Goal: Task Accomplishment & Management: Complete application form

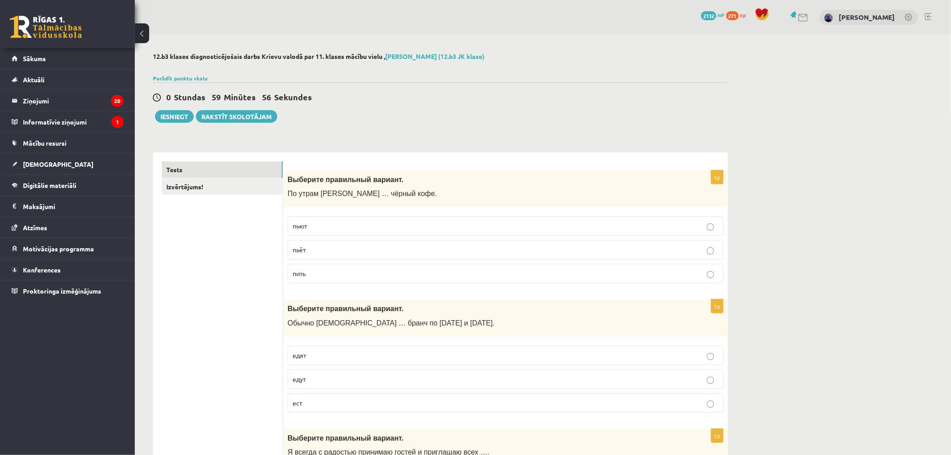
click at [390, 246] on p "пьёт" at bounding box center [506, 249] width 426 height 9
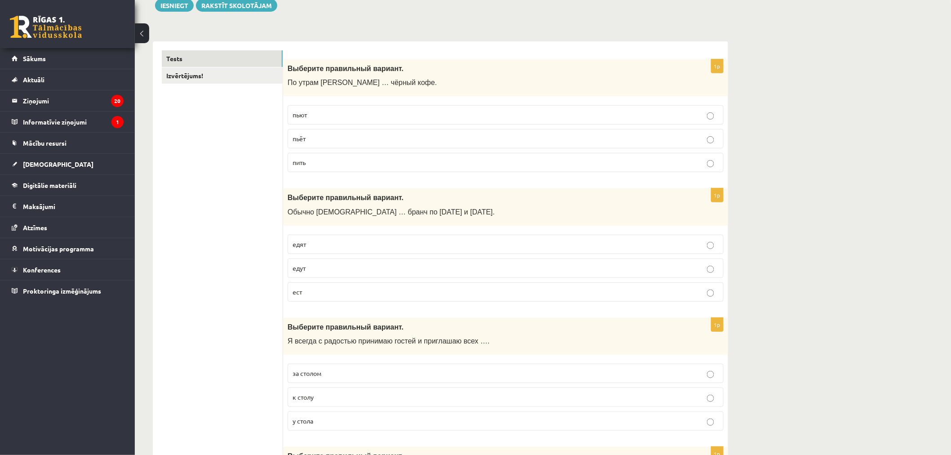
scroll to position [136, 0]
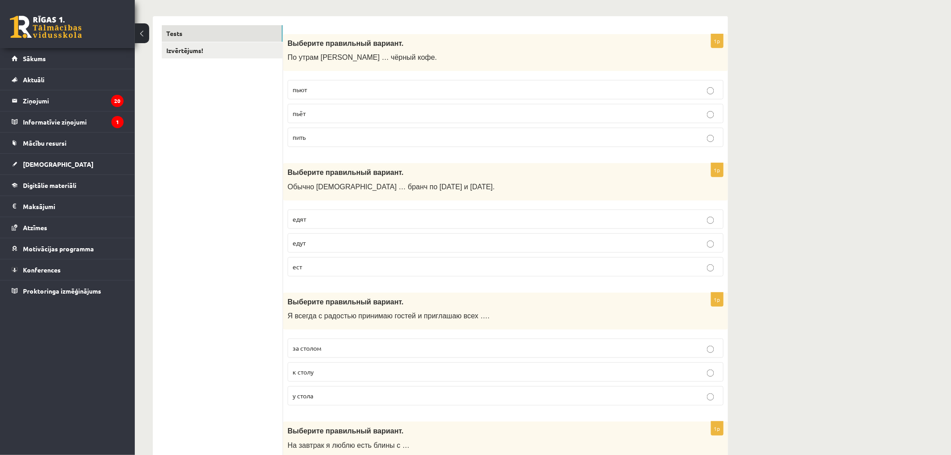
click at [380, 226] on label "едят" at bounding box center [506, 218] width 436 height 19
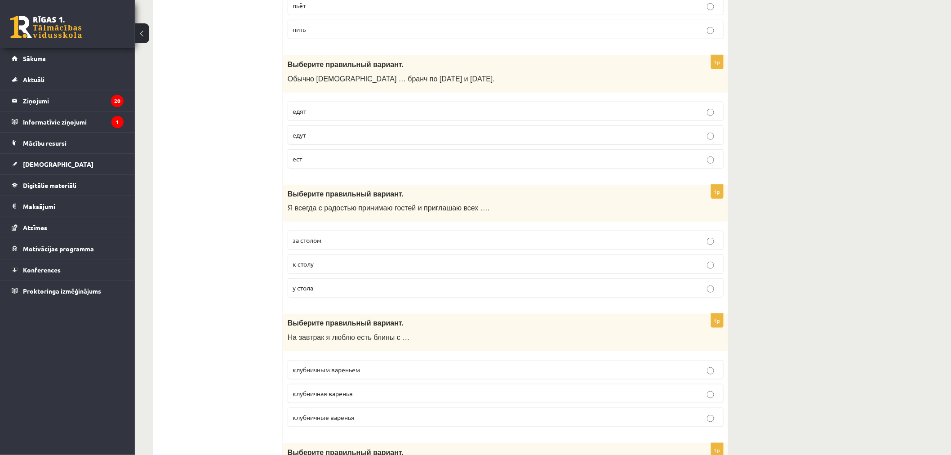
scroll to position [248, 0]
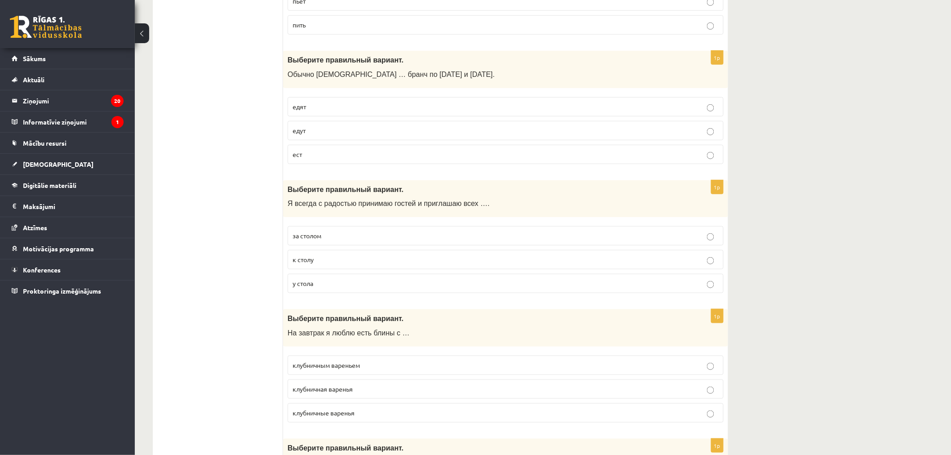
click at [375, 267] on label "к столу" at bounding box center [506, 259] width 436 height 19
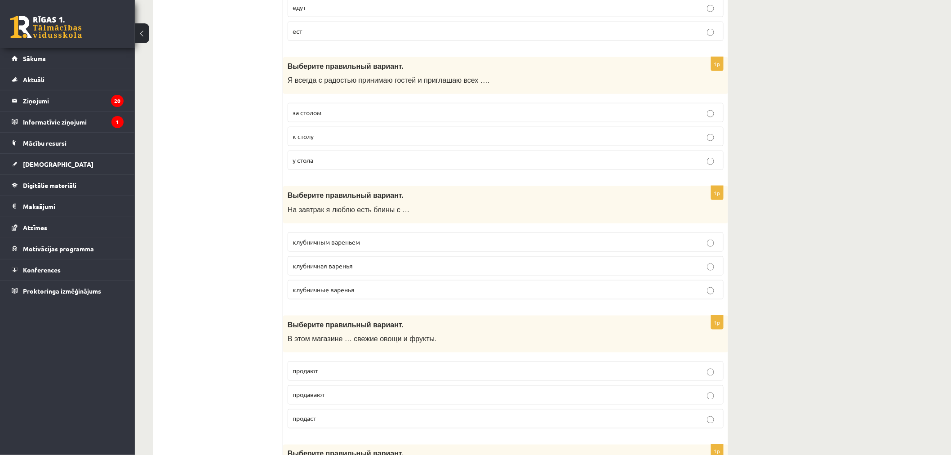
scroll to position [372, 0]
click at [375, 245] on p "клубничным вареньем" at bounding box center [506, 241] width 426 height 9
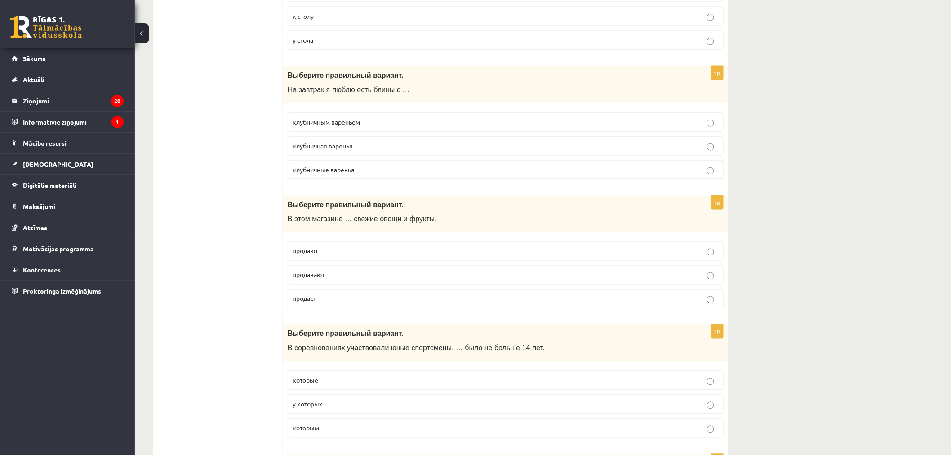
scroll to position [492, 0]
click at [353, 254] on p "продают" at bounding box center [506, 250] width 426 height 9
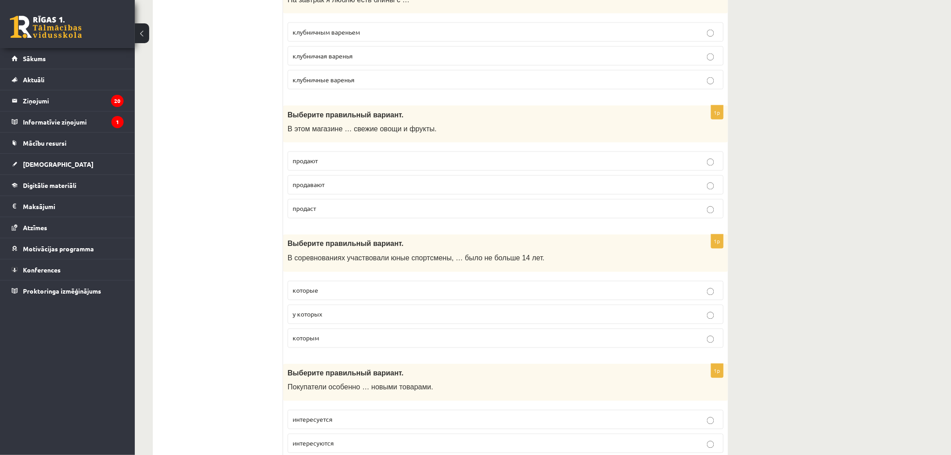
scroll to position [590, 0]
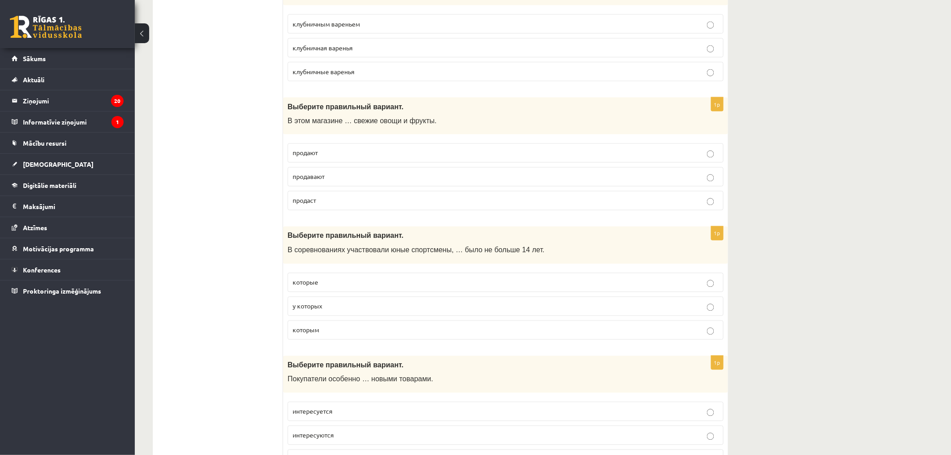
click at [357, 338] on label "которым" at bounding box center [506, 329] width 436 height 19
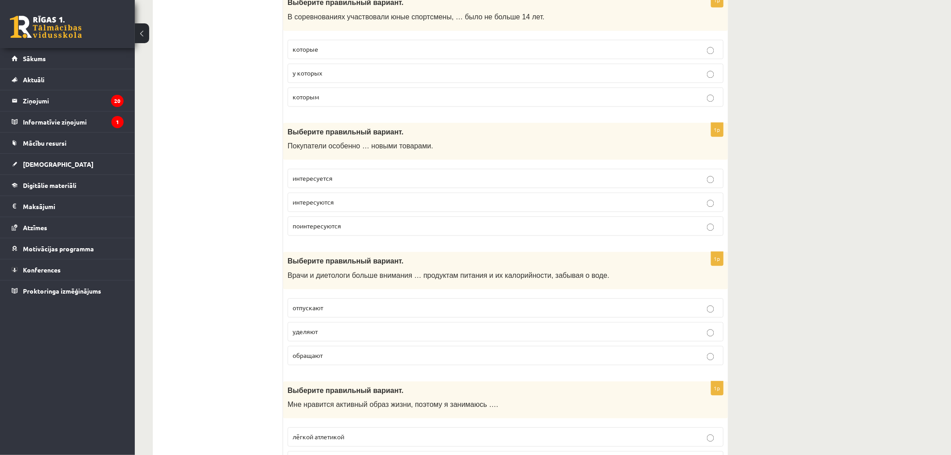
scroll to position [827, 0]
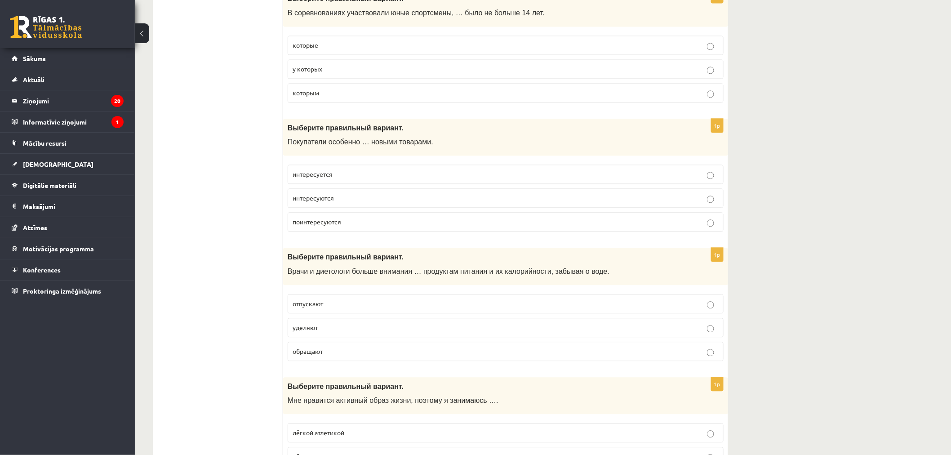
click at [385, 203] on p "интересуются" at bounding box center [506, 197] width 426 height 9
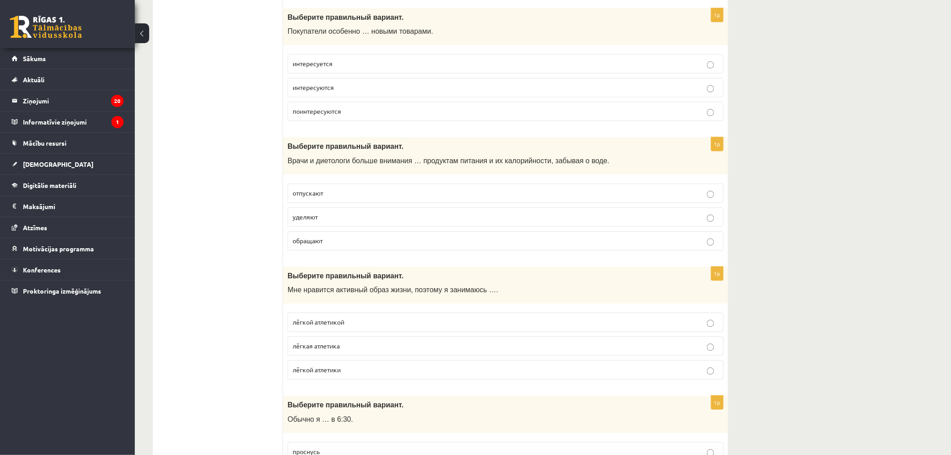
scroll to position [938, 0]
click at [379, 225] on label "уделяют" at bounding box center [506, 216] width 436 height 19
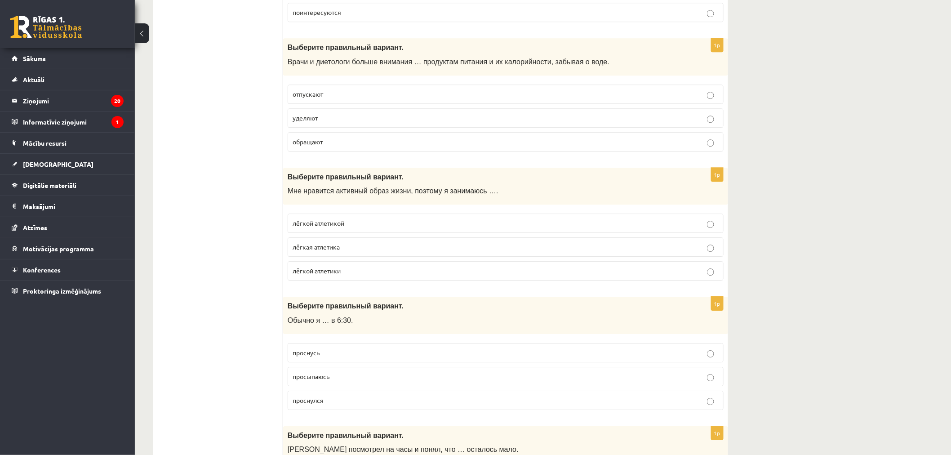
scroll to position [1042, 0]
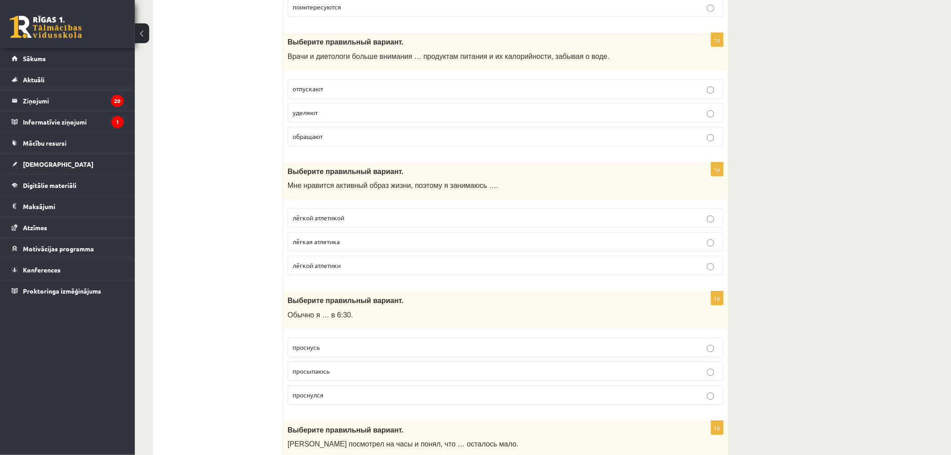
drag, startPoint x: 379, startPoint y: 225, endPoint x: 364, endPoint y: 223, distance: 15.3
click at [364, 222] on p "лёгкой атлетикой" at bounding box center [506, 217] width 426 height 9
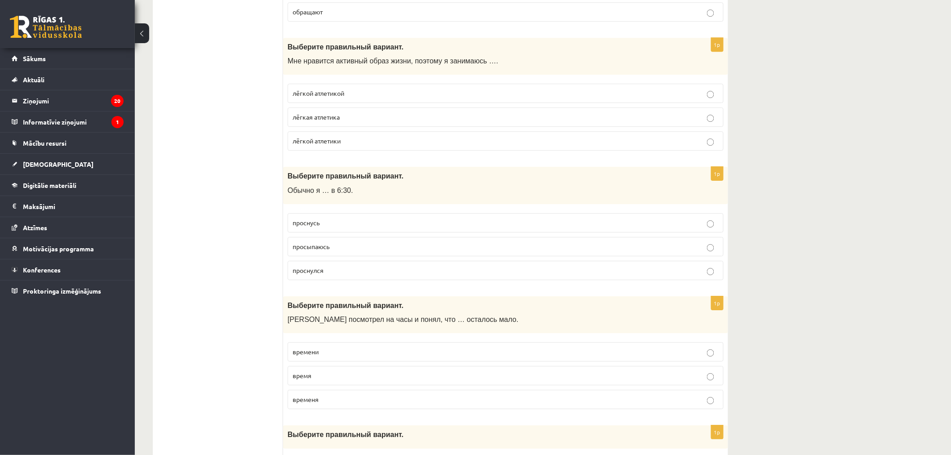
scroll to position [1167, 0]
click at [368, 255] on label "просыпаюсь" at bounding box center [506, 245] width 436 height 19
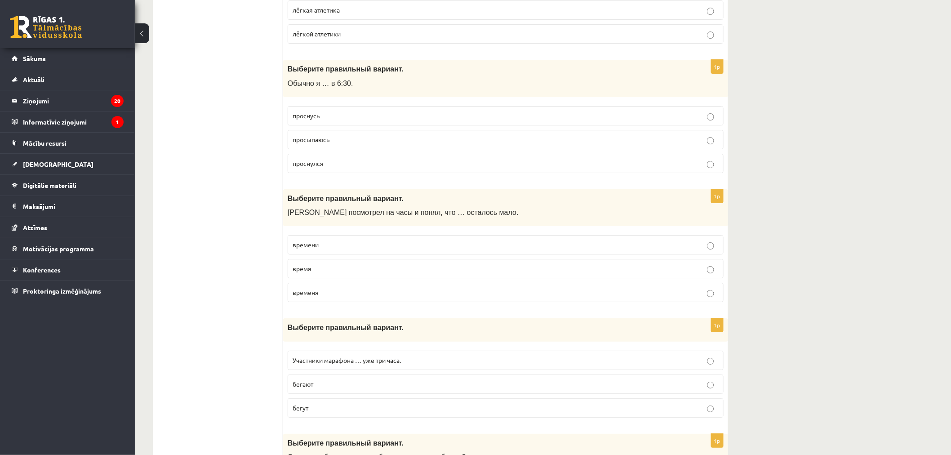
scroll to position [1274, 0]
click at [368, 253] on label "времени" at bounding box center [506, 243] width 436 height 19
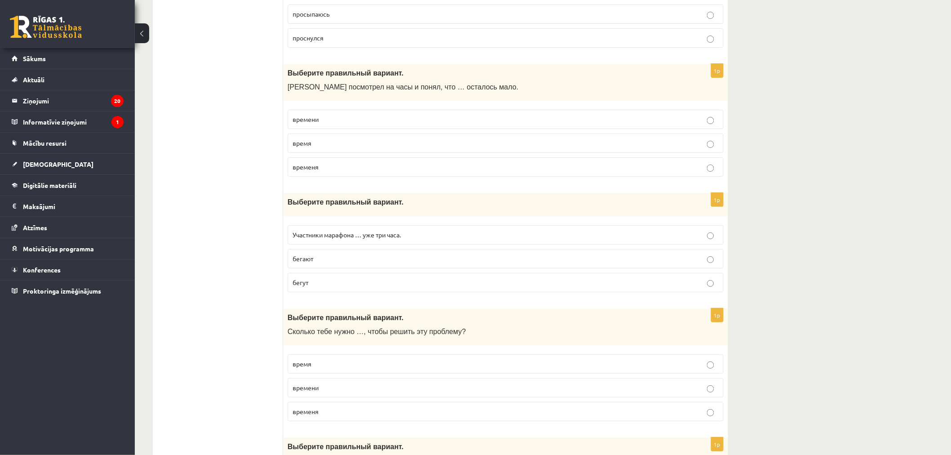
scroll to position [1426, 0]
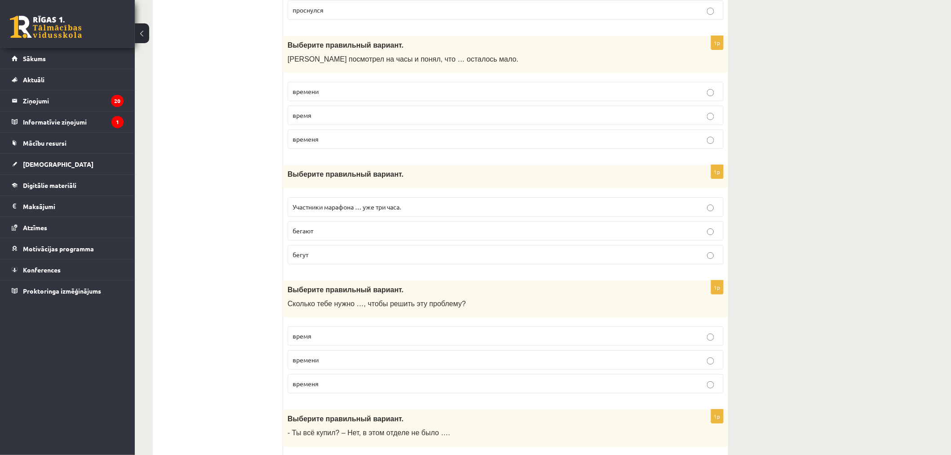
click at [378, 230] on p "бегают" at bounding box center [506, 230] width 426 height 9
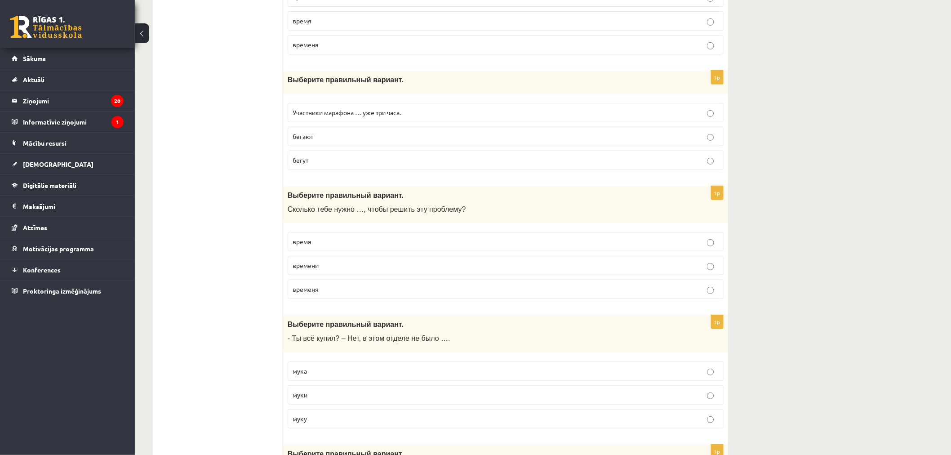
scroll to position [1521, 0]
click at [382, 164] on p "бегут" at bounding box center [506, 159] width 426 height 9
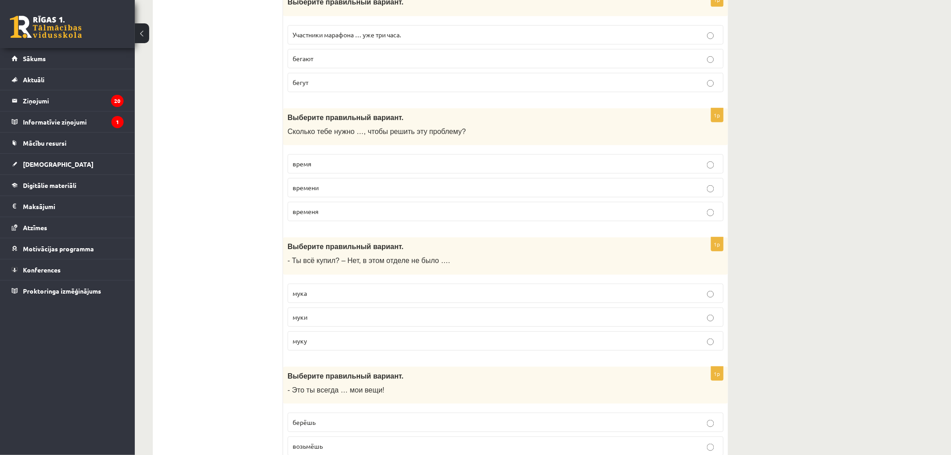
scroll to position [1599, 0]
click at [392, 190] on p "времени" at bounding box center [506, 186] width 426 height 9
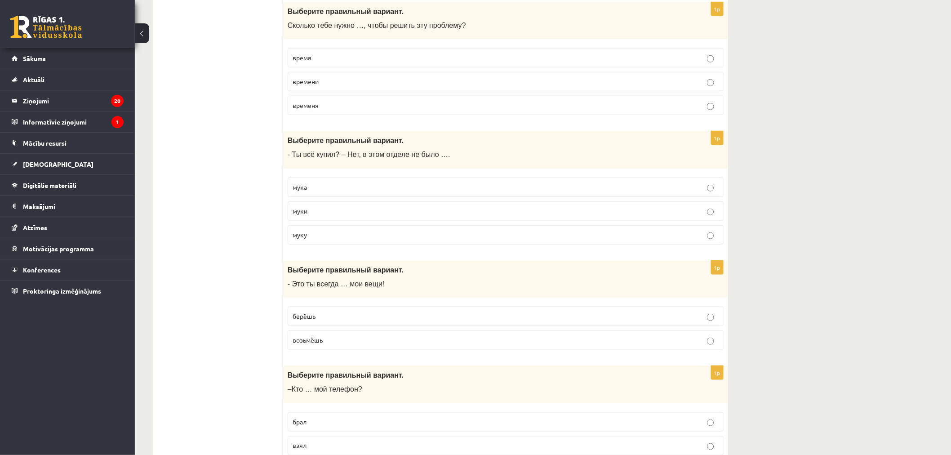
scroll to position [1705, 0]
click at [387, 215] on p "муки" at bounding box center [506, 209] width 426 height 9
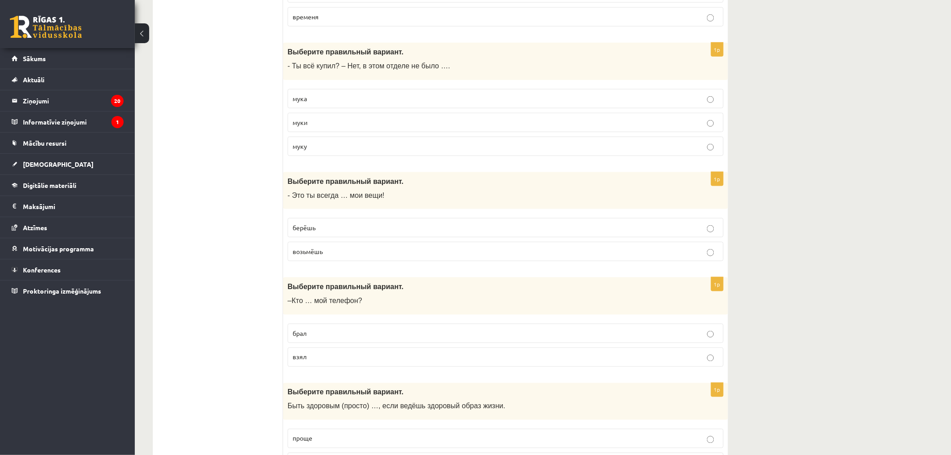
scroll to position [1815, 0]
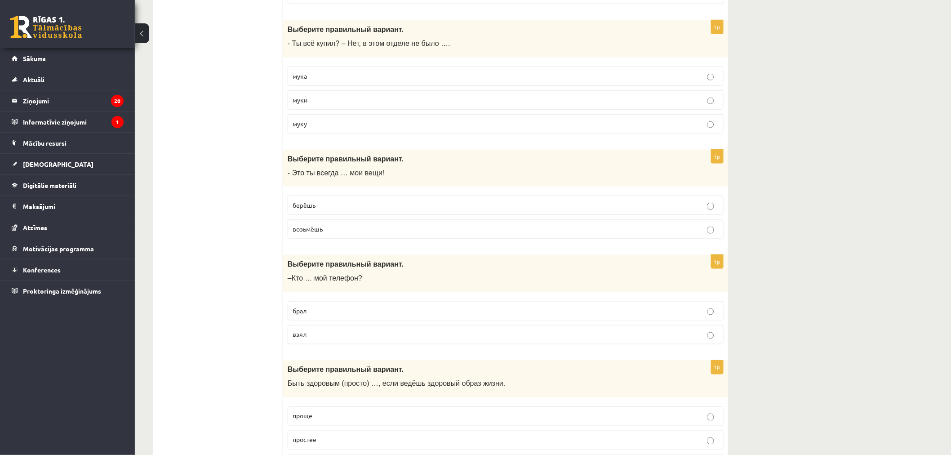
click at [380, 209] on p "берёшь" at bounding box center [506, 204] width 426 height 9
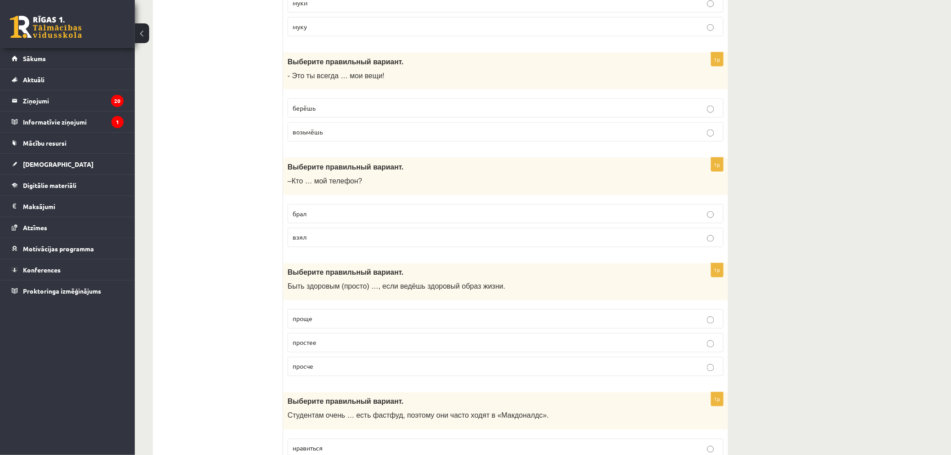
scroll to position [1919, 0]
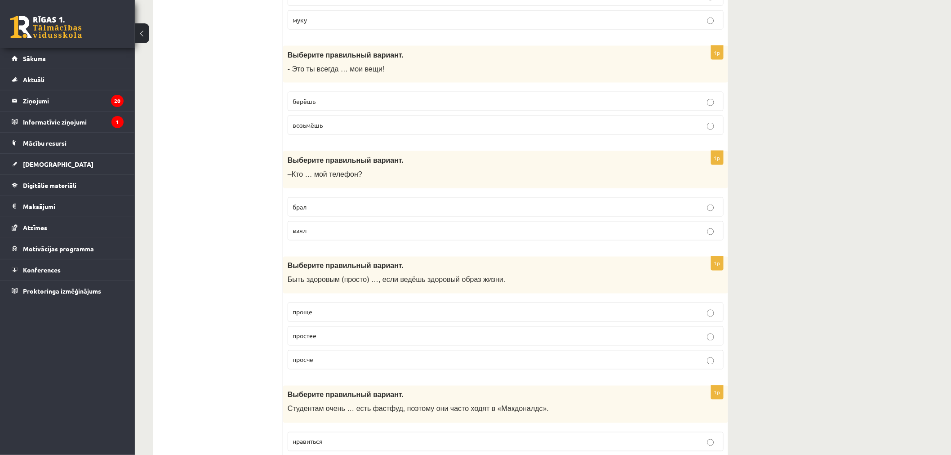
click at [368, 235] on p "взял" at bounding box center [506, 230] width 426 height 9
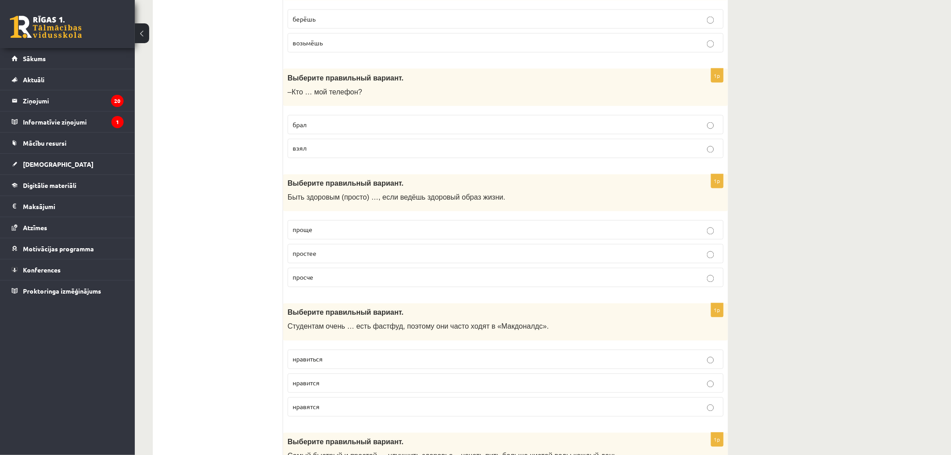
scroll to position [2002, 0]
click at [361, 234] on p "проще" at bounding box center [506, 229] width 426 height 9
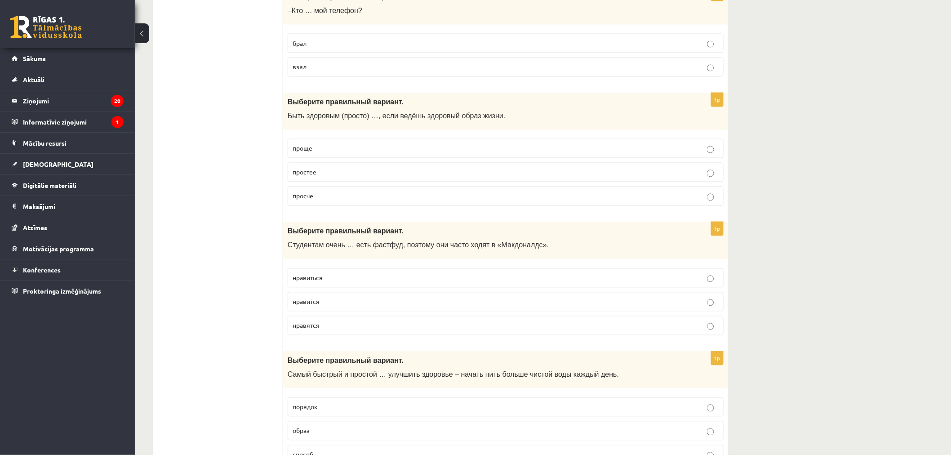
scroll to position [2116, 0]
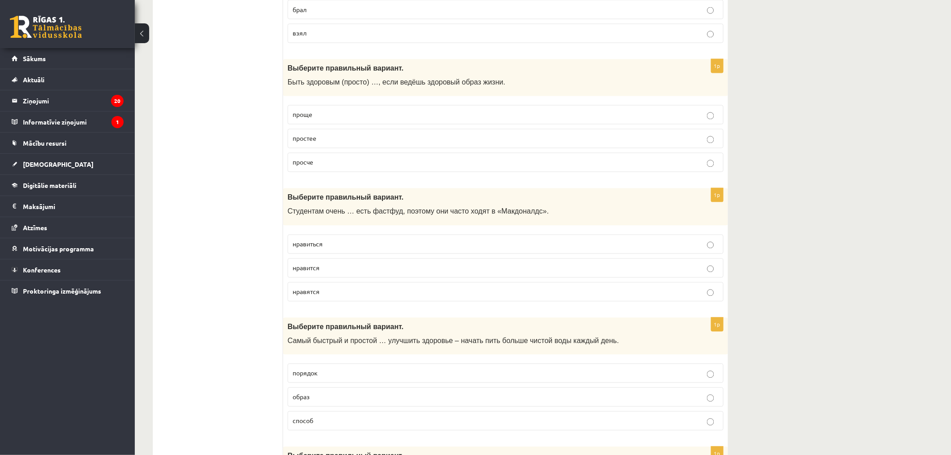
click at [349, 254] on label "нравиться" at bounding box center [506, 244] width 436 height 19
click at [346, 268] on label "нравится" at bounding box center [506, 267] width 436 height 19
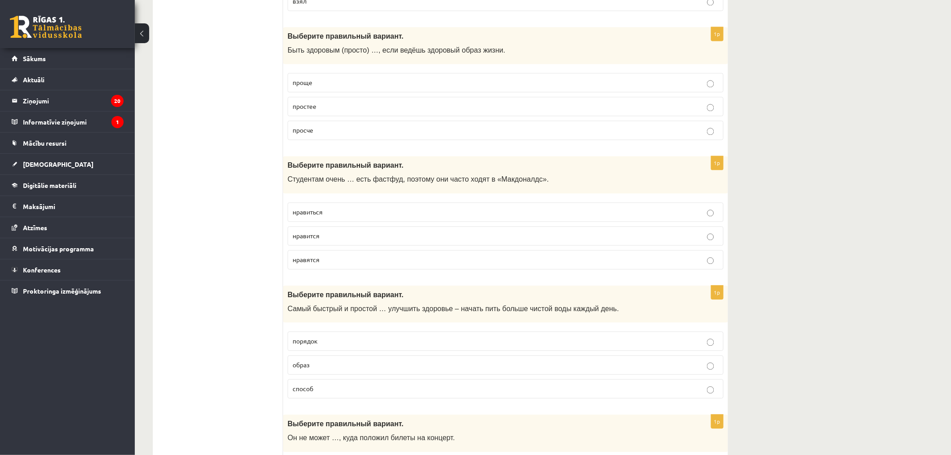
scroll to position [2149, 0]
click at [346, 240] on p "нравится" at bounding box center [506, 235] width 426 height 9
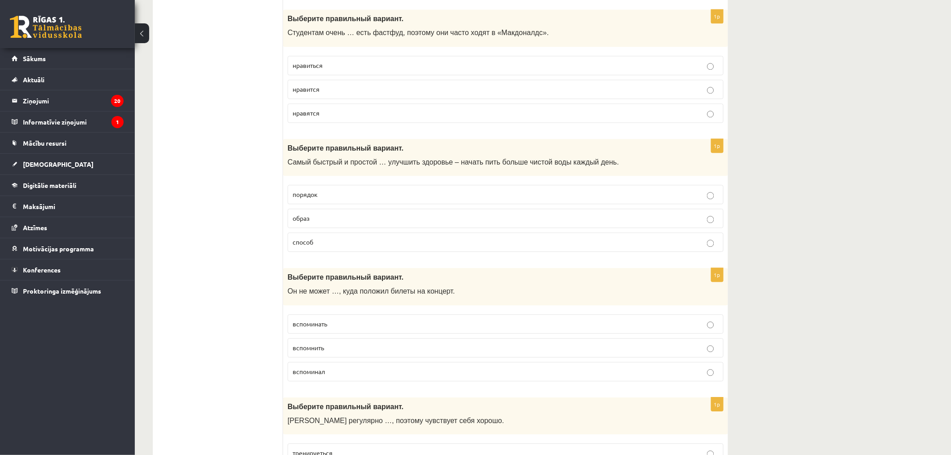
scroll to position [2296, 0]
click at [353, 241] on label "способ" at bounding box center [506, 240] width 436 height 19
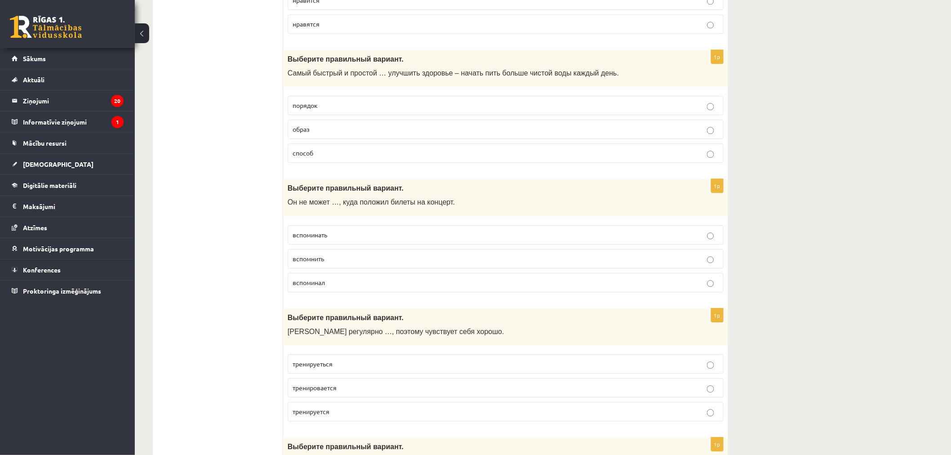
scroll to position [2385, 0]
click at [342, 267] on label "вспомнить" at bounding box center [506, 257] width 436 height 19
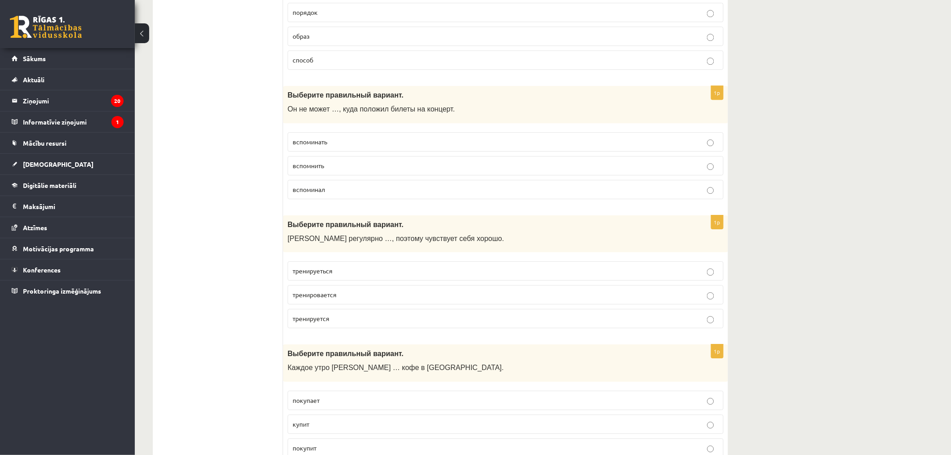
scroll to position [2485, 0]
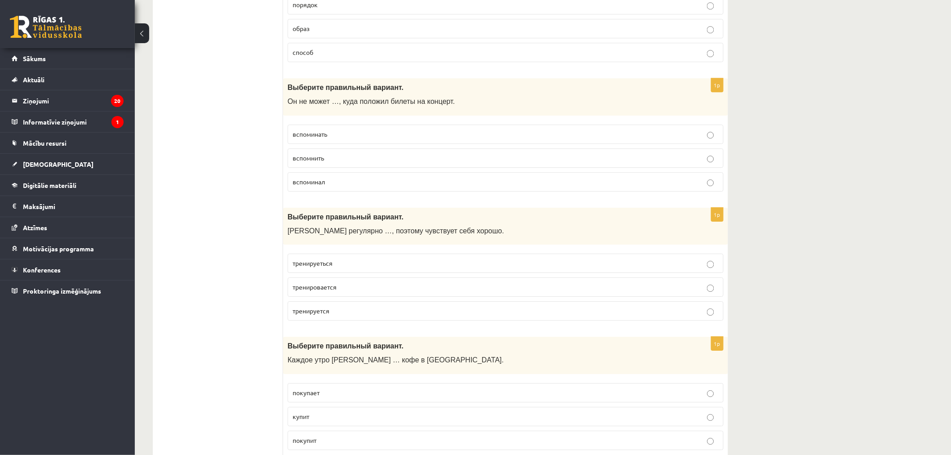
click at [365, 268] on p "тренируеться" at bounding box center [506, 262] width 426 height 9
click at [349, 320] on label "тренируется" at bounding box center [506, 310] width 436 height 19
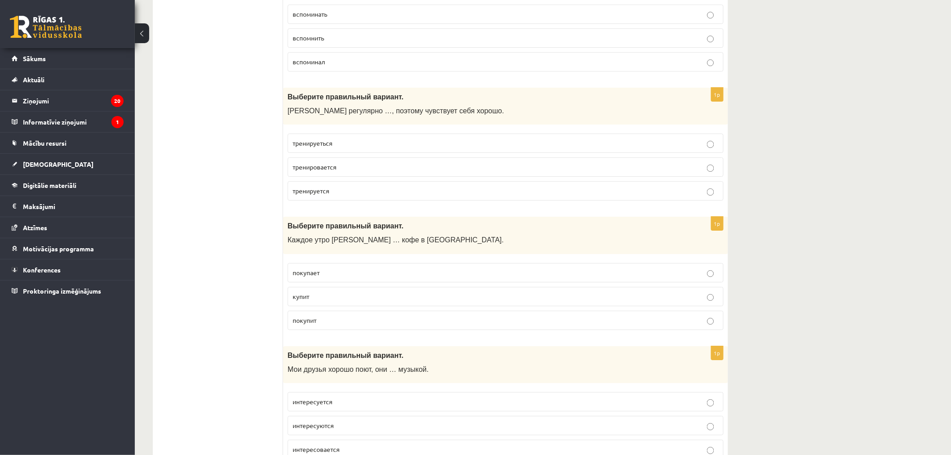
scroll to position [2611, 0]
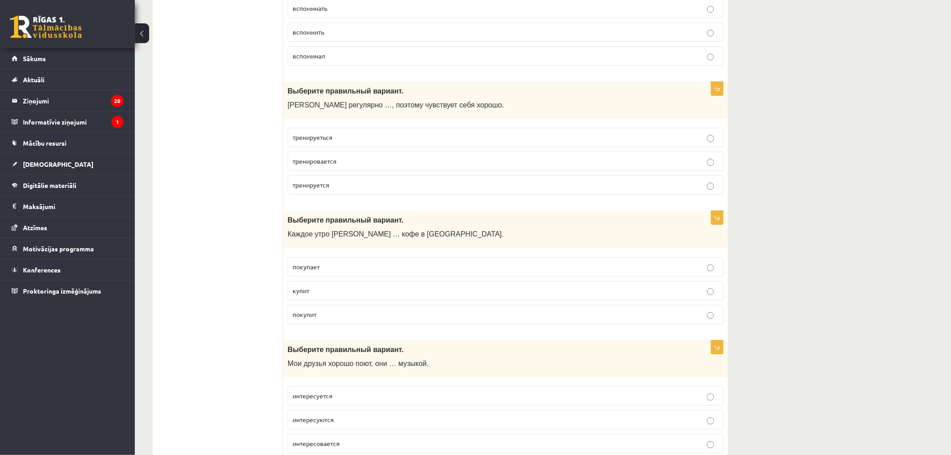
click at [416, 276] on label "покупает" at bounding box center [506, 266] width 436 height 19
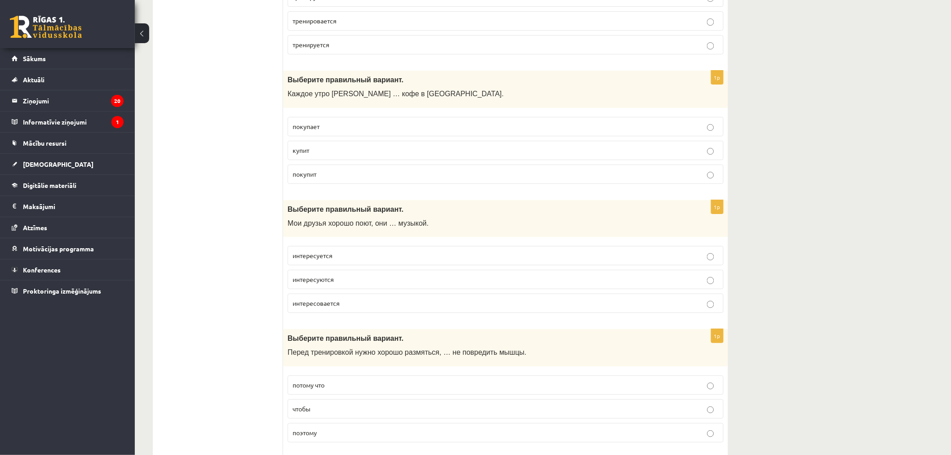
scroll to position [2751, 0]
click at [401, 284] on p "интересуются" at bounding box center [506, 278] width 426 height 9
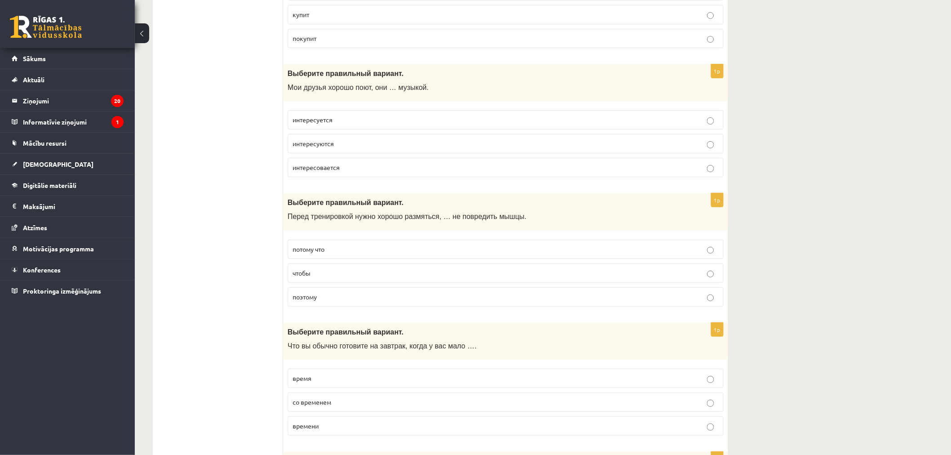
click at [397, 278] on p "чтобы" at bounding box center [506, 272] width 426 height 9
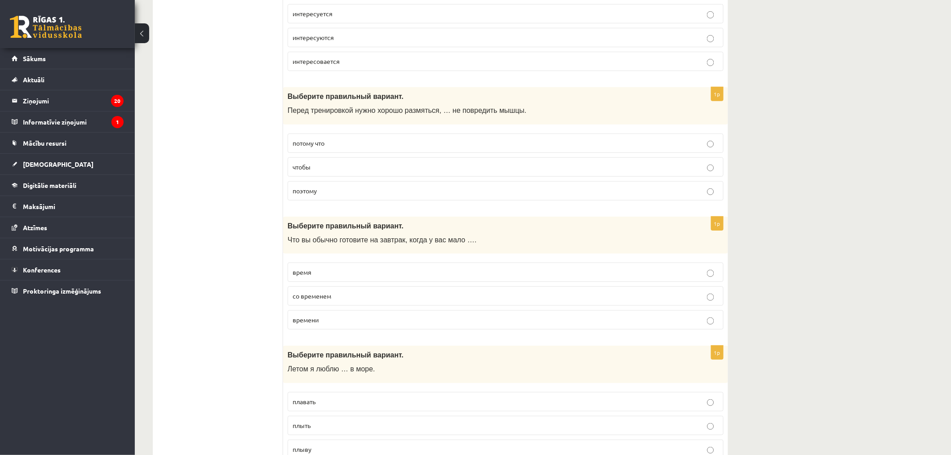
scroll to position [2993, 0]
click at [388, 324] on p "времени" at bounding box center [506, 319] width 426 height 9
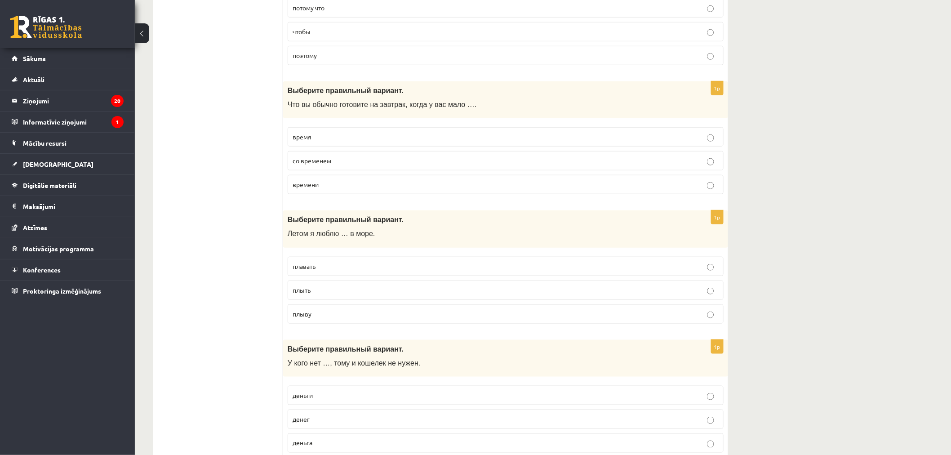
scroll to position [3145, 0]
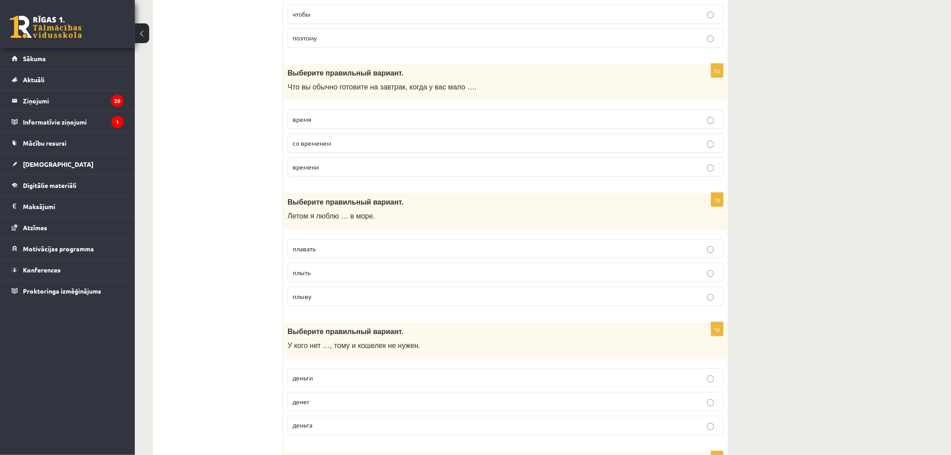
click at [387, 258] on label "плавать" at bounding box center [506, 248] width 436 height 19
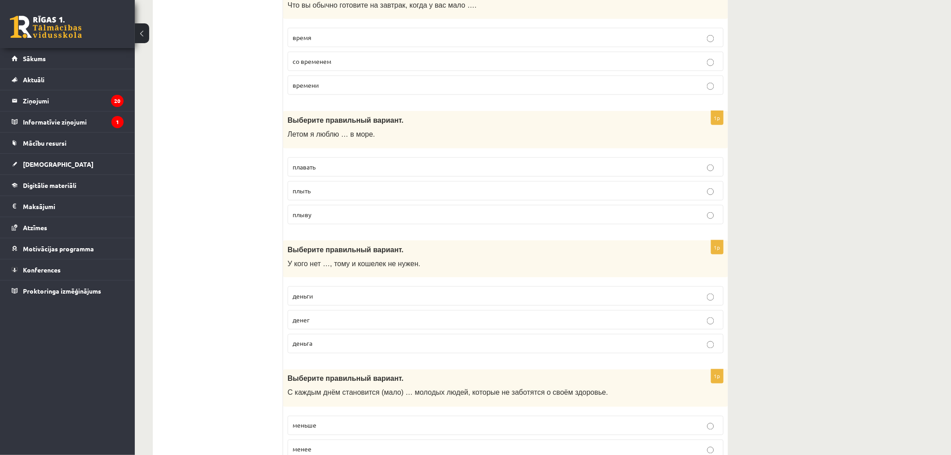
scroll to position [3269, 0]
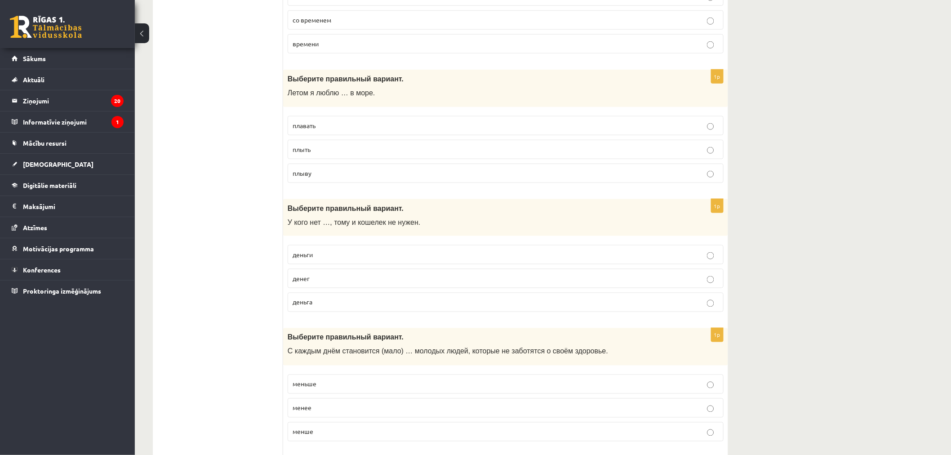
click at [384, 283] on p "денег" at bounding box center [506, 278] width 426 height 9
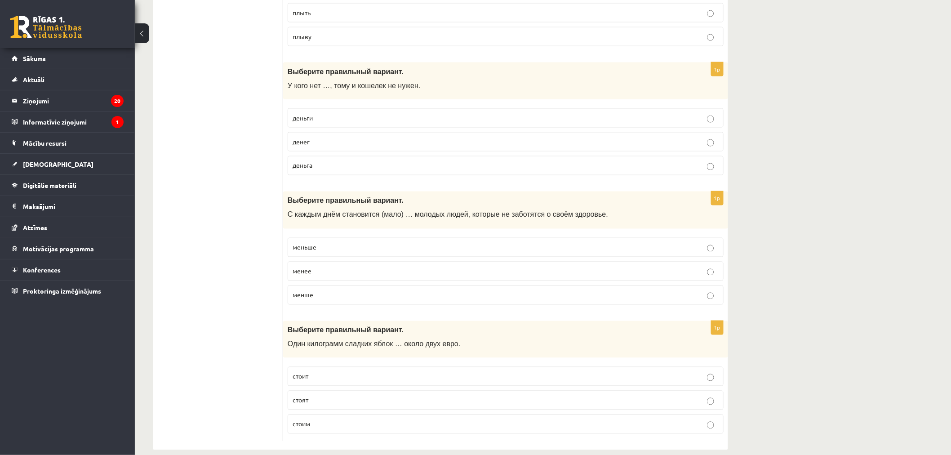
scroll to position [3406, 0]
click at [384, 251] on p "меньше" at bounding box center [506, 246] width 426 height 9
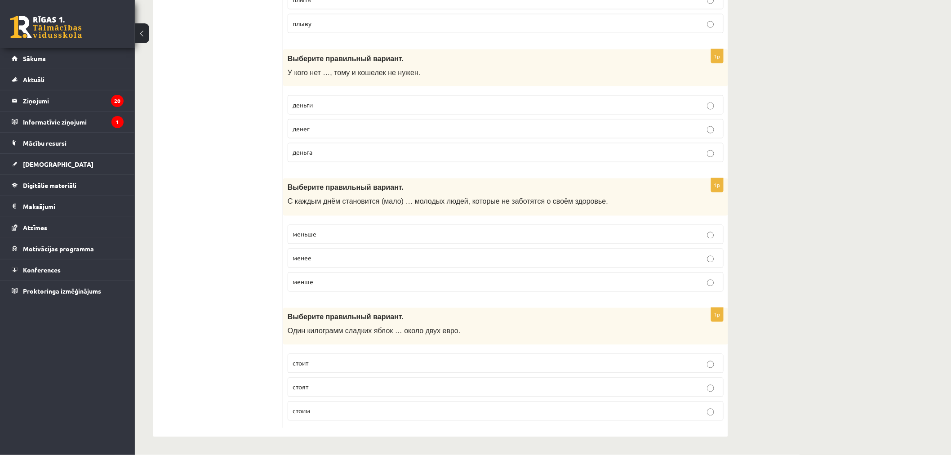
click at [387, 360] on p "стоит" at bounding box center [506, 363] width 426 height 9
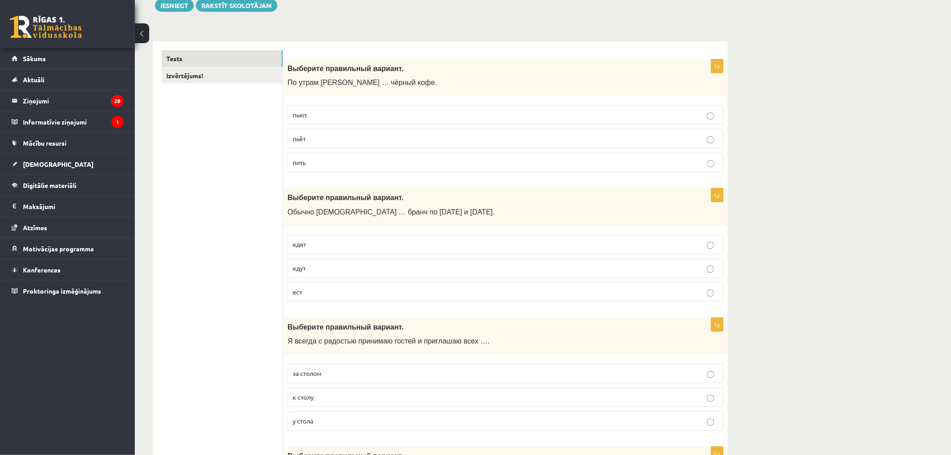
scroll to position [0, 0]
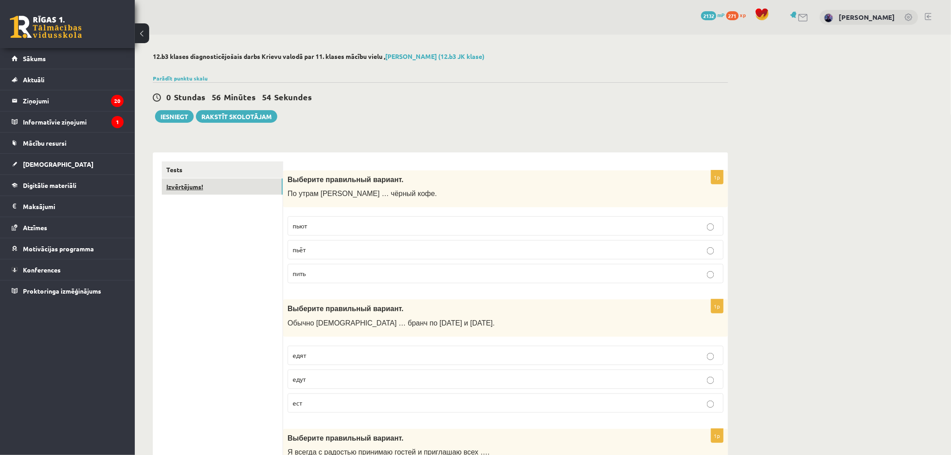
click at [227, 193] on link "Izvērtējums!" at bounding box center [222, 186] width 121 height 17
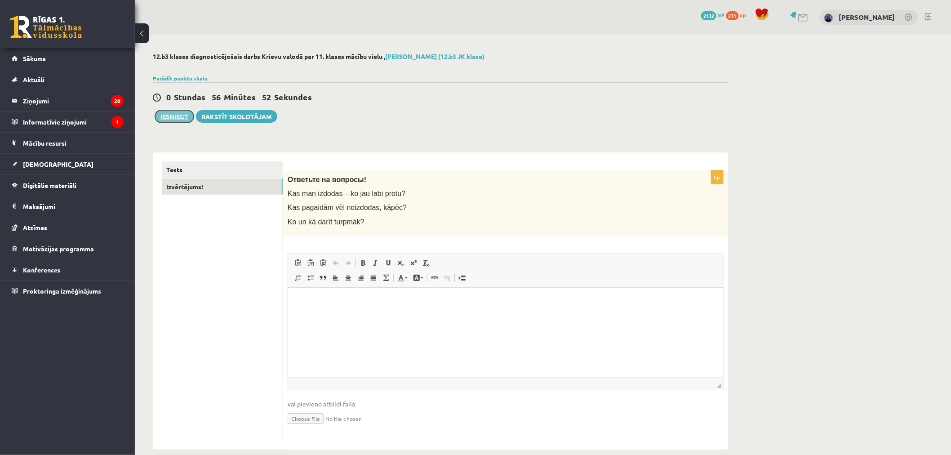
click at [184, 114] on button "Iesniegt" at bounding box center [174, 116] width 39 height 13
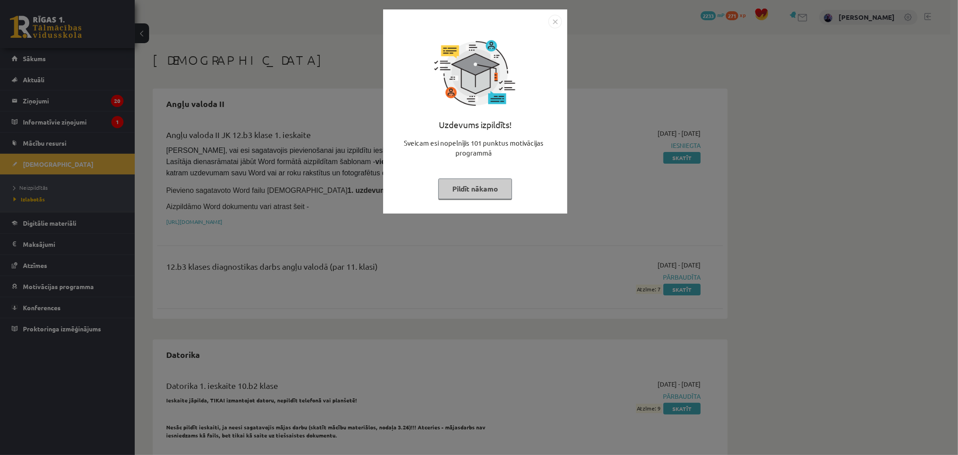
click at [556, 23] on img "Close" at bounding box center [555, 21] width 13 height 13
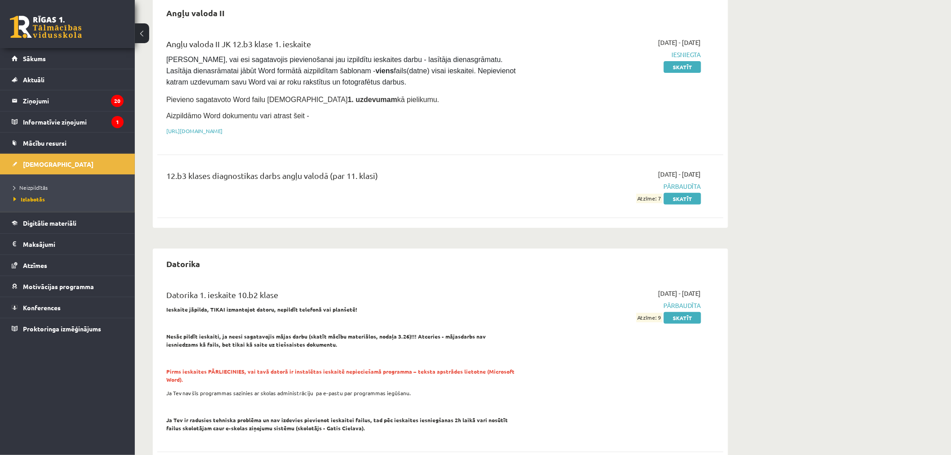
scroll to position [92, 0]
click at [84, 113] on legend "Informatīvie ziņojumi 1" at bounding box center [73, 121] width 101 height 21
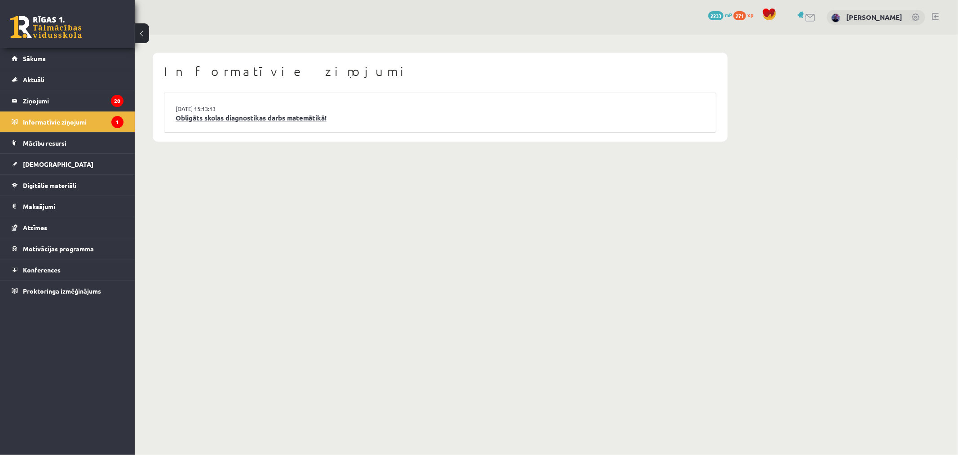
click at [202, 115] on link "Obligāts skolas diagnostikas darbs matemātikā!" at bounding box center [440, 118] width 529 height 10
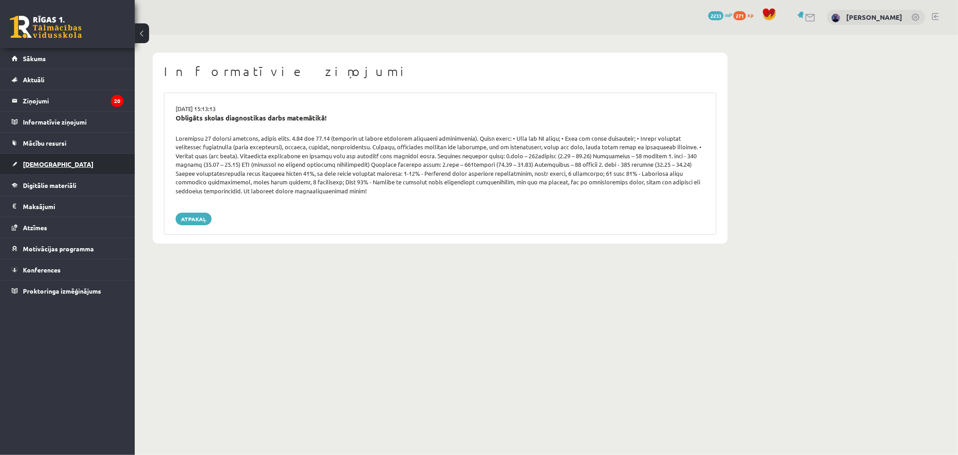
click at [83, 158] on link "[DEMOGRAPHIC_DATA]" at bounding box center [68, 164] width 112 height 21
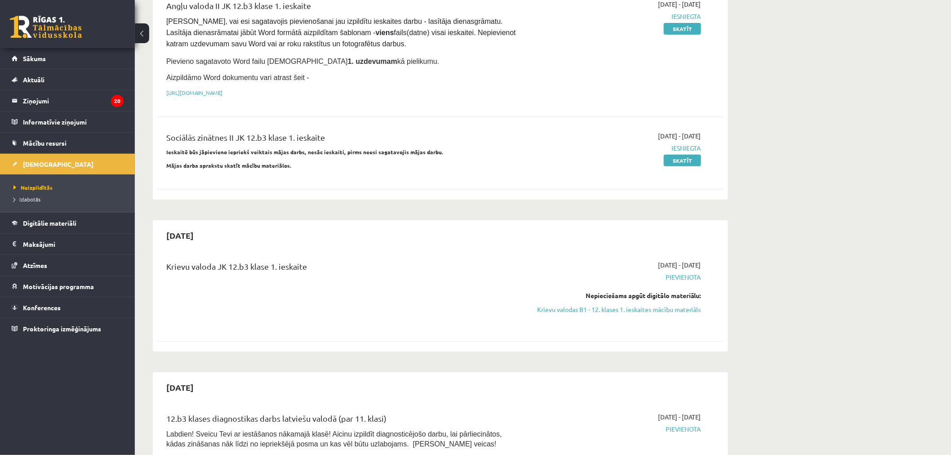
scroll to position [129, 0]
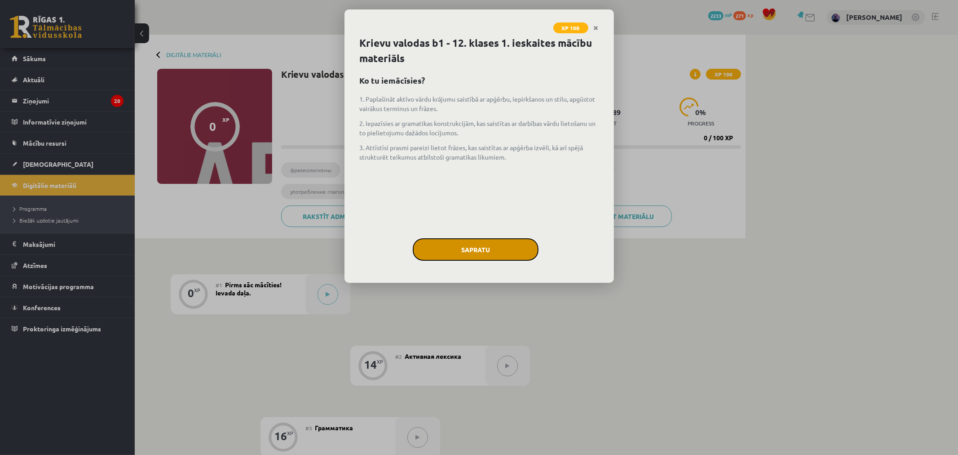
click at [466, 241] on button "Sapratu" at bounding box center [476, 249] width 126 height 22
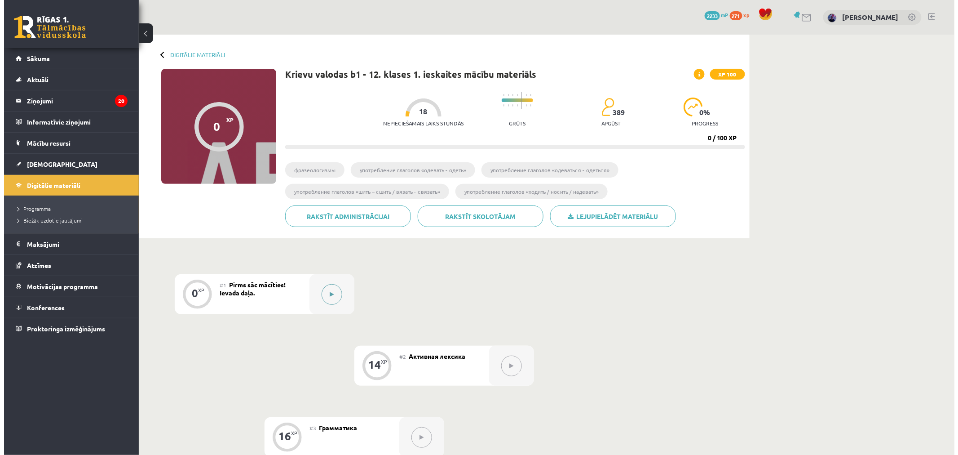
scroll to position [0, 0]
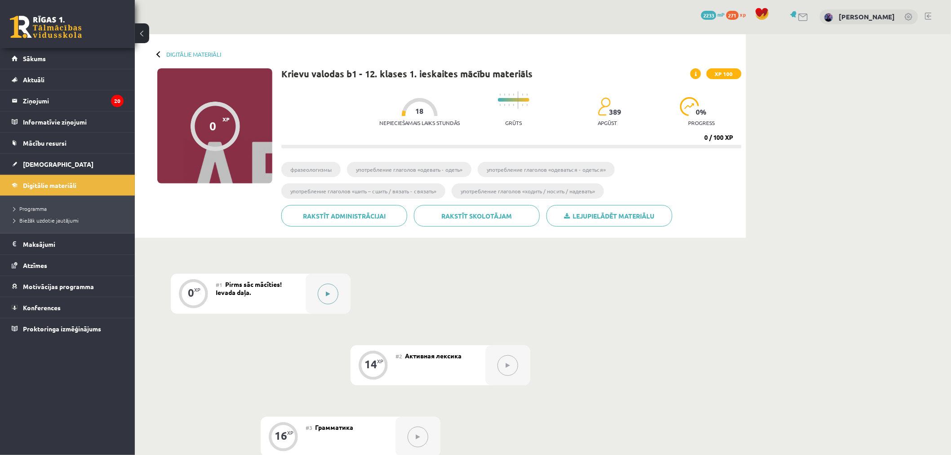
click at [325, 295] on button at bounding box center [328, 294] width 21 height 21
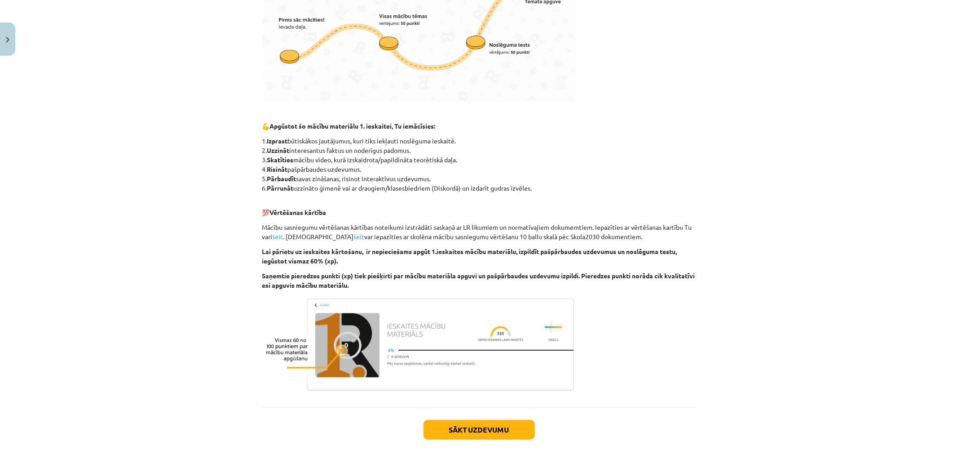
scroll to position [403, 0]
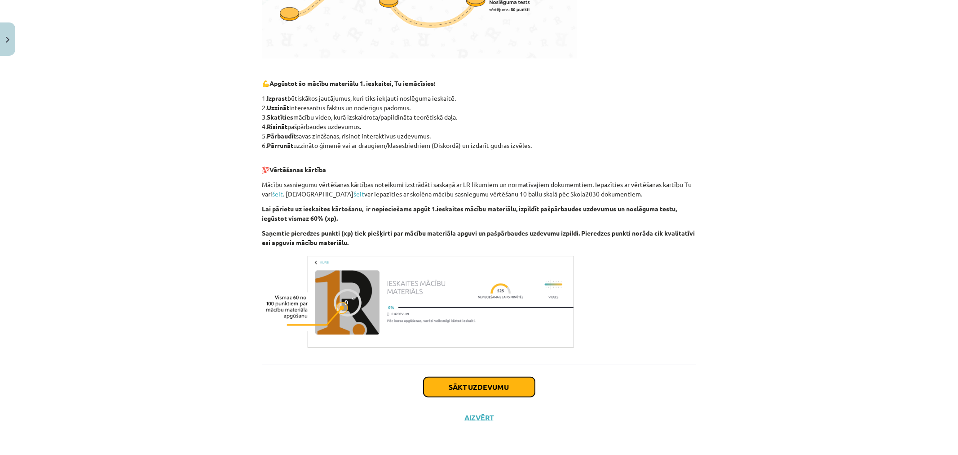
click at [465, 387] on button "Sākt uzdevumu" at bounding box center [479, 387] width 111 height 20
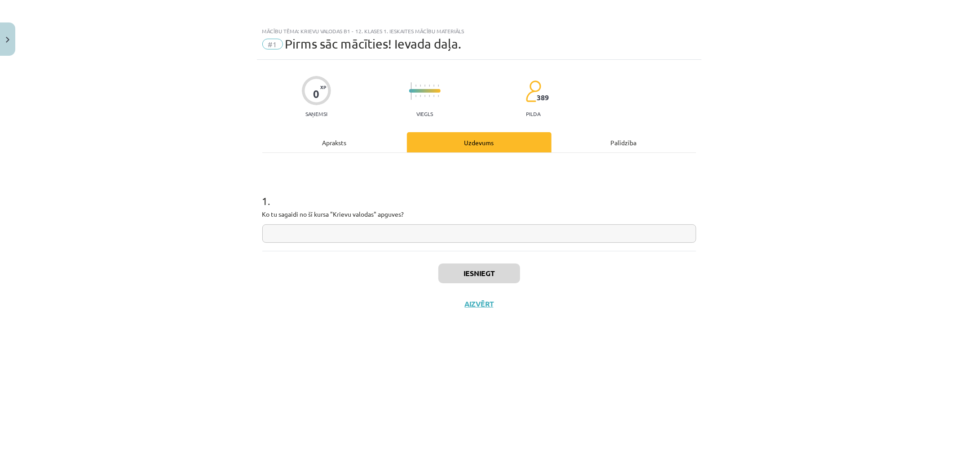
scroll to position [0, 0]
click at [448, 231] on input "text" at bounding box center [479, 233] width 434 height 18
drag, startPoint x: 448, startPoint y: 231, endPoint x: 439, endPoint y: 241, distance: 13.1
click at [439, 241] on input "text" at bounding box center [479, 233] width 434 height 18
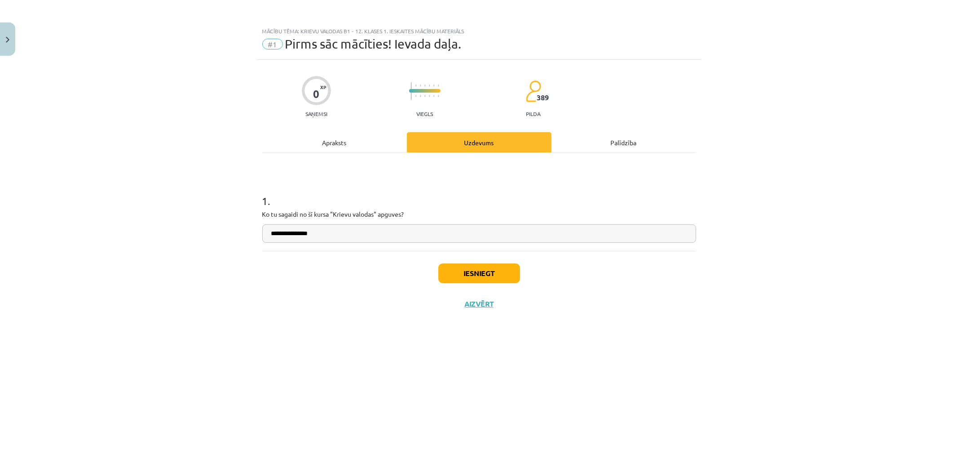
type input "**********"
click at [463, 268] on button "Iesniegt" at bounding box center [480, 273] width 82 height 20
click at [467, 308] on button "Nākamā nodarbība" at bounding box center [479, 309] width 88 height 21
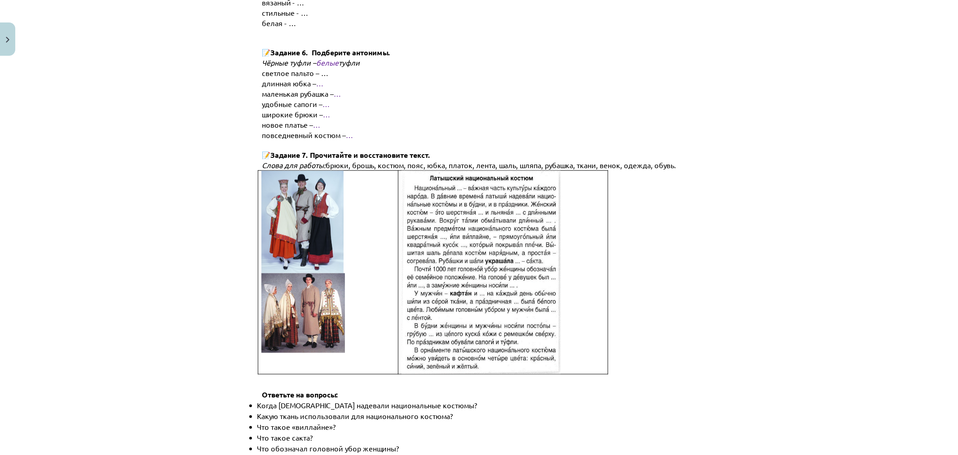
scroll to position [1182, 0]
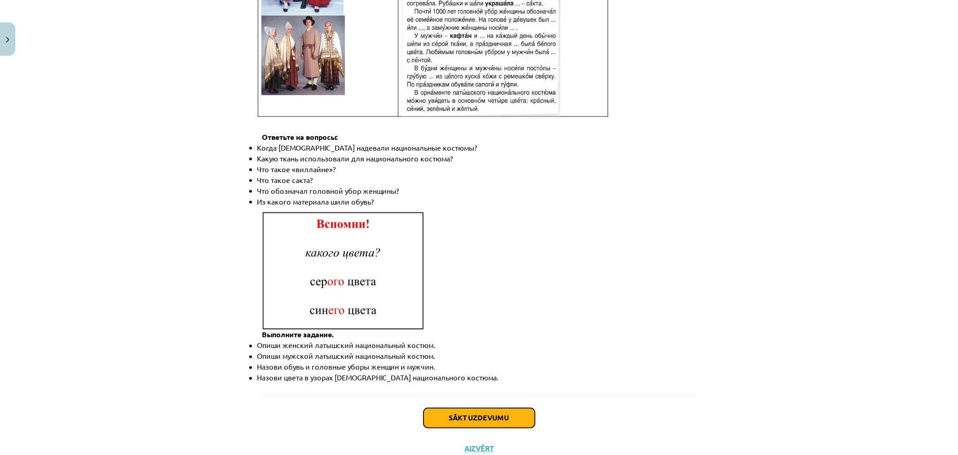
click at [464, 408] on button "Sākt uzdevumu" at bounding box center [479, 418] width 111 height 20
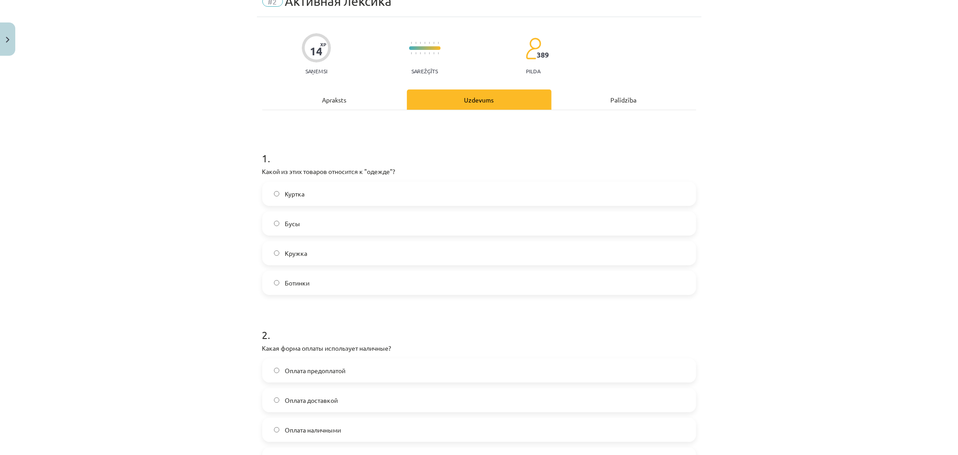
scroll to position [22, 0]
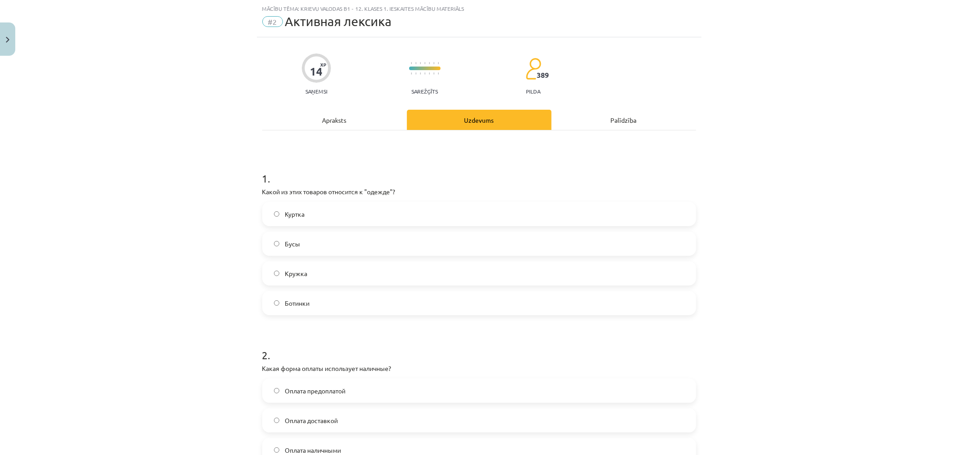
click at [413, 215] on label "Куртка" at bounding box center [479, 214] width 432 height 22
click at [404, 307] on label "Ботинки" at bounding box center [479, 303] width 432 height 22
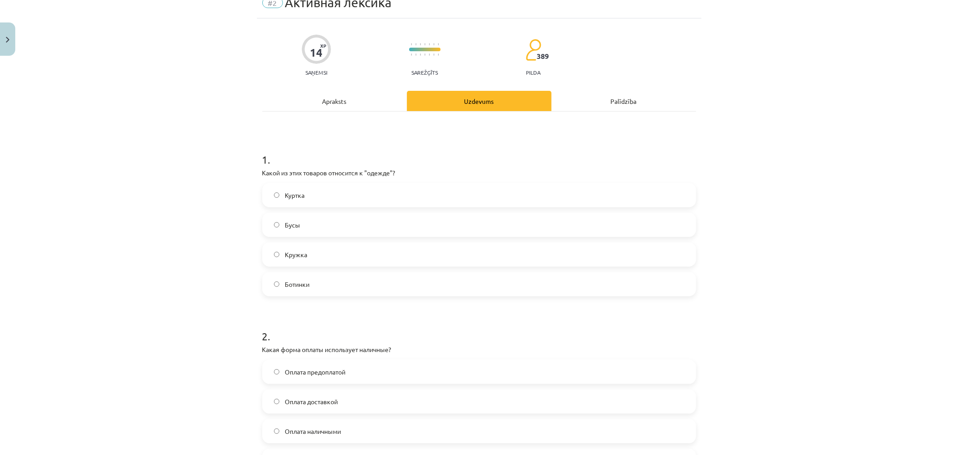
scroll to position [43, 0]
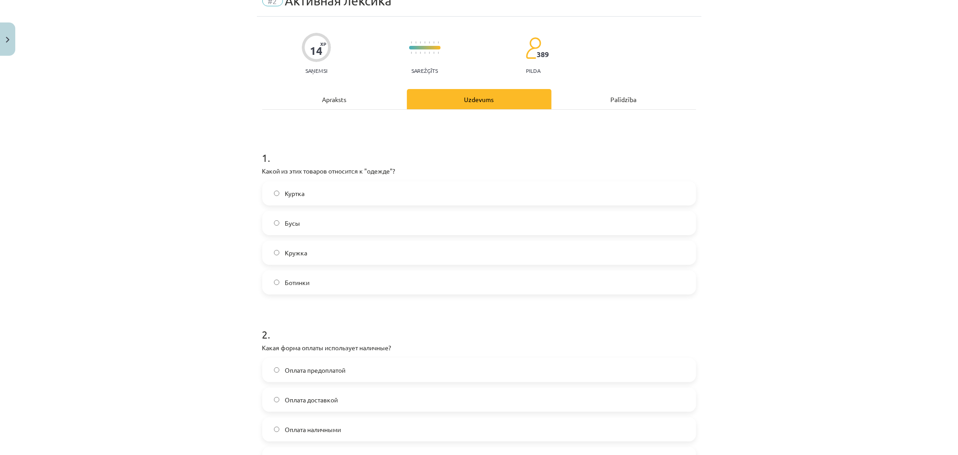
click at [402, 193] on label "Куртка" at bounding box center [479, 193] width 432 height 22
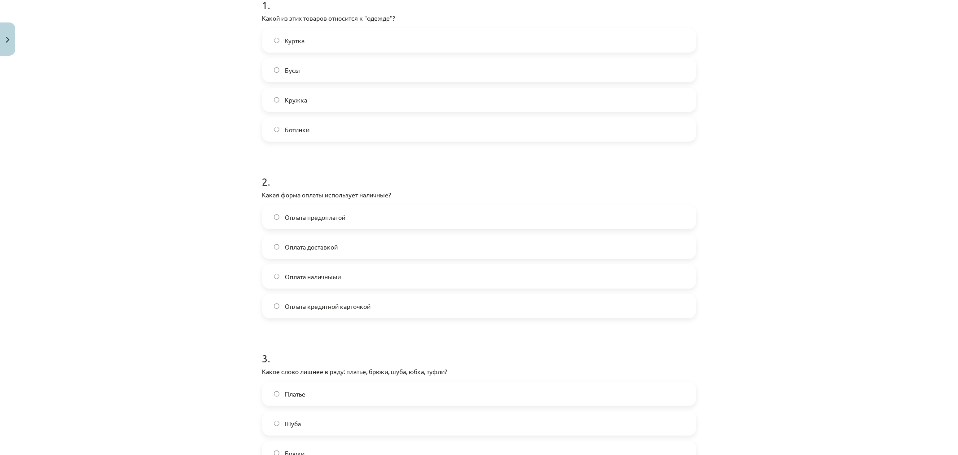
scroll to position [196, 0]
click at [374, 277] on label "Оплата наличными" at bounding box center [479, 276] width 432 height 22
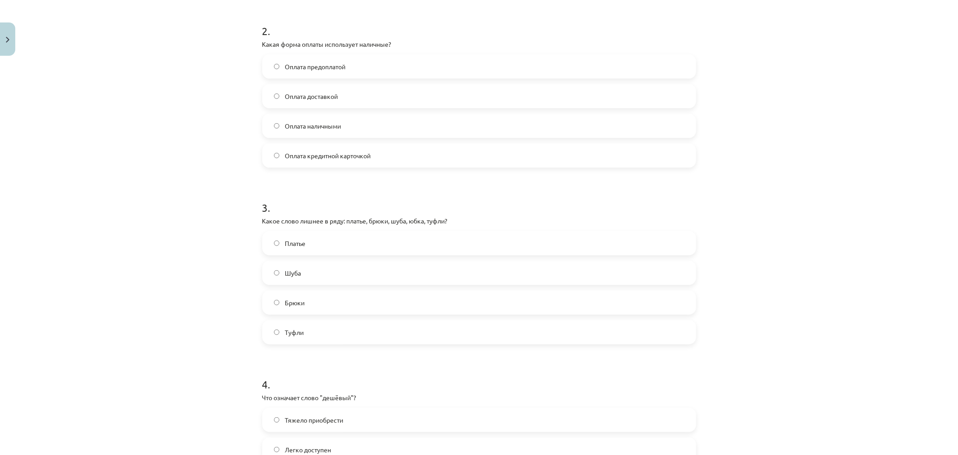
scroll to position [382, 0]
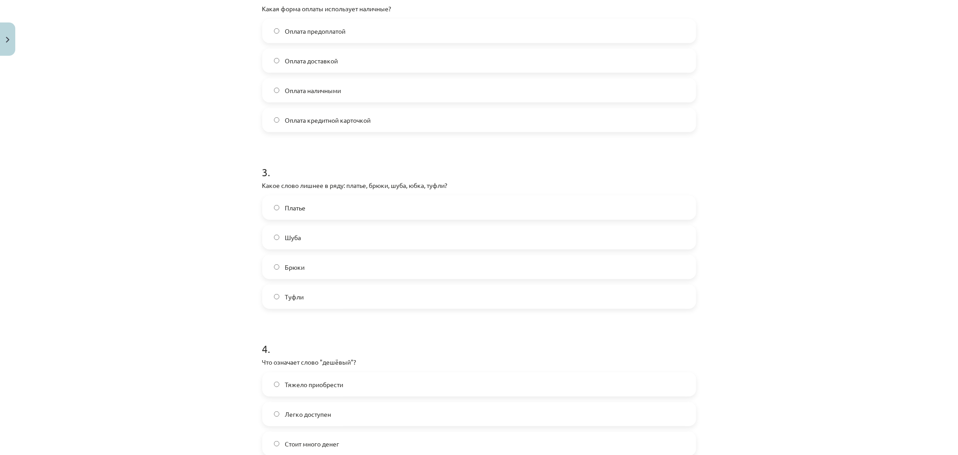
click at [379, 295] on label "Туфли" at bounding box center [479, 296] width 432 height 22
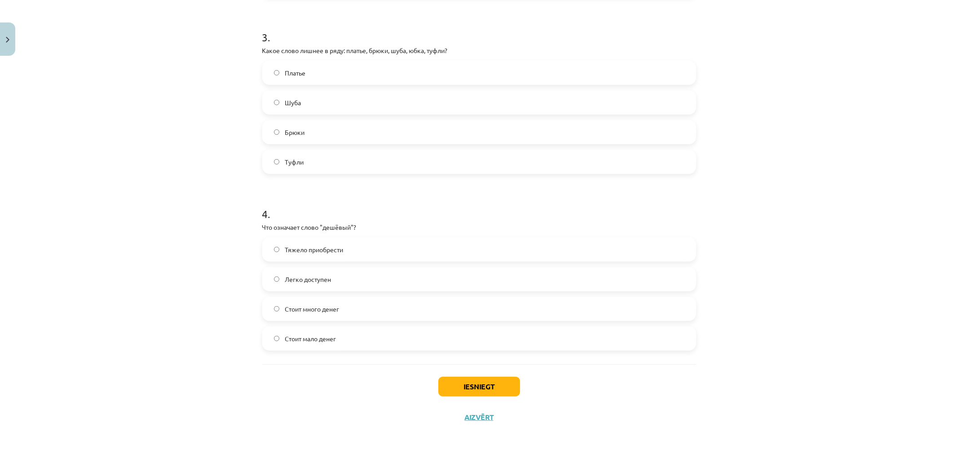
click at [403, 334] on label "Стоит мало денег" at bounding box center [479, 338] width 432 height 22
click at [472, 386] on button "Iesniegt" at bounding box center [480, 387] width 82 height 20
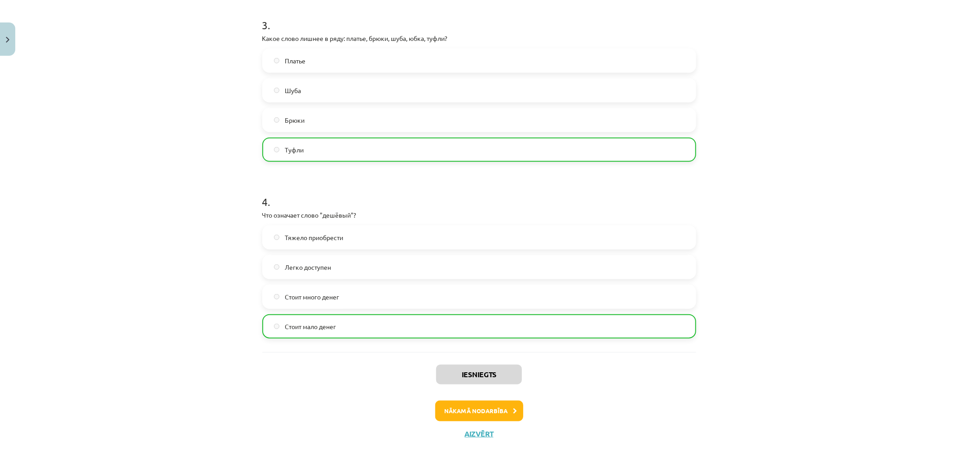
scroll to position [545, 0]
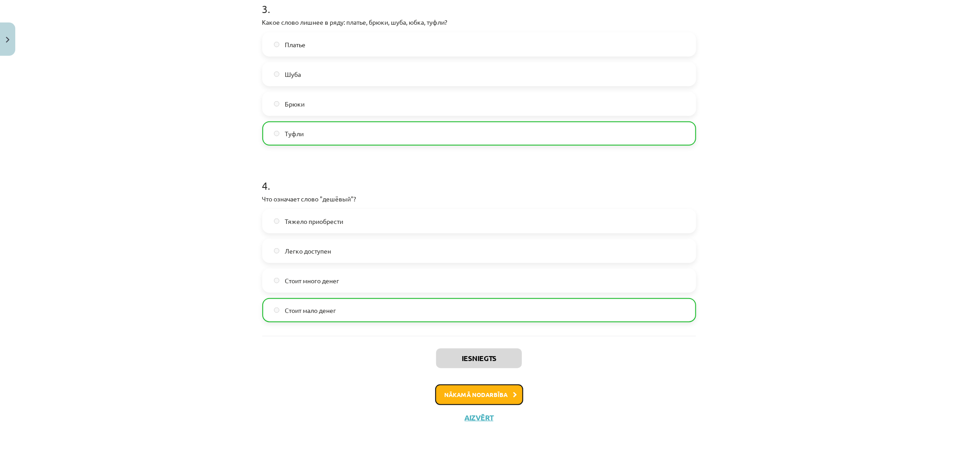
click at [486, 395] on button "Nākamā nodarbība" at bounding box center [479, 394] width 88 height 21
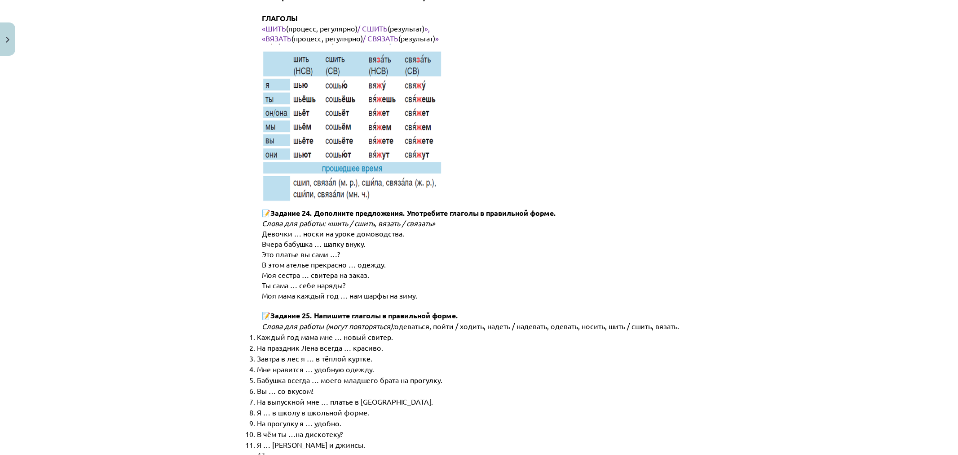
scroll to position [4415, 0]
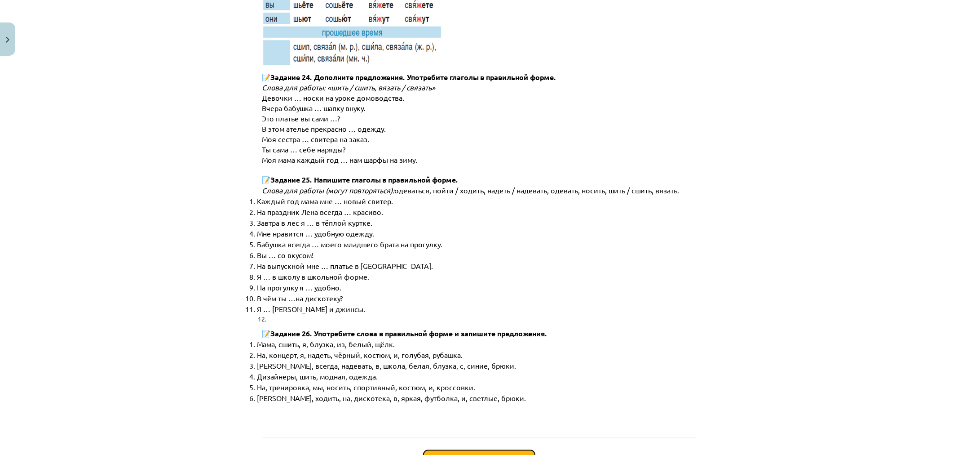
click at [463, 450] on button "Sākt uzdevumu" at bounding box center [479, 460] width 111 height 20
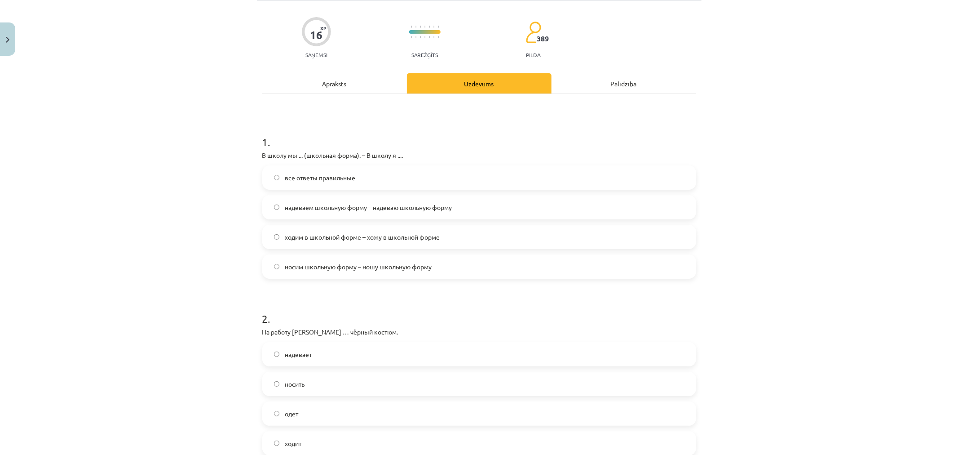
scroll to position [22, 0]
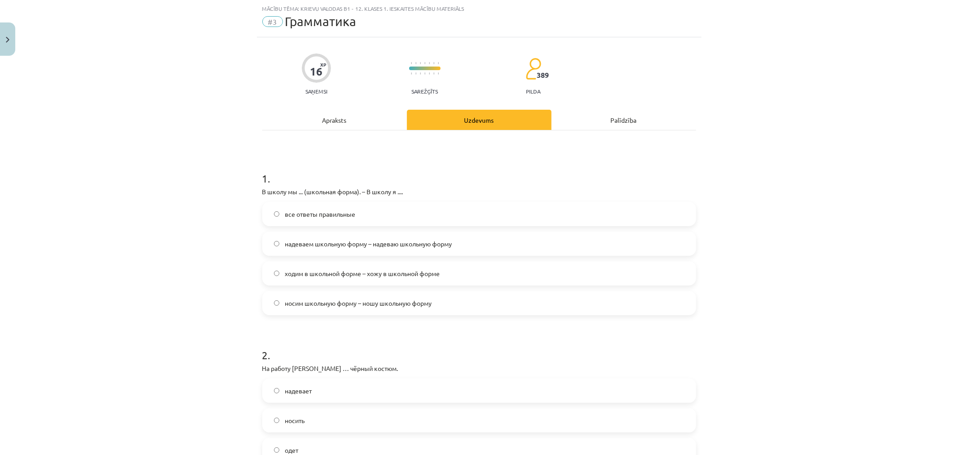
click at [346, 237] on label "надеваем школьную форму – надеваю школьную форму" at bounding box center [479, 243] width 432 height 22
click at [406, 277] on span "ходим в школьной форме – хожу в школьной форме" at bounding box center [362, 273] width 155 height 9
click at [418, 245] on span "надеваем школьную форму – надеваю школьную форму" at bounding box center [368, 243] width 167 height 9
click at [408, 299] on span "носим школьную форму – ношу школьную форму" at bounding box center [358, 302] width 147 height 9
click at [391, 214] on label "все ответы правильные" at bounding box center [479, 214] width 432 height 22
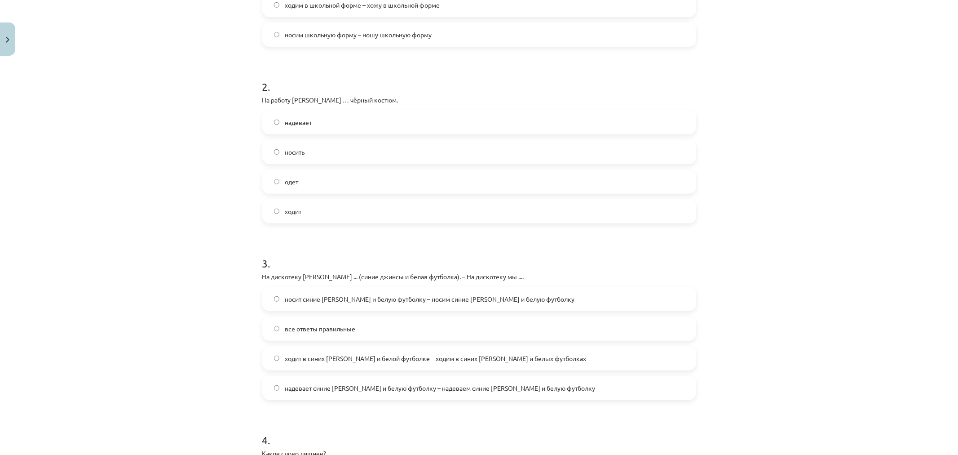
scroll to position [291, 0]
click at [369, 127] on label "надевает" at bounding box center [479, 122] width 432 height 22
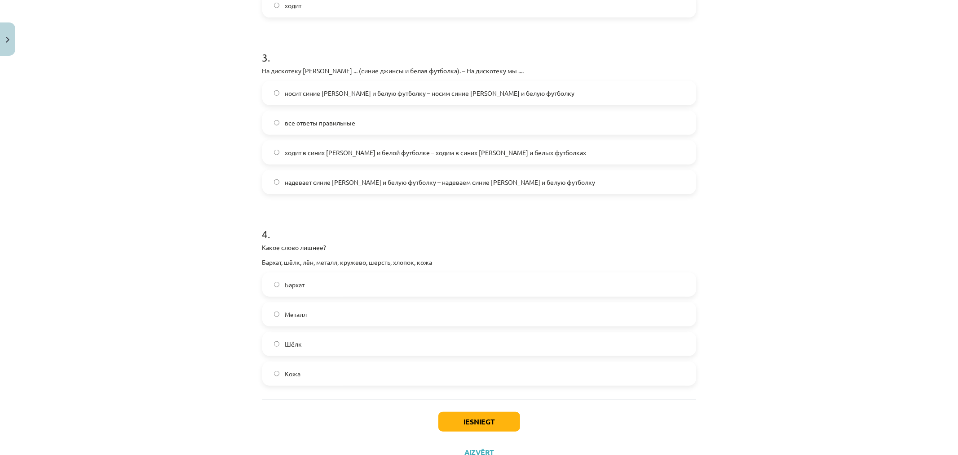
scroll to position [531, 0]
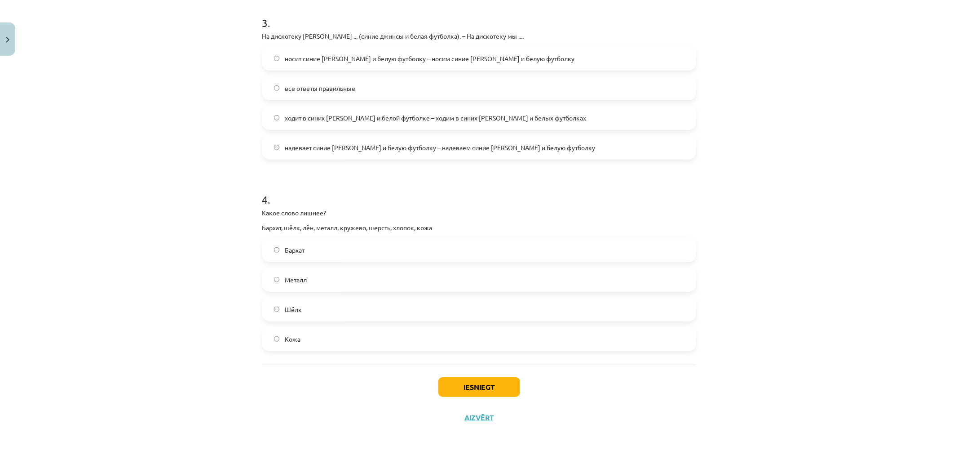
click at [327, 282] on label "Металл" at bounding box center [479, 279] width 432 height 22
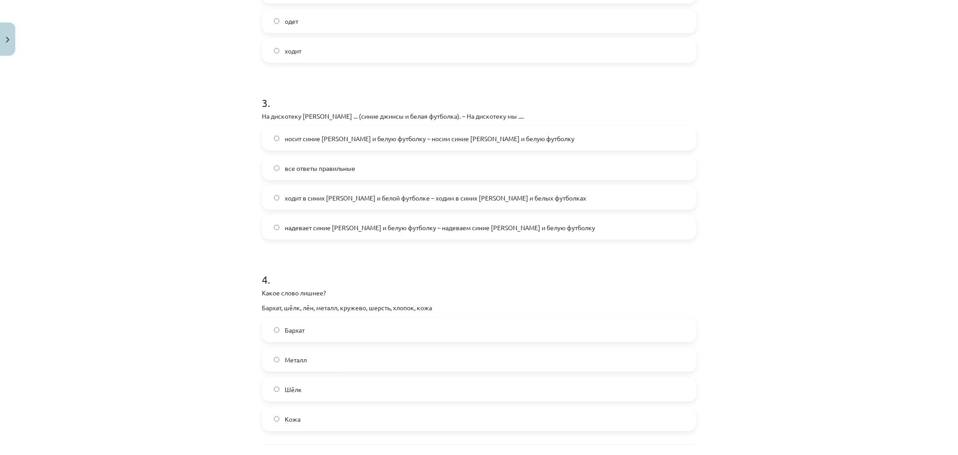
scroll to position [451, 0]
click at [388, 230] on span "надевает синие [PERSON_NAME] и белую футболку – надеваем синие [PERSON_NAME] и …" at bounding box center [440, 227] width 311 height 9
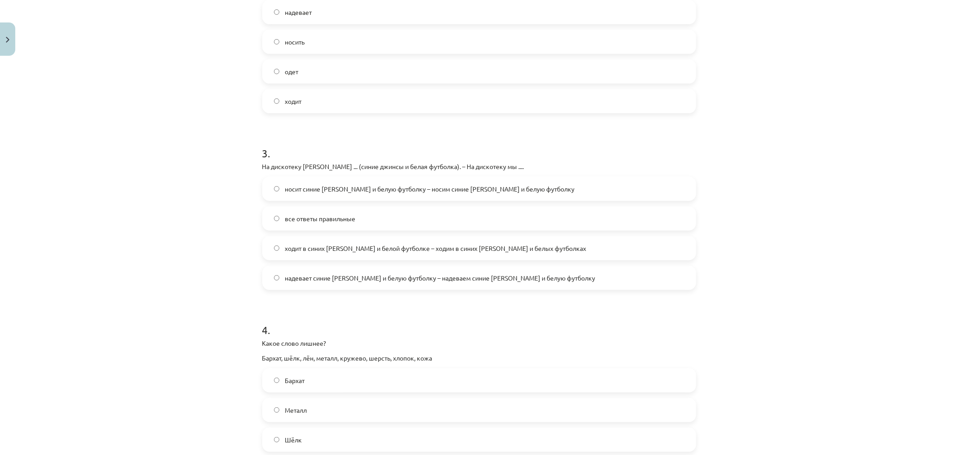
scroll to position [531, 0]
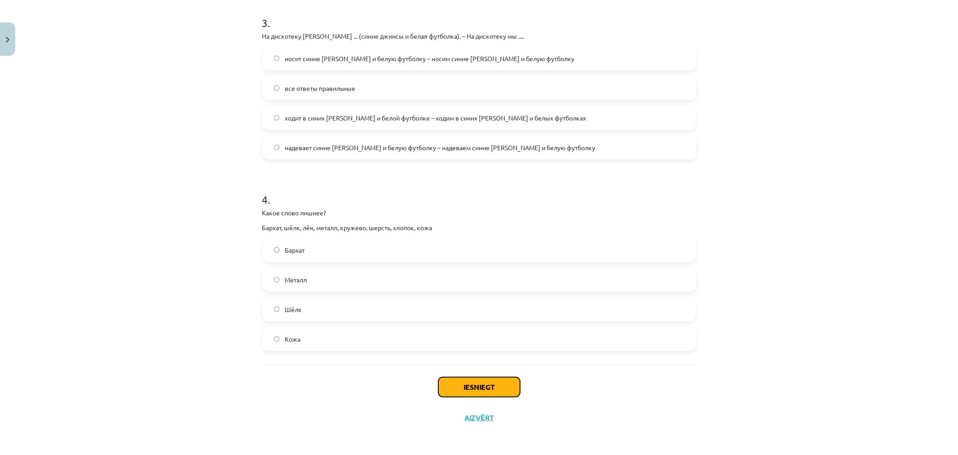
click at [471, 391] on button "Iesniegt" at bounding box center [480, 387] width 82 height 20
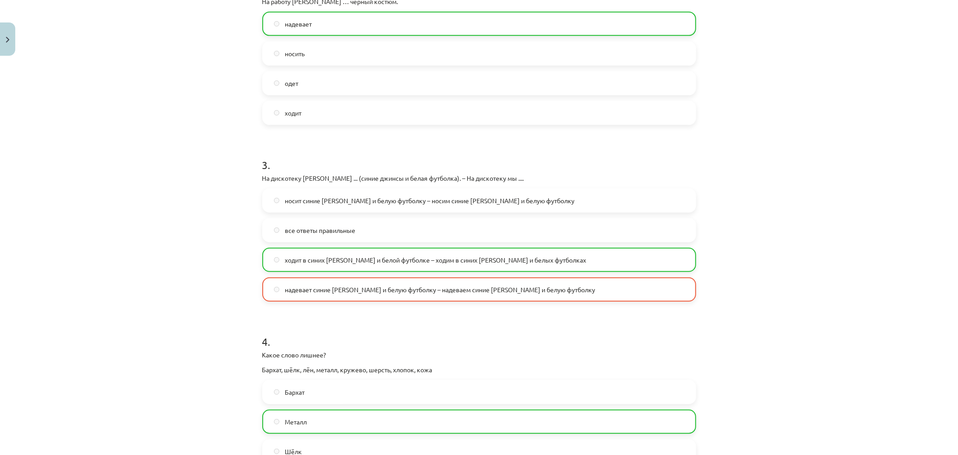
scroll to position [560, 0]
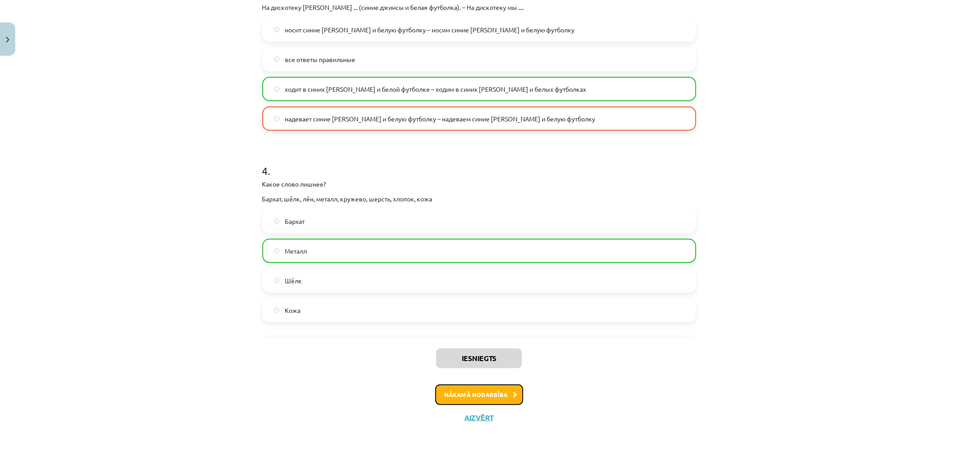
click at [481, 392] on button "Nākamā nodarbība" at bounding box center [479, 394] width 88 height 21
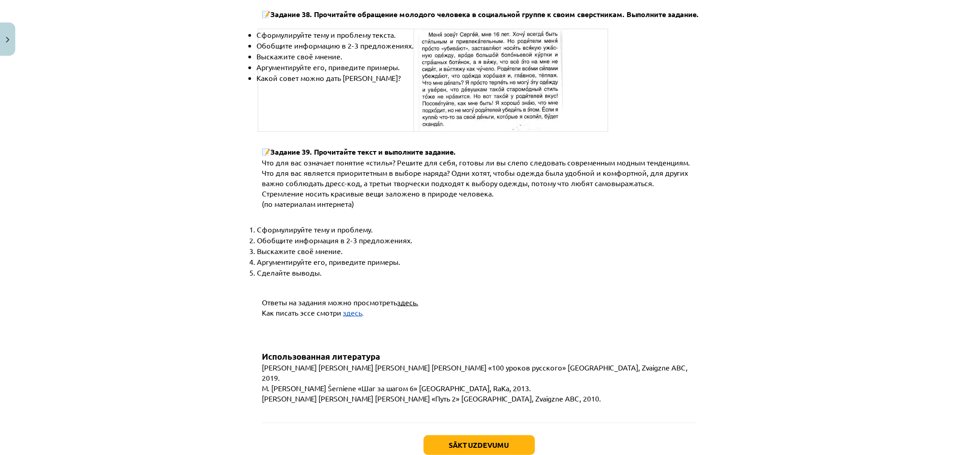
scroll to position [3294, 0]
click at [483, 434] on button "Sākt uzdevumu" at bounding box center [479, 444] width 111 height 20
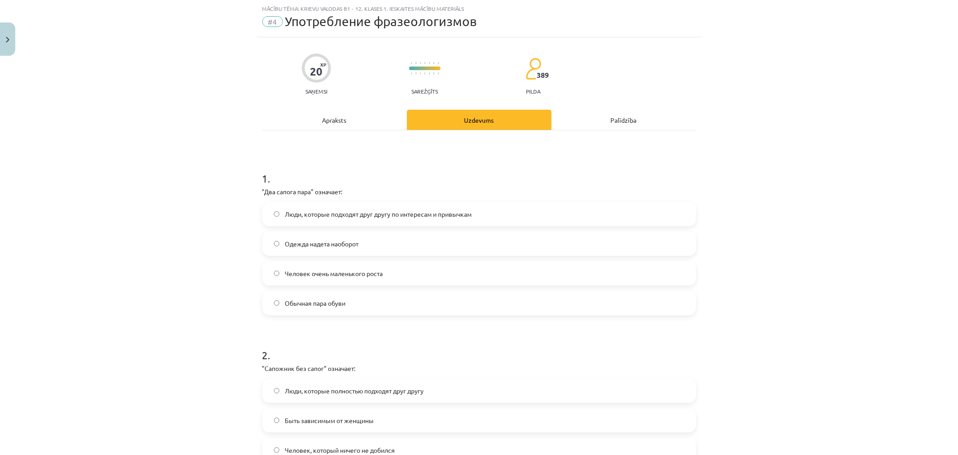
scroll to position [517, 0]
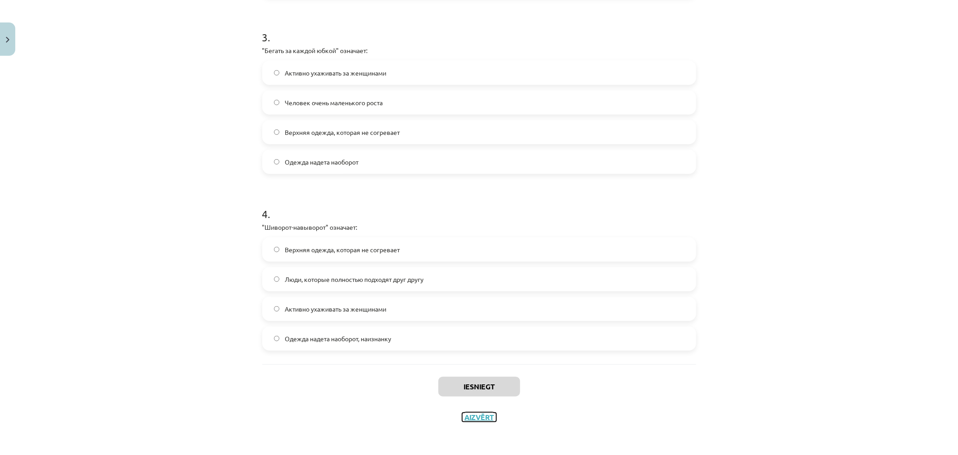
click at [478, 418] on button "Aizvērt" at bounding box center [479, 417] width 34 height 9
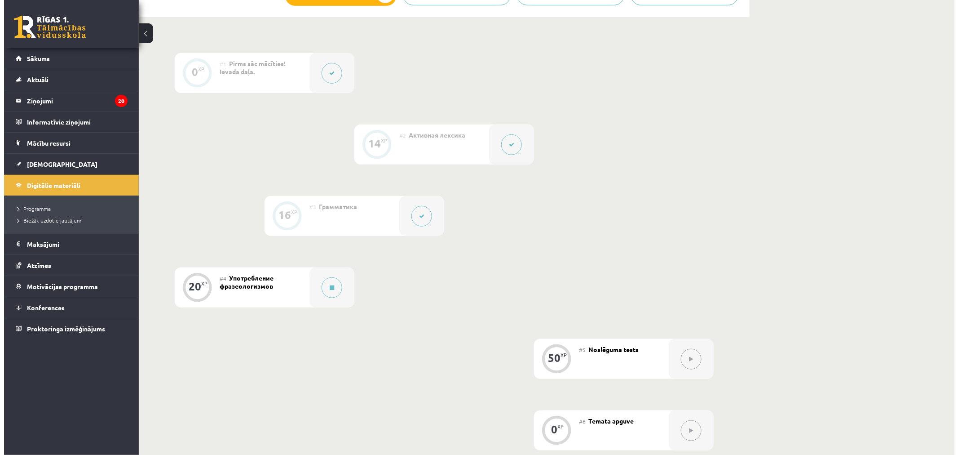
scroll to position [222, 0]
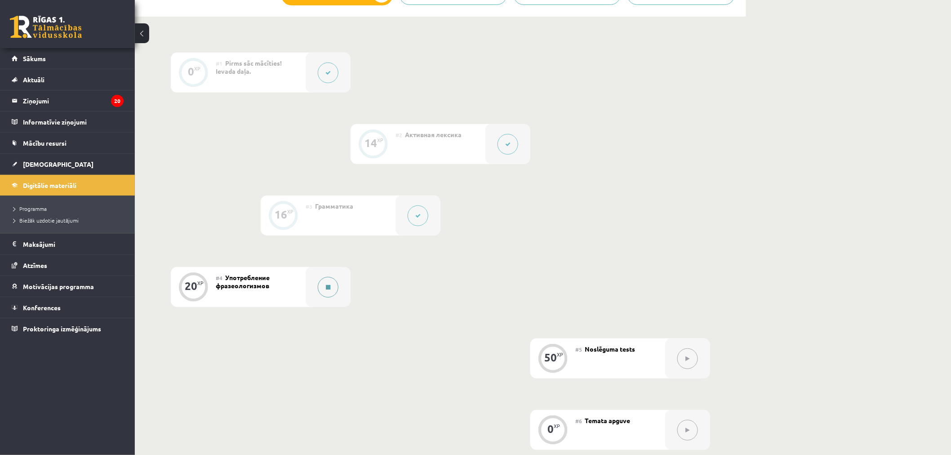
click at [324, 284] on button at bounding box center [328, 287] width 21 height 21
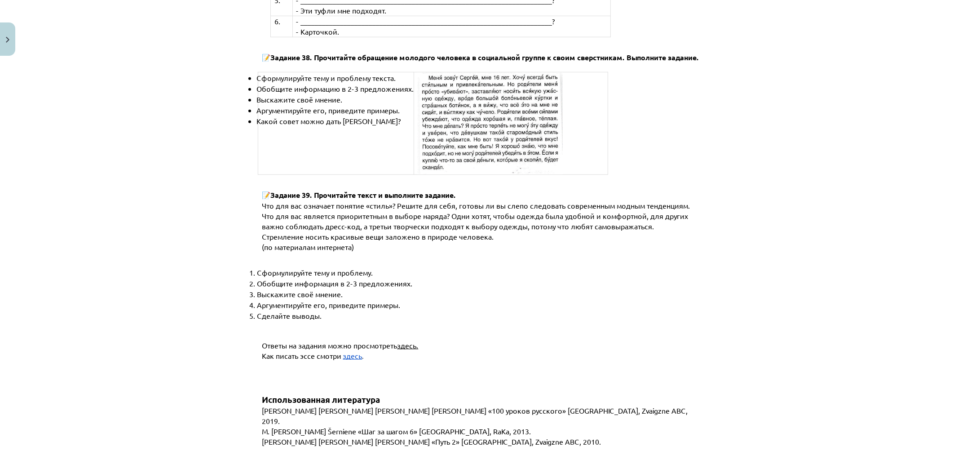
scroll to position [3294, 0]
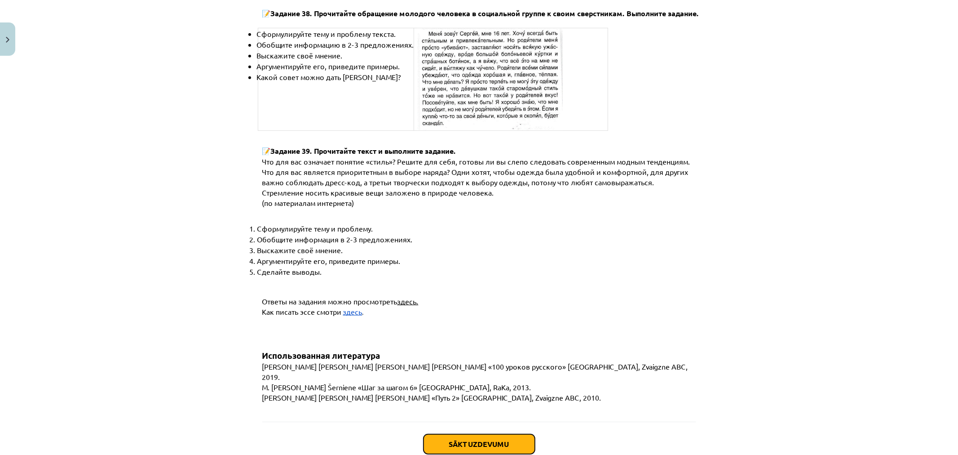
click at [479, 434] on button "Sākt uzdevumu" at bounding box center [479, 444] width 111 height 20
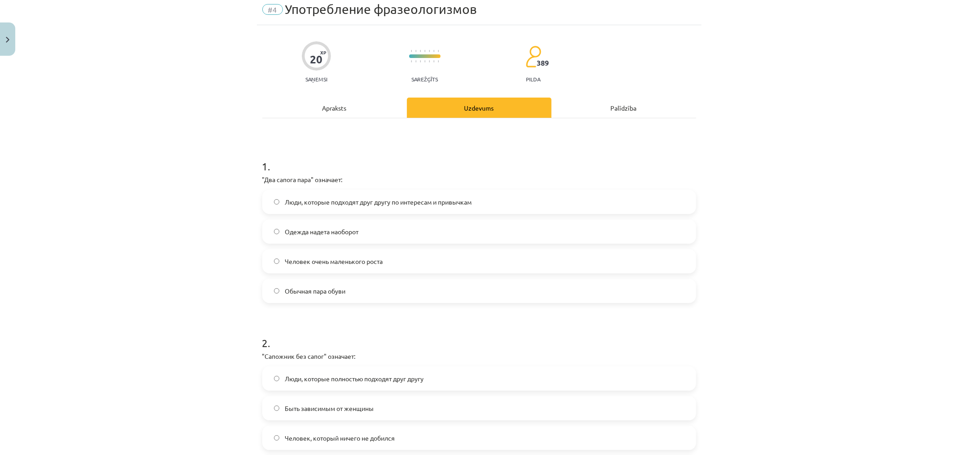
scroll to position [22, 0]
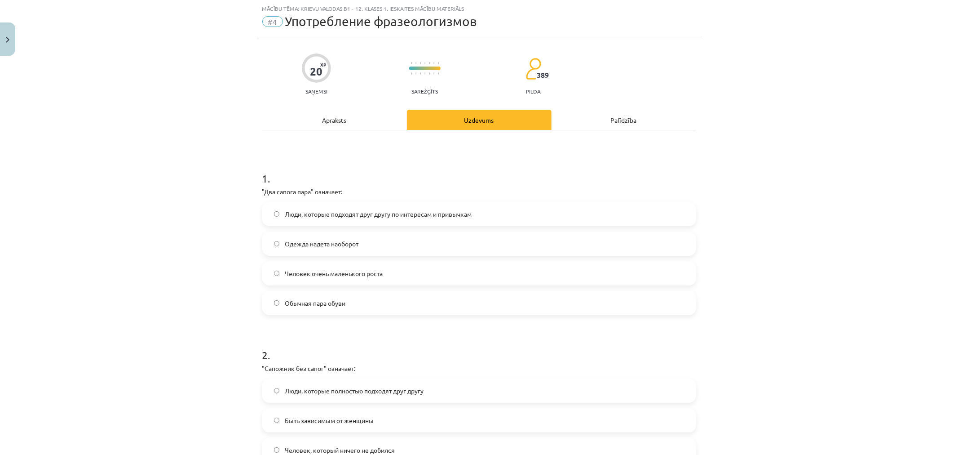
click at [444, 208] on label "Люди, которые подходят друг другу по интересам и привычкам" at bounding box center [479, 214] width 432 height 22
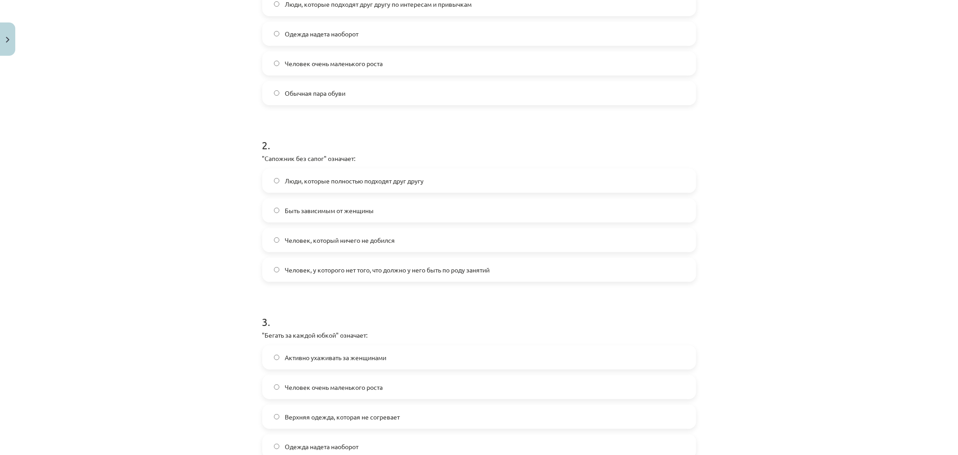
scroll to position [233, 0]
click at [435, 270] on span "Человек, у которого нет того, что должно у него быть по роду занятий" at bounding box center [387, 269] width 205 height 9
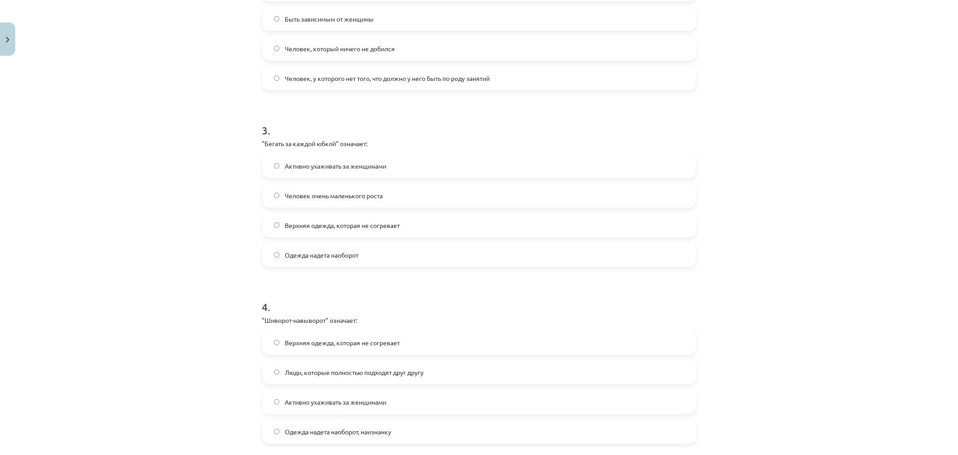
scroll to position [424, 0]
click at [468, 167] on label "Активно ухаживать за женщинами" at bounding box center [479, 165] width 432 height 22
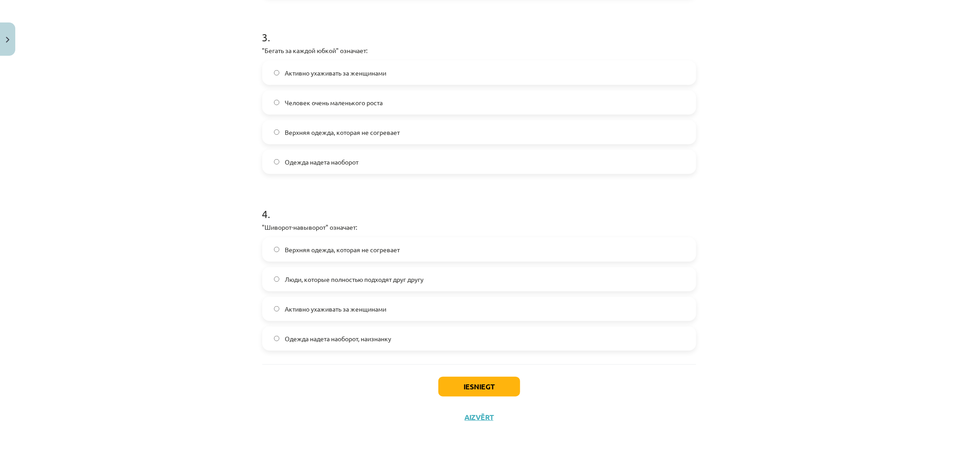
click at [453, 352] on div "1 . "Два сапога пара" означает: Люди, которые подходят друг другу по интересам …" at bounding box center [479, 0] width 434 height 728
click at [455, 343] on label "Одежда надета наоборот, наизнанку" at bounding box center [479, 338] width 432 height 22
click at [469, 390] on button "Iesniegt" at bounding box center [480, 387] width 82 height 20
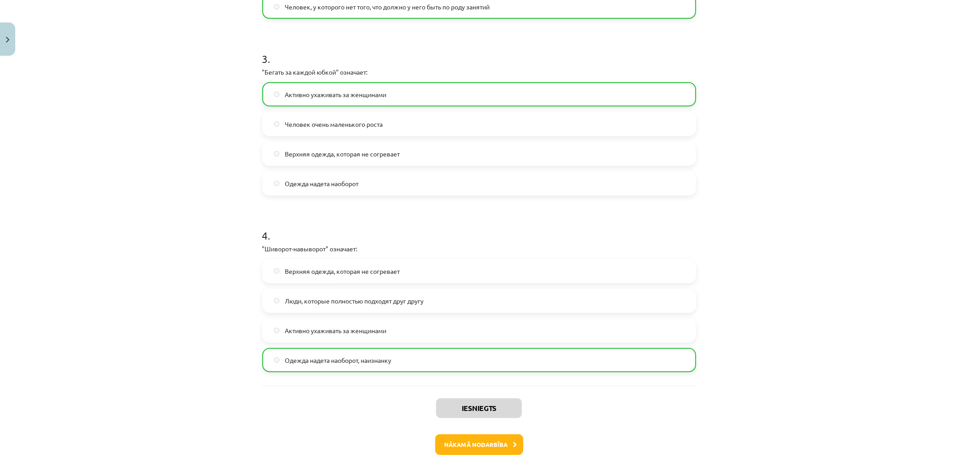
scroll to position [545, 0]
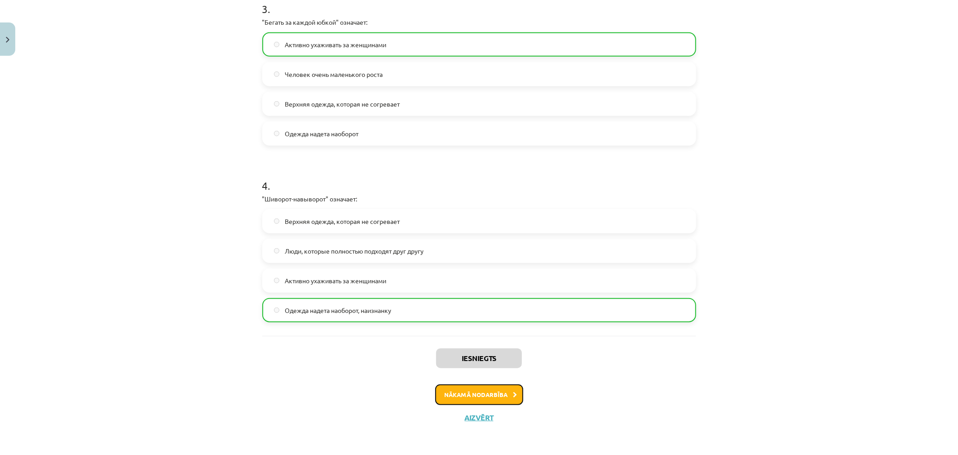
click at [461, 399] on button "Nākamā nodarbība" at bounding box center [479, 394] width 88 height 21
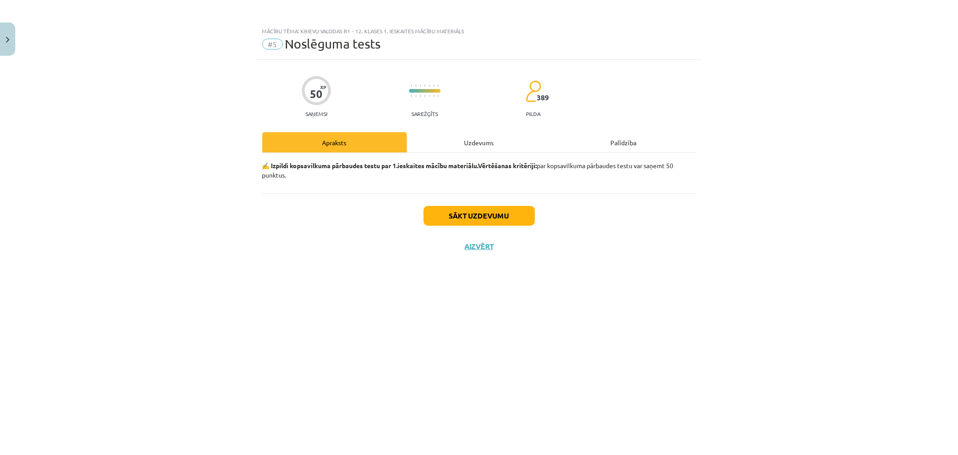
scroll to position [0, 0]
click at [479, 214] on button "Sākt uzdevumu" at bounding box center [479, 216] width 111 height 20
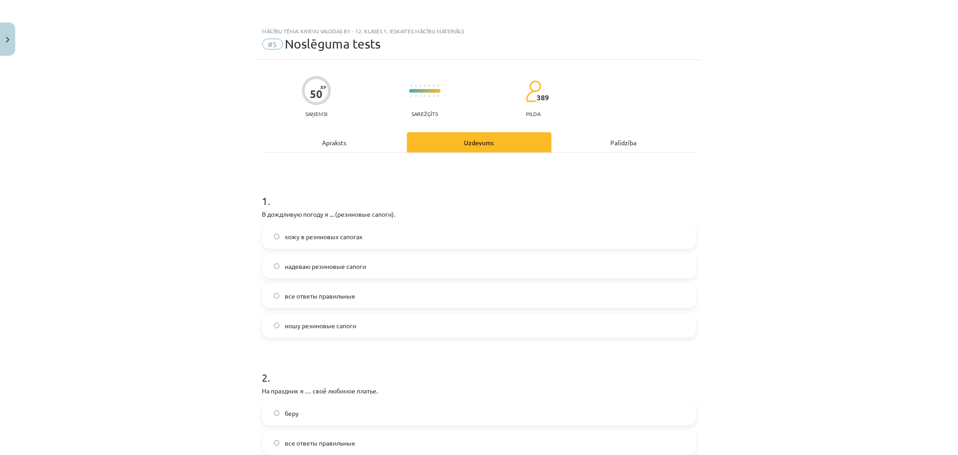
click at [349, 303] on label "все ответы правильные" at bounding box center [479, 295] width 432 height 22
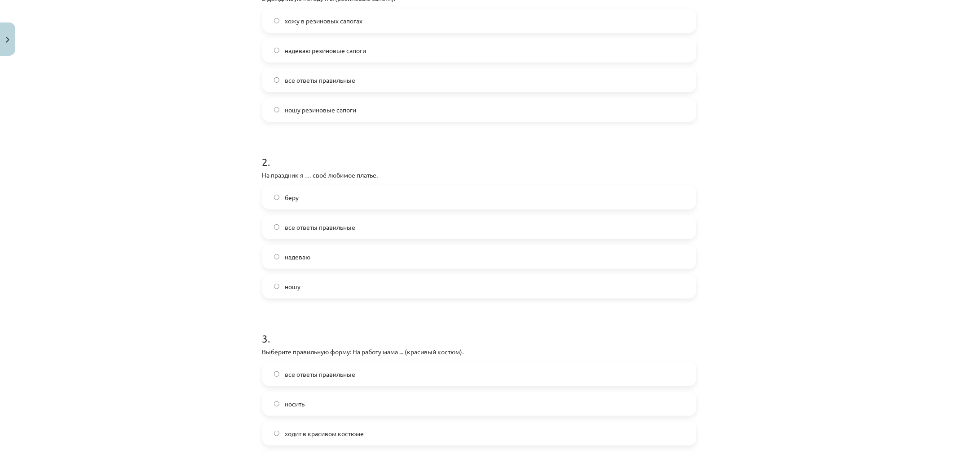
scroll to position [236, 0]
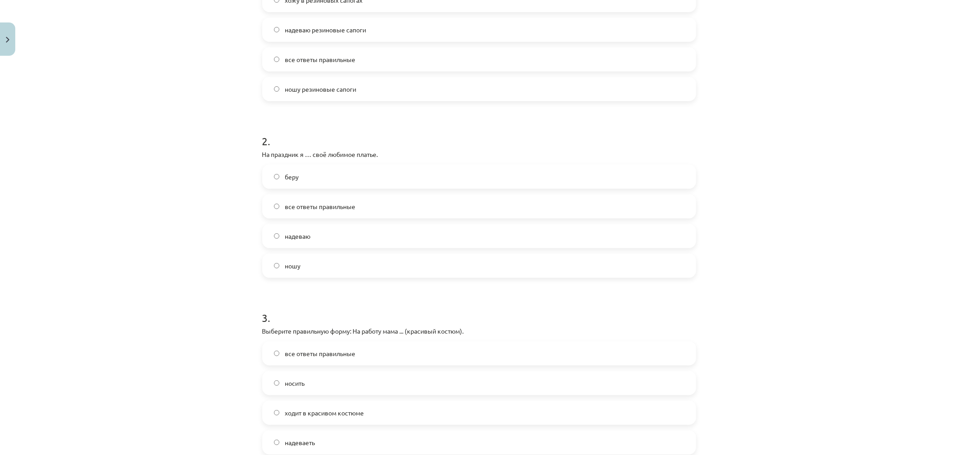
click at [365, 241] on label "надеваю" at bounding box center [479, 236] width 432 height 22
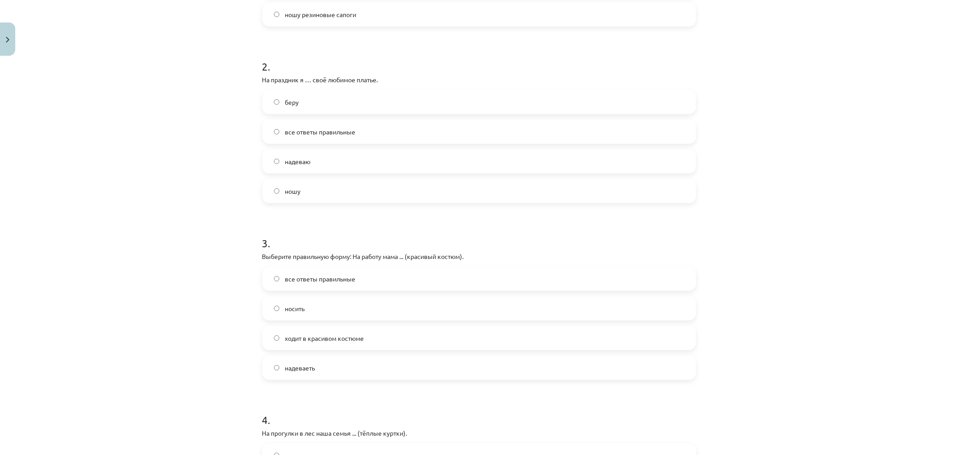
scroll to position [443, 0]
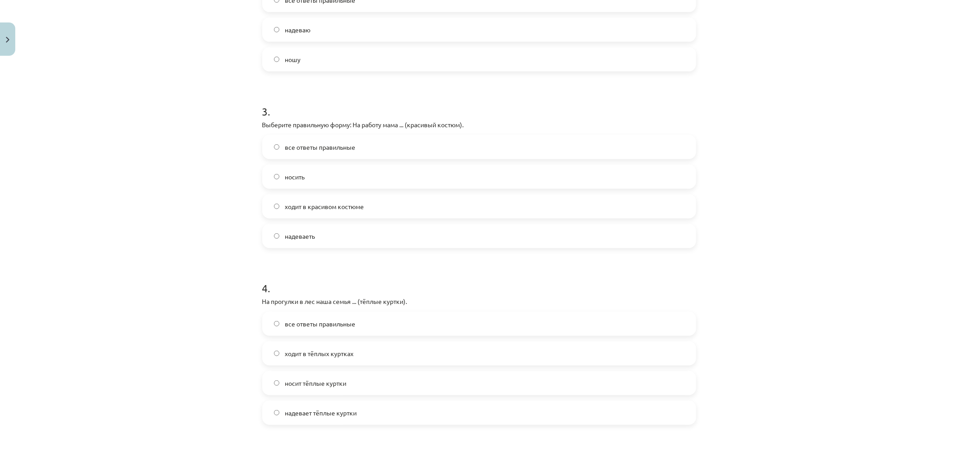
click at [348, 204] on span "ходит в красивом костюме" at bounding box center [324, 206] width 79 height 9
click at [369, 232] on label "надевает тёплые куртки" at bounding box center [479, 232] width 432 height 22
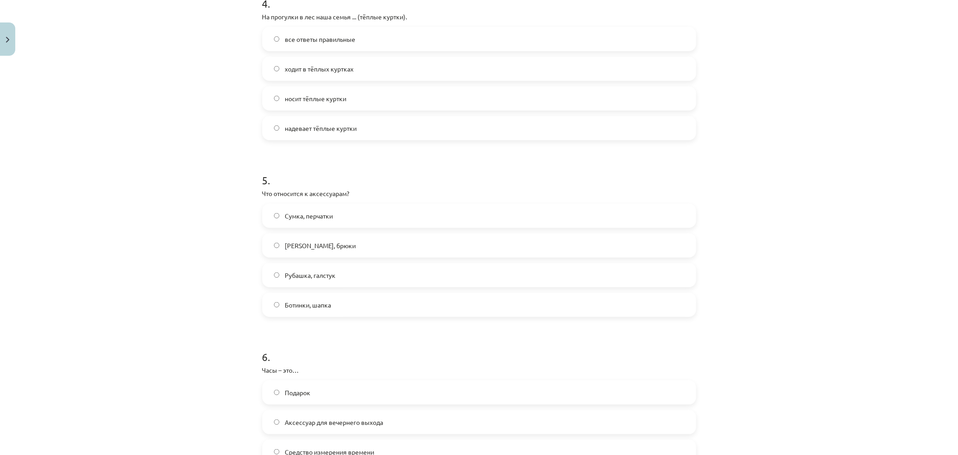
scroll to position [728, 0]
click at [374, 212] on label "Сумка, перчатки" at bounding box center [479, 215] width 432 height 22
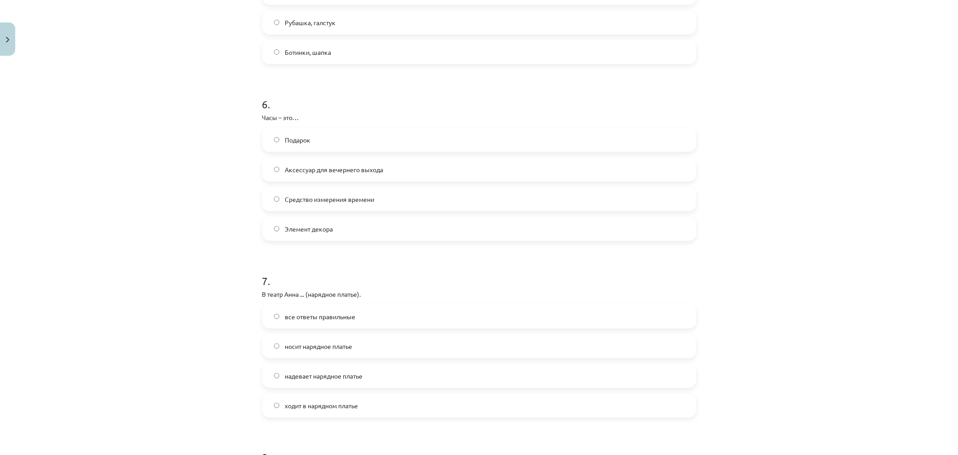
scroll to position [980, 0]
click at [403, 195] on label "Средство измерения времени" at bounding box center [479, 198] width 432 height 22
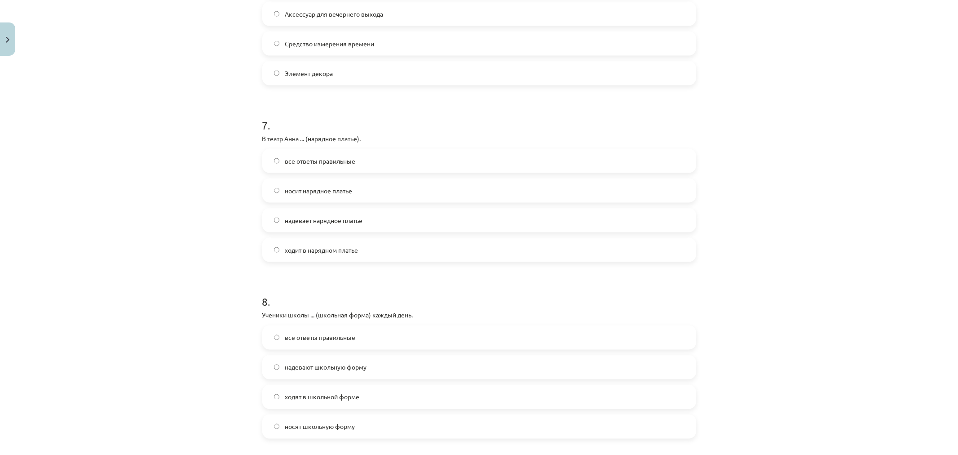
scroll to position [1136, 0]
click at [431, 252] on label "ходит в нарядном платье" at bounding box center [479, 249] width 432 height 22
click at [366, 213] on label "ходят в школьной форме" at bounding box center [479, 222] width 432 height 22
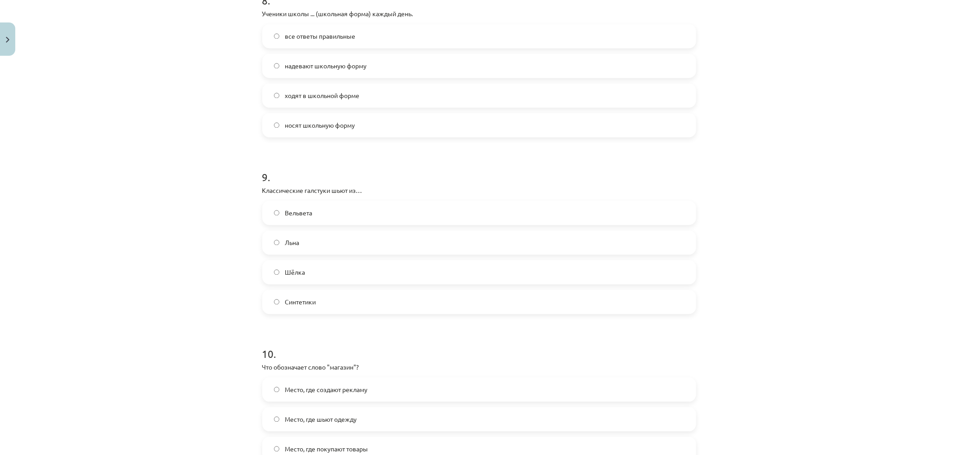
scroll to position [1437, 0]
drag, startPoint x: 258, startPoint y: 187, endPoint x: 369, endPoint y: 189, distance: 111.4
click at [369, 189] on p "Классические галстуки шьют из…" at bounding box center [479, 190] width 434 height 9
copy p "Классические галстуки шьют из…"
click at [373, 261] on label "Шёлка" at bounding box center [479, 272] width 432 height 22
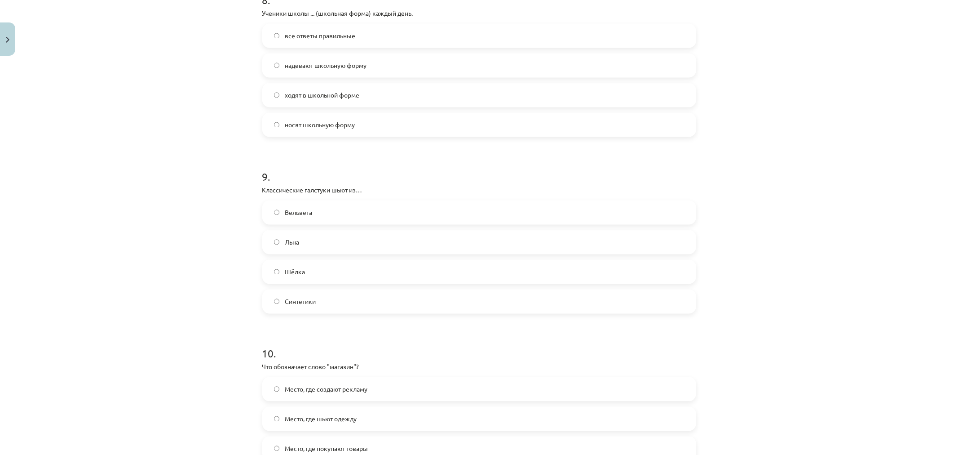
scroll to position [1576, 0]
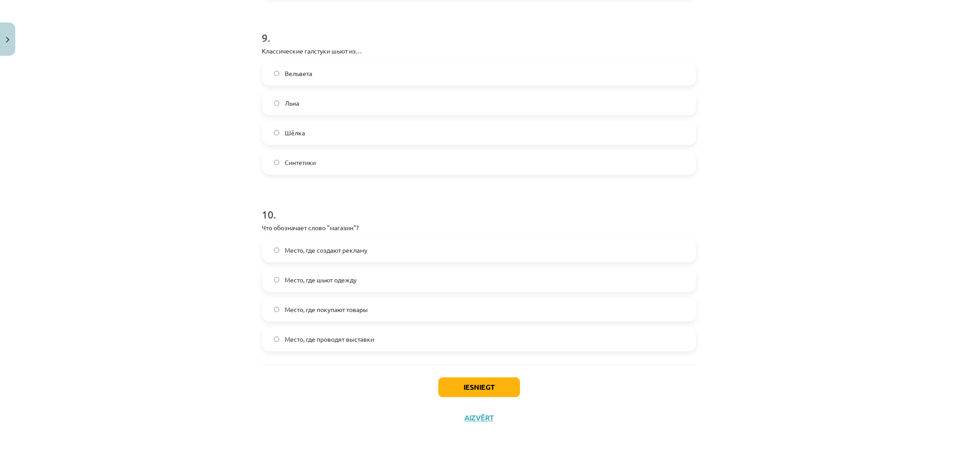
click at [382, 306] on label "Место, где покупают товары" at bounding box center [479, 309] width 432 height 22
click at [469, 386] on button "Iesniegt" at bounding box center [480, 387] width 82 height 20
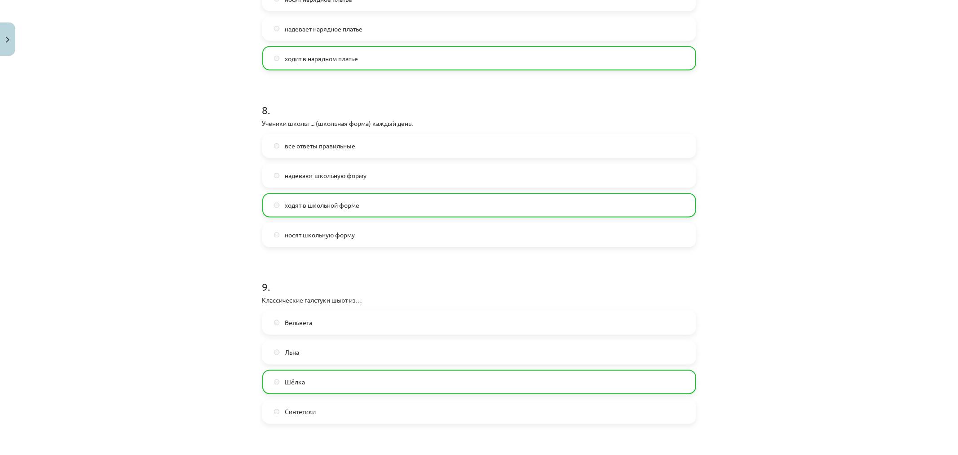
scroll to position [1605, 0]
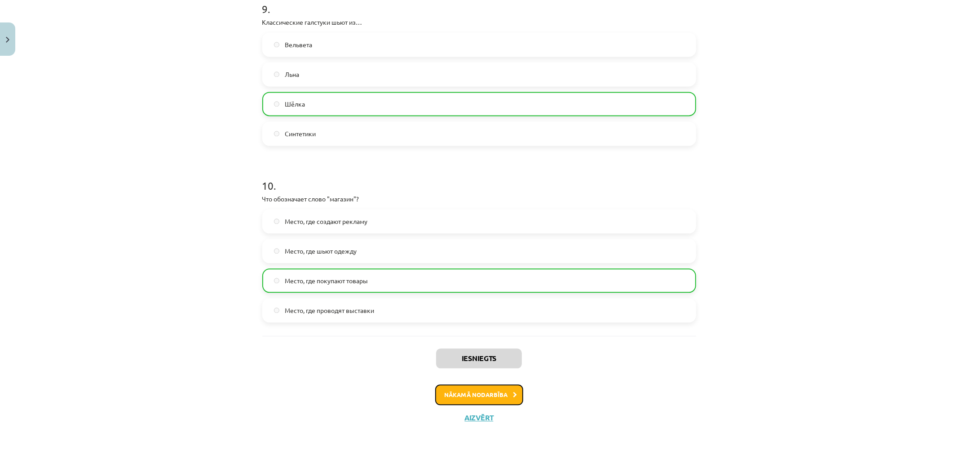
click at [481, 400] on button "Nākamā nodarbība" at bounding box center [479, 394] width 88 height 21
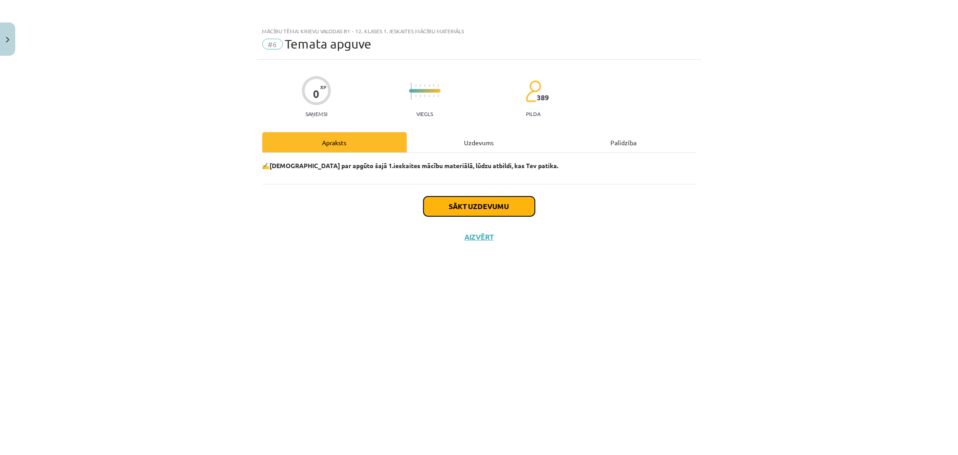
click at [497, 199] on button "Sākt uzdevumu" at bounding box center [479, 206] width 111 height 20
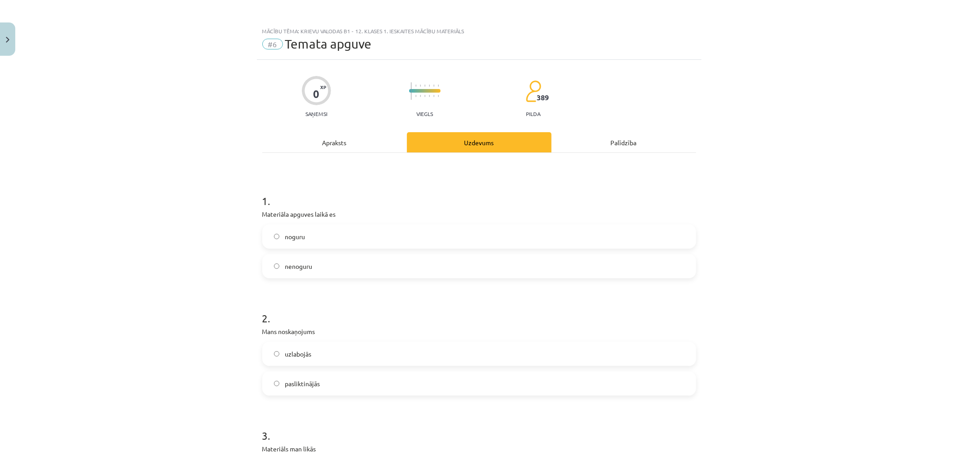
click at [425, 266] on label "nenoguru" at bounding box center [479, 266] width 432 height 22
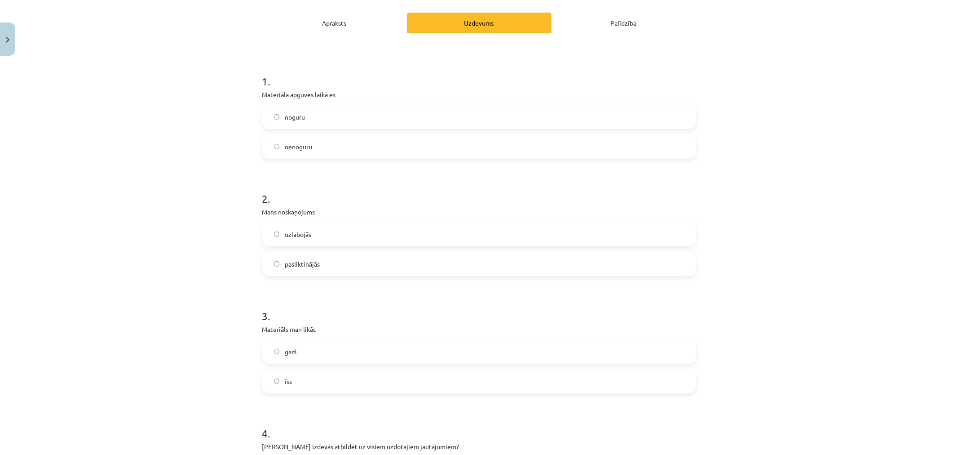
click at [366, 354] on label "garš" at bounding box center [479, 351] width 432 height 22
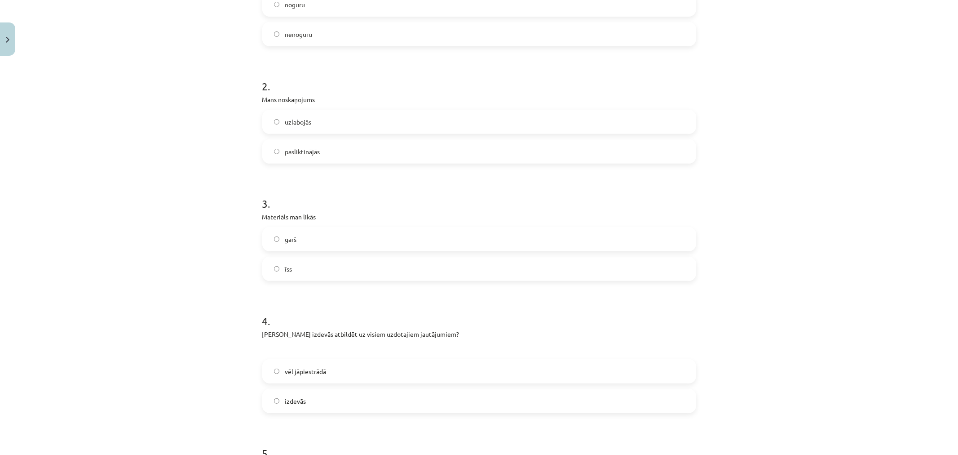
scroll to position [237, 0]
click at [349, 370] on label "vēl jāpiestrādā" at bounding box center [479, 366] width 432 height 22
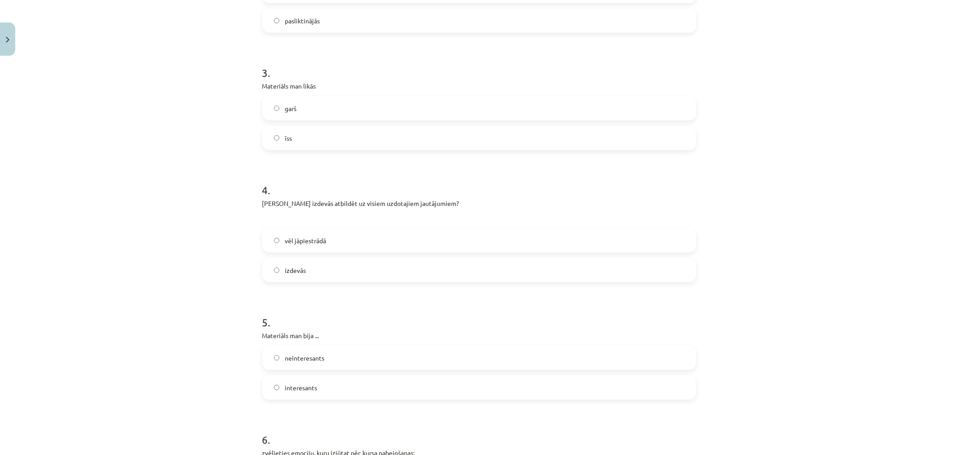
scroll to position [363, 0]
click at [345, 385] on label "interesants" at bounding box center [479, 387] width 432 height 22
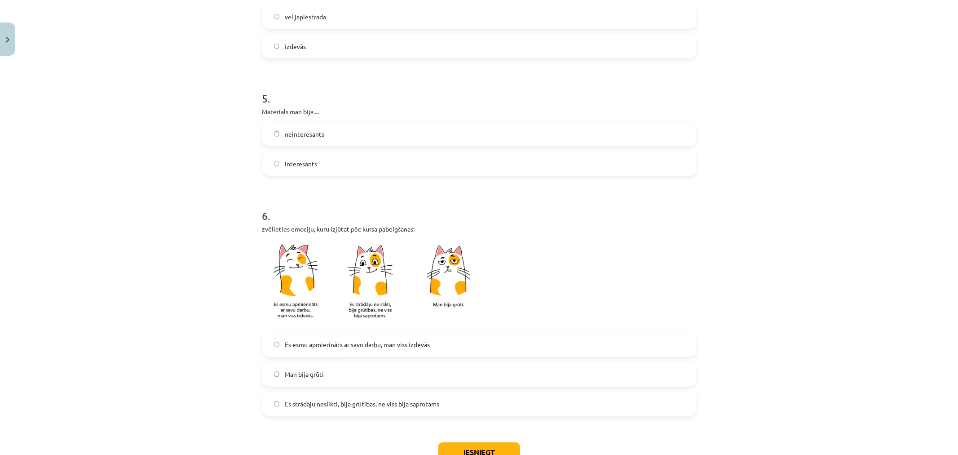
scroll to position [652, 0]
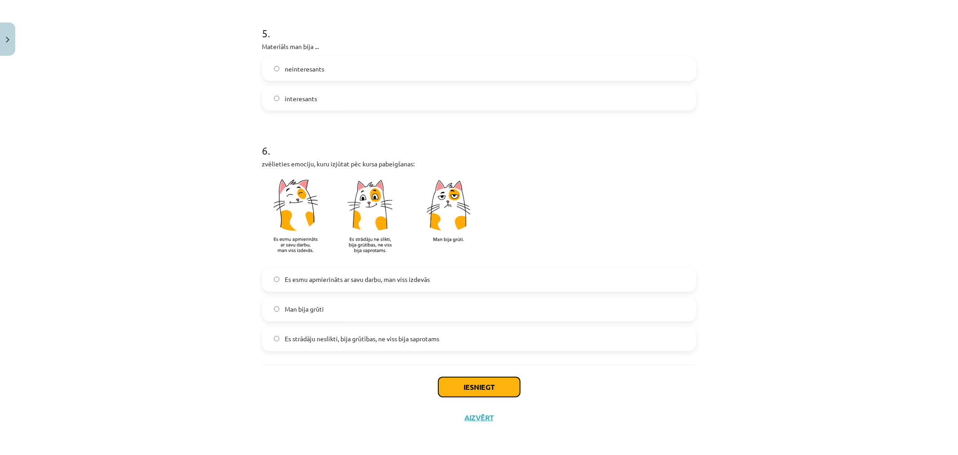
click at [455, 383] on button "Iesniegt" at bounding box center [480, 387] width 82 height 20
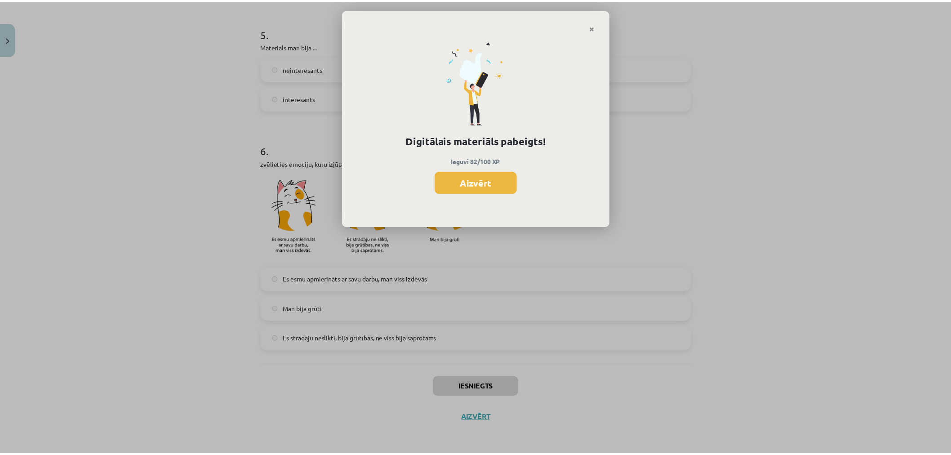
scroll to position [222, 0]
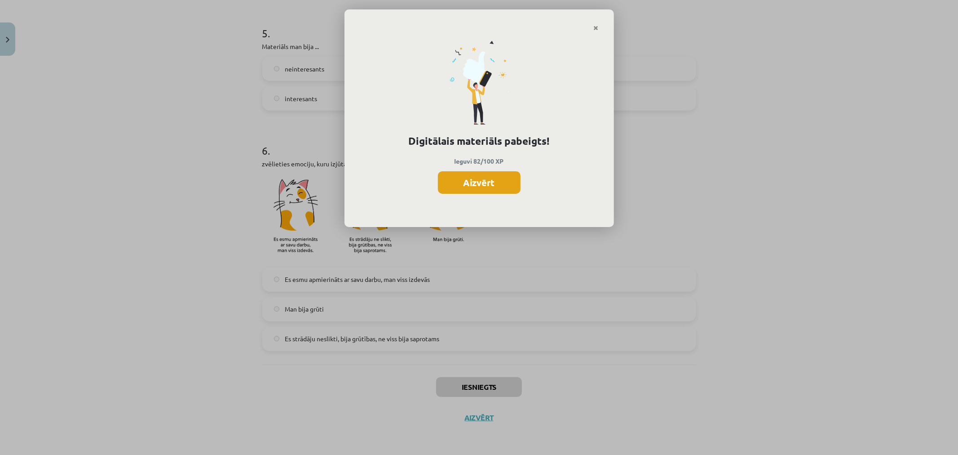
click at [496, 184] on button "Aizvērt" at bounding box center [479, 182] width 83 height 22
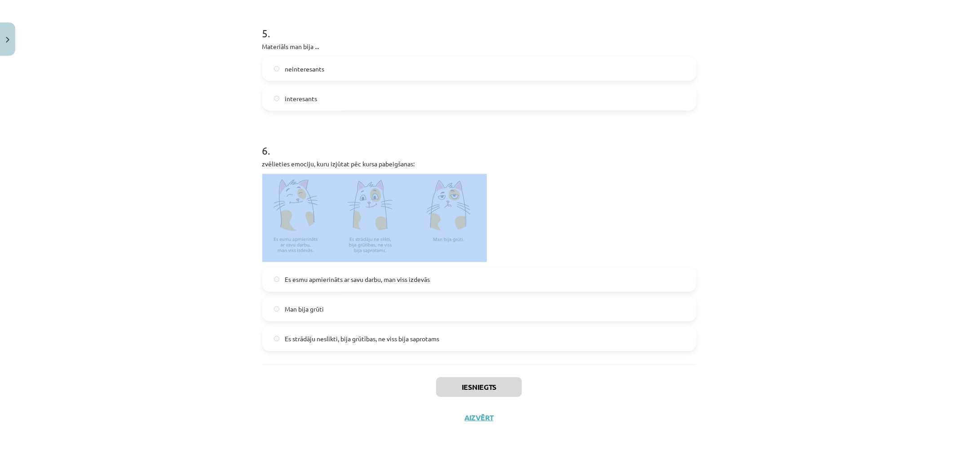
click at [496, 184] on p at bounding box center [479, 218] width 434 height 88
click at [474, 415] on button "Aizvērt" at bounding box center [475, 417] width 34 height 9
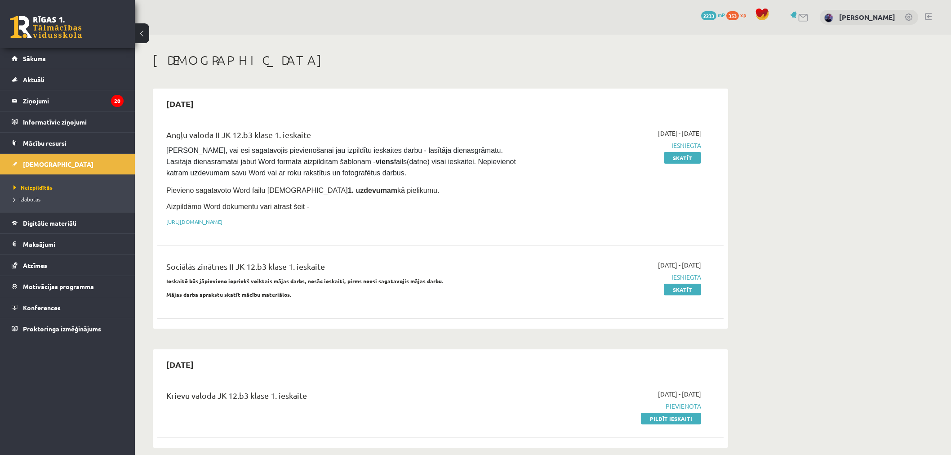
scroll to position [128, 0]
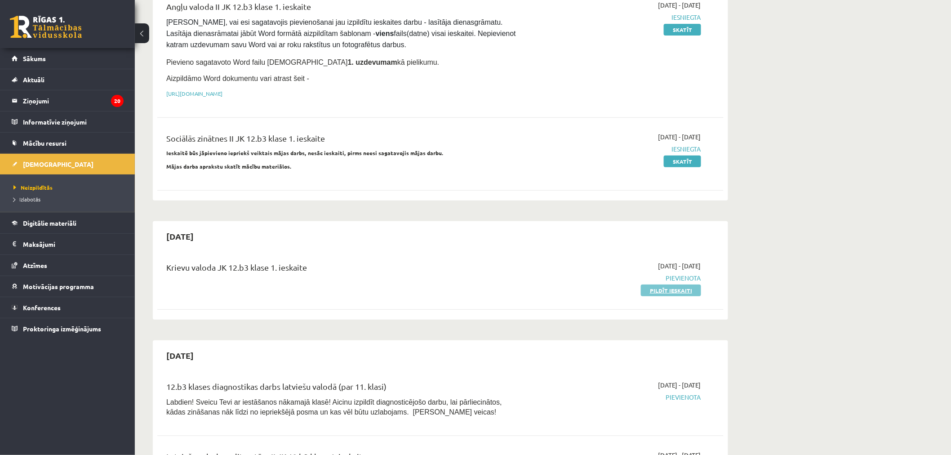
click at [671, 286] on link "Pildīt ieskaiti" at bounding box center [671, 290] width 60 height 12
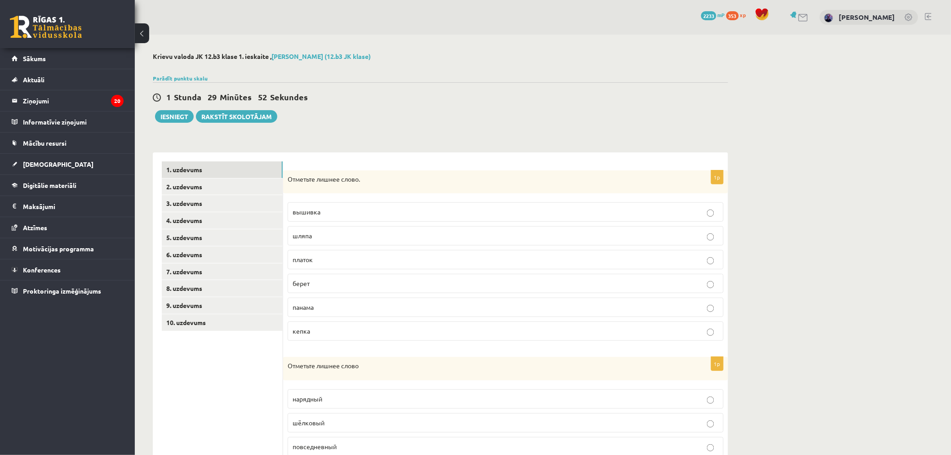
click at [379, 217] on label "вышивка" at bounding box center [506, 211] width 436 height 19
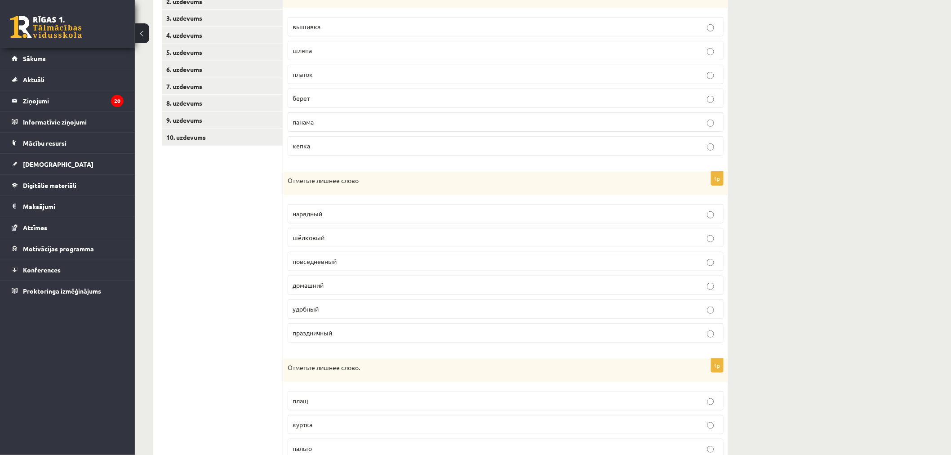
scroll to position [186, 0]
drag, startPoint x: 287, startPoint y: 179, endPoint x: 359, endPoint y: 328, distance: 165.6
click at [359, 328] on div "1p Отметьте лишнее слово нарядный шёлковый повседневный домашний удобный праздн…" at bounding box center [505, 260] width 445 height 178
copy div "Отметьте лишнее слово нарядный шёлковый повседневный домашний удобный праздничн…"
click at [253, 199] on ul "1. uzdevums 2. uzdevums 3. uzdevums 4. uzdevums 5. uzdevums 6. uzdevums 7. uzde…" at bounding box center [222, 244] width 121 height 537
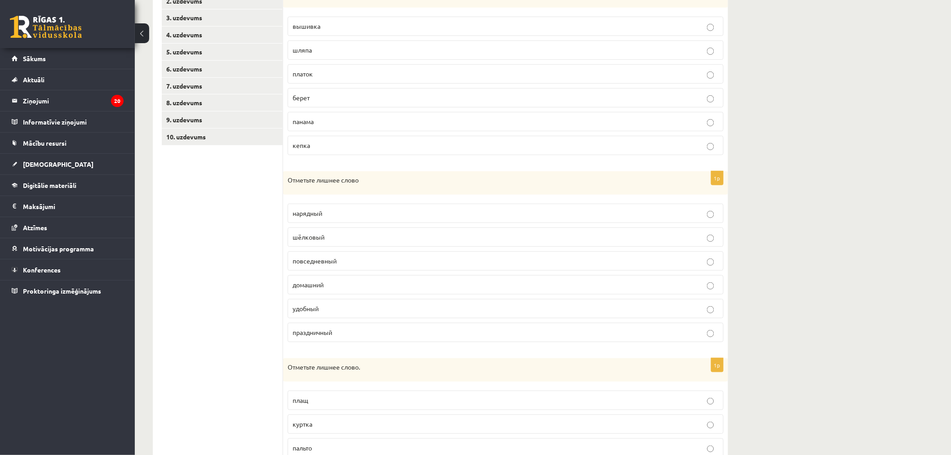
scroll to position [271, 0]
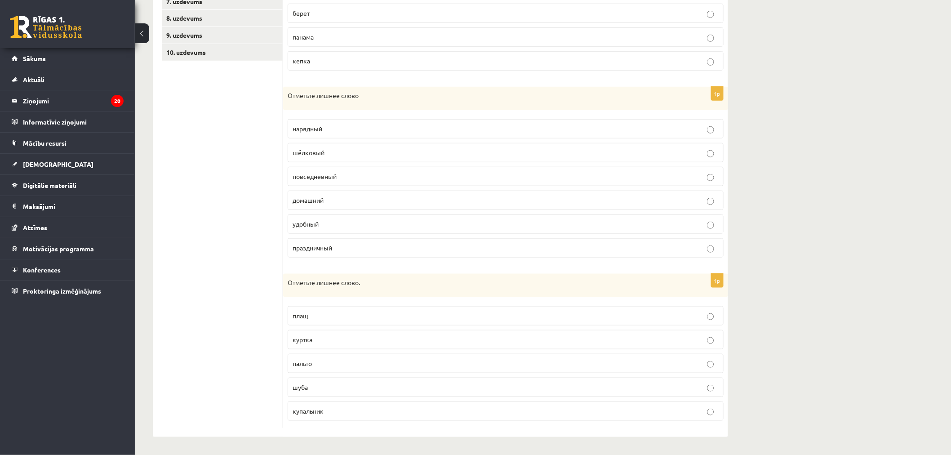
click at [350, 408] on p "купальник" at bounding box center [506, 410] width 426 height 9
click at [322, 155] on p "шёлковый" at bounding box center [506, 152] width 426 height 9
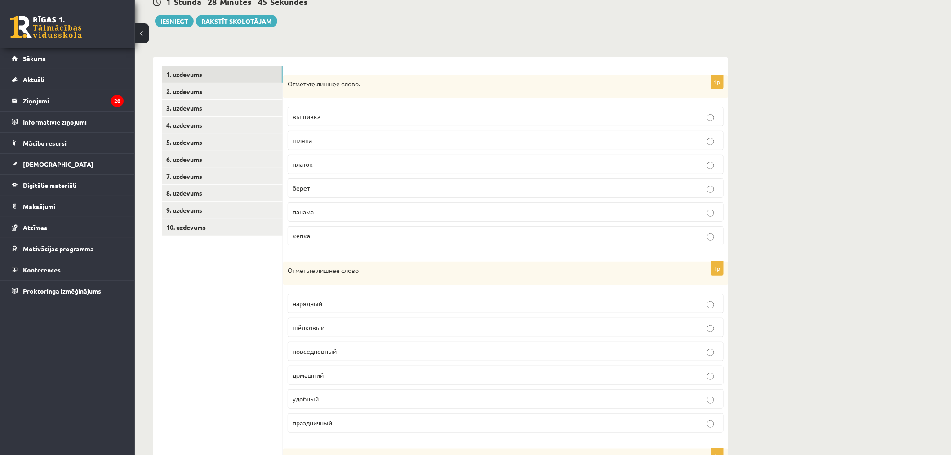
scroll to position [93, 0]
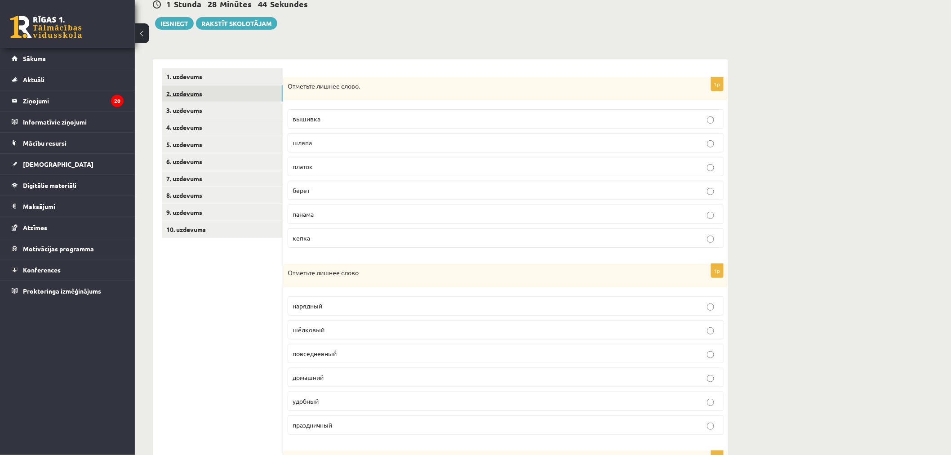
click at [249, 99] on link "2. uzdevums" at bounding box center [222, 93] width 121 height 17
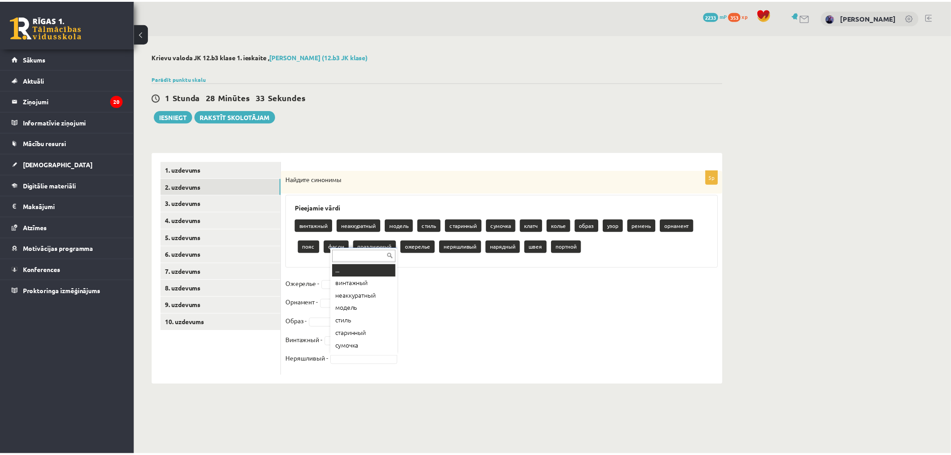
scroll to position [10, 0]
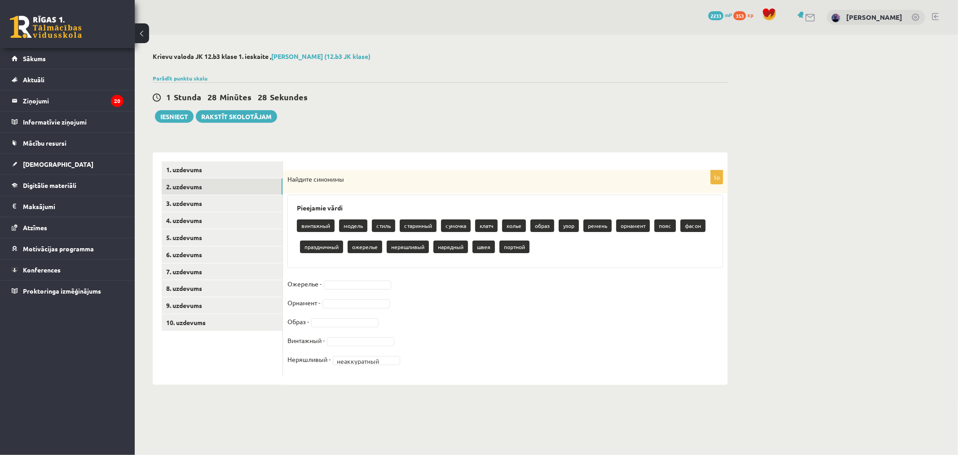
click at [357, 290] on fieldset "**********" at bounding box center [506, 324] width 436 height 94
type input "*"
type input "**"
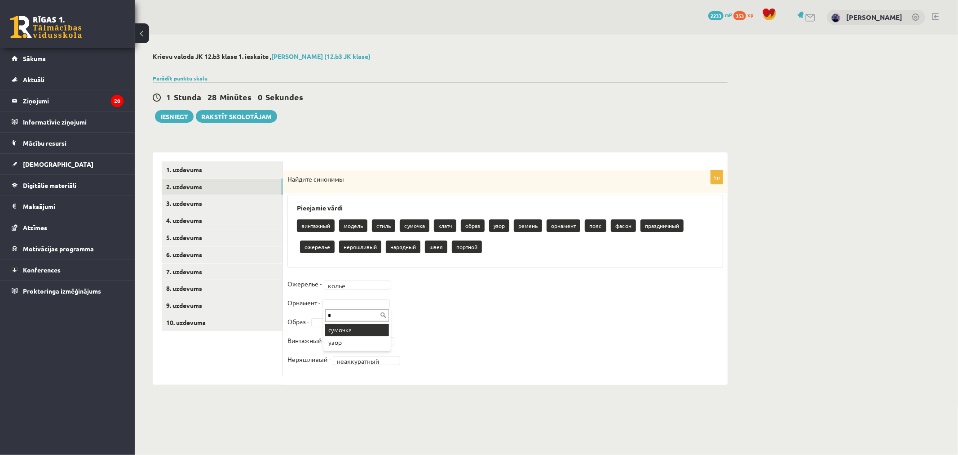
type input "**"
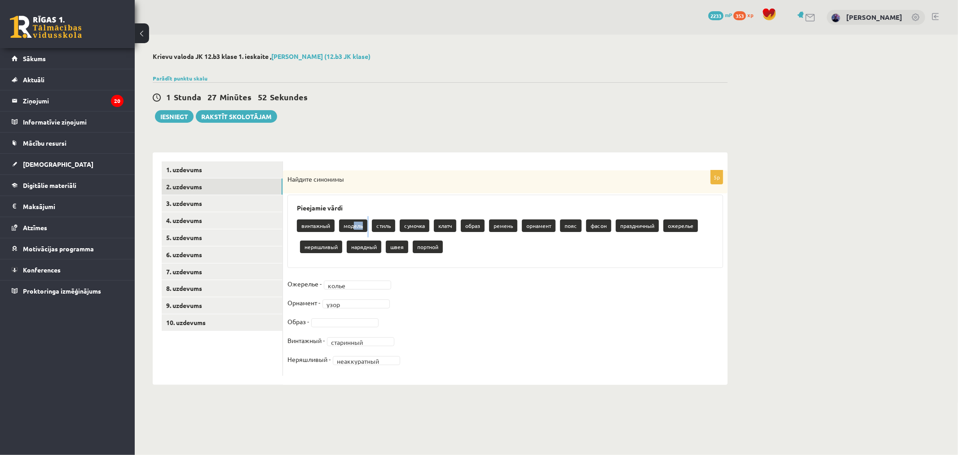
drag, startPoint x: 353, startPoint y: 225, endPoint x: 376, endPoint y: 226, distance: 22.9
click at [376, 226] on div "винтажный модель стиль сумочка клатч образ ремень орнамент пояс фасон праздничн…" at bounding box center [505, 237] width 417 height 42
click at [376, 226] on p "стиль" at bounding box center [383, 225] width 23 height 13
click at [200, 207] on link "3. uzdevums" at bounding box center [222, 203] width 121 height 17
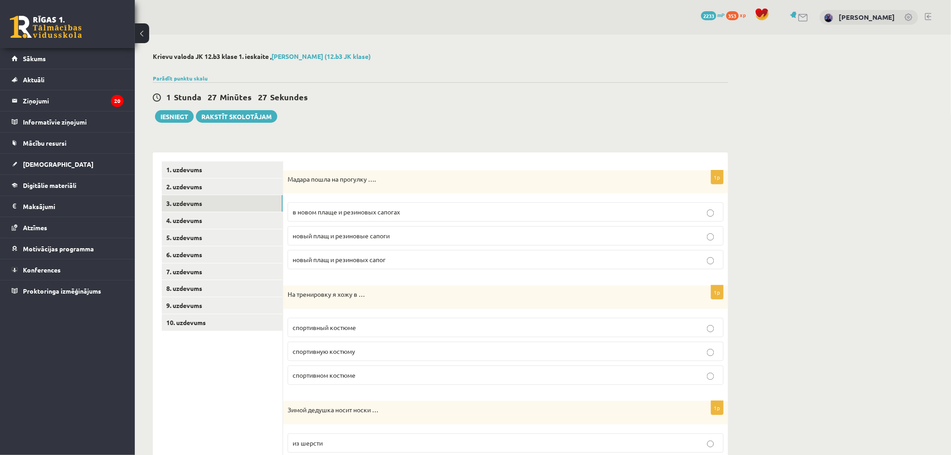
click at [358, 212] on span "в новом плаще и резиновых сапогах" at bounding box center [346, 212] width 107 height 8
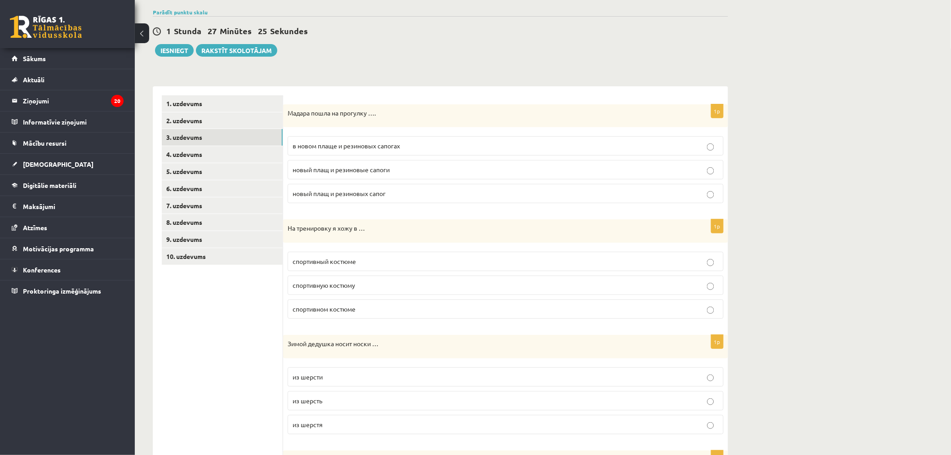
scroll to position [129, 0]
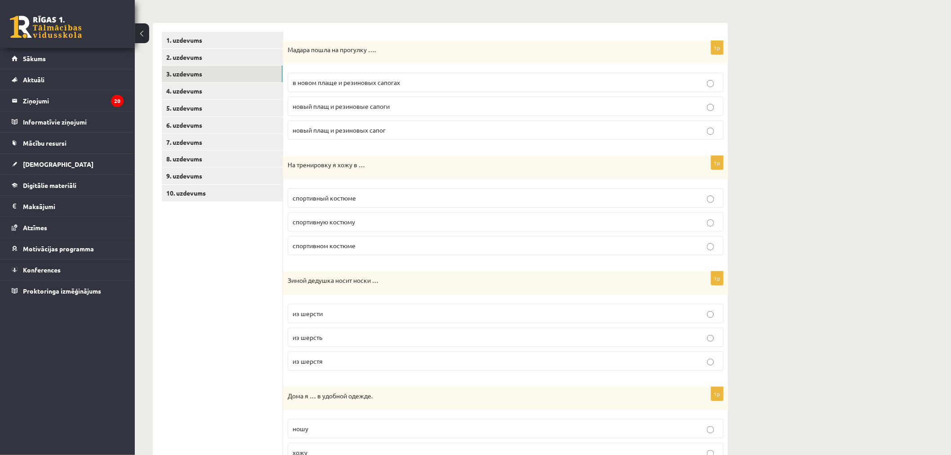
click at [371, 241] on p "спортивном костюме" at bounding box center [506, 245] width 426 height 9
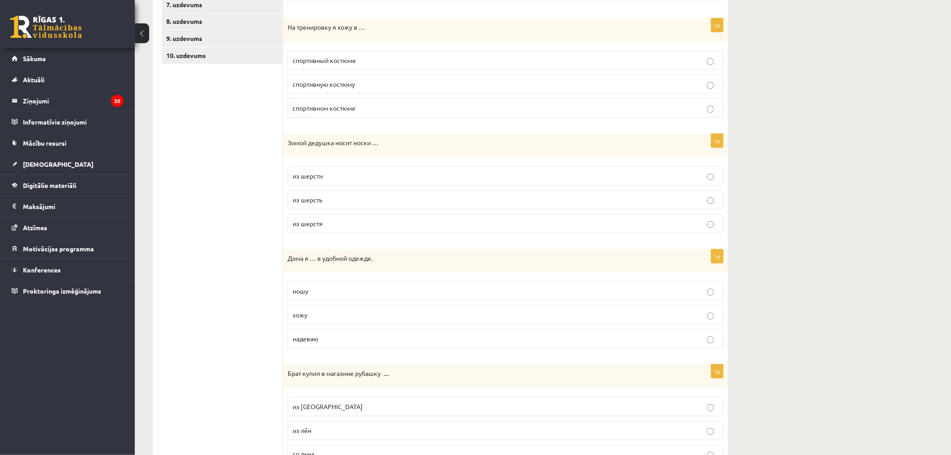
scroll to position [267, 0]
click at [347, 179] on p "из шерсти" at bounding box center [506, 175] width 426 height 9
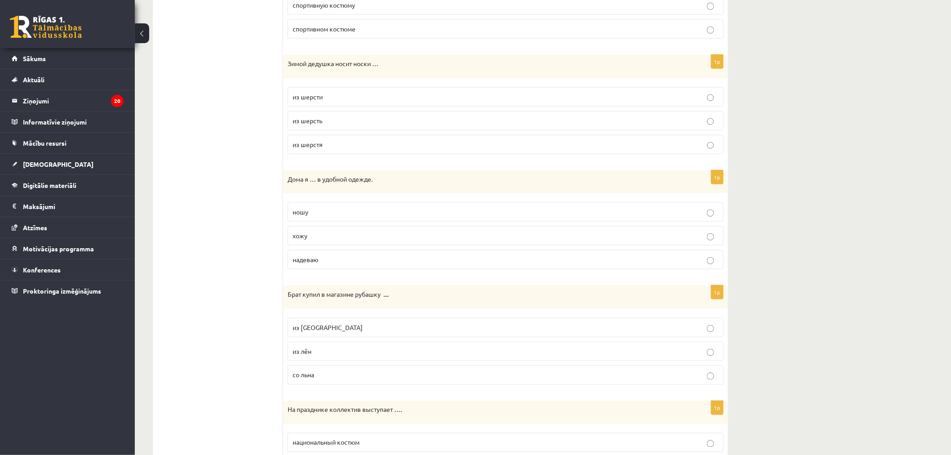
scroll to position [348, 0]
click at [329, 240] on label "хожу" at bounding box center [506, 233] width 436 height 19
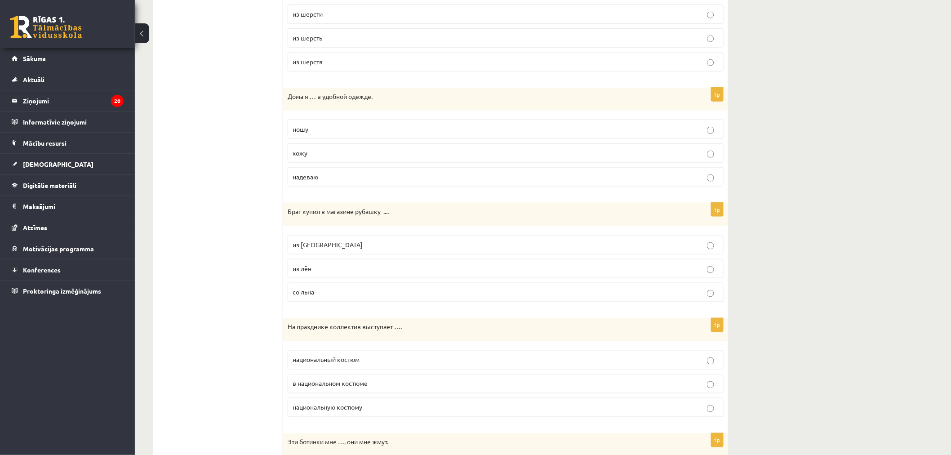
scroll to position [429, 0]
click at [333, 245] on p "из льна" at bounding box center [506, 244] width 426 height 9
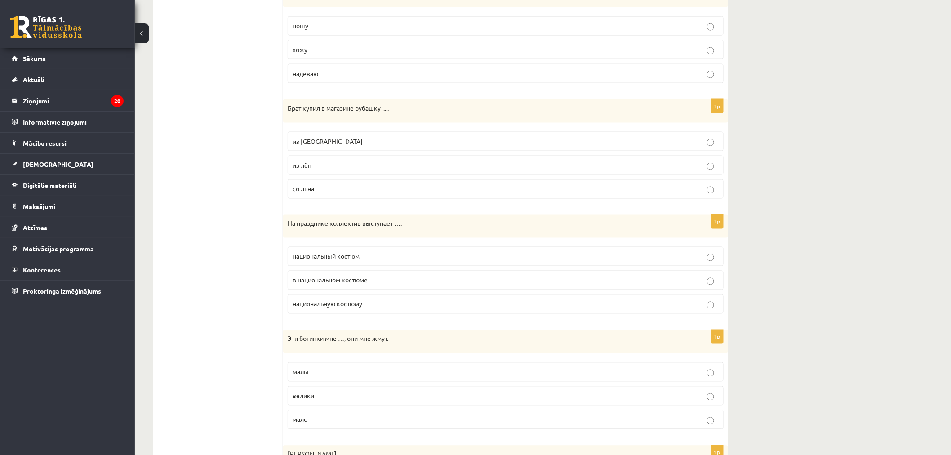
scroll to position [532, 0]
click at [339, 279] on span "в национальном костюме" at bounding box center [330, 279] width 75 height 8
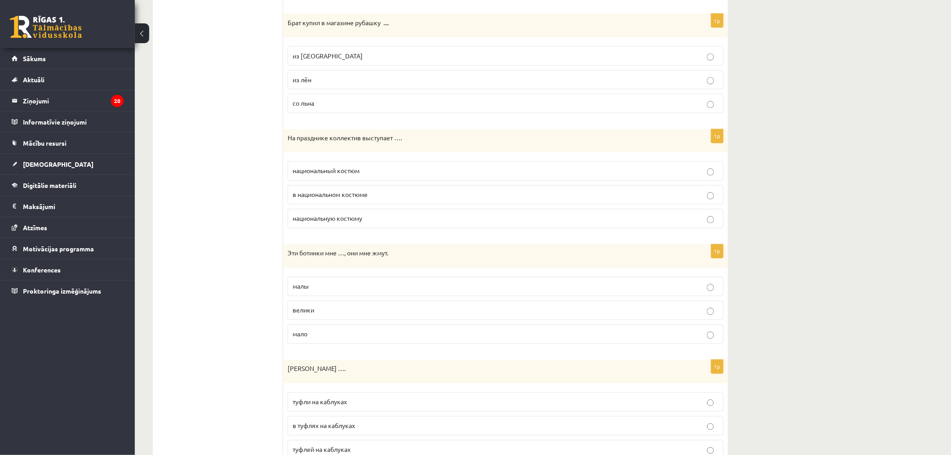
scroll to position [623, 0]
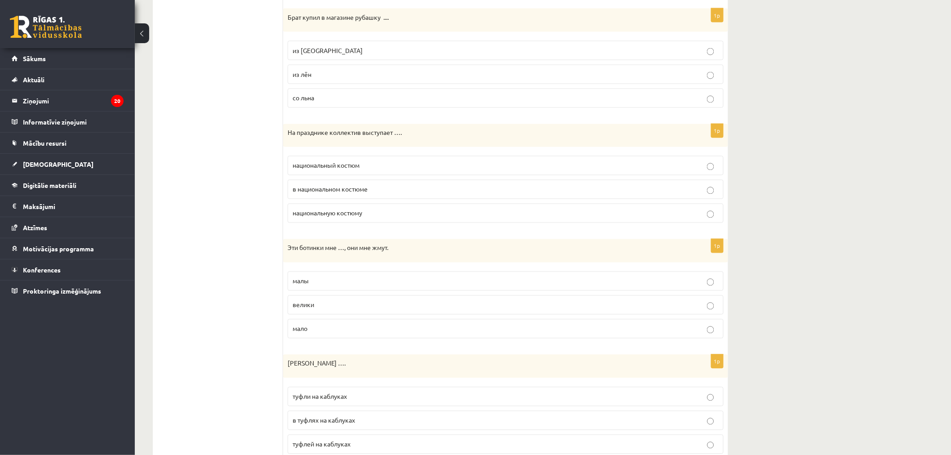
click at [333, 280] on p "малы" at bounding box center [506, 280] width 426 height 9
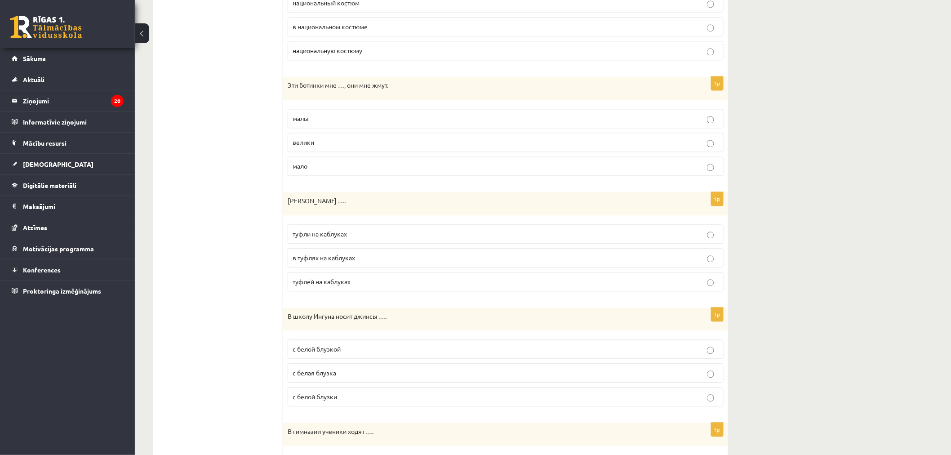
scroll to position [787, 0]
click at [333, 235] on span "туфли на каблуках" at bounding box center [320, 232] width 54 height 8
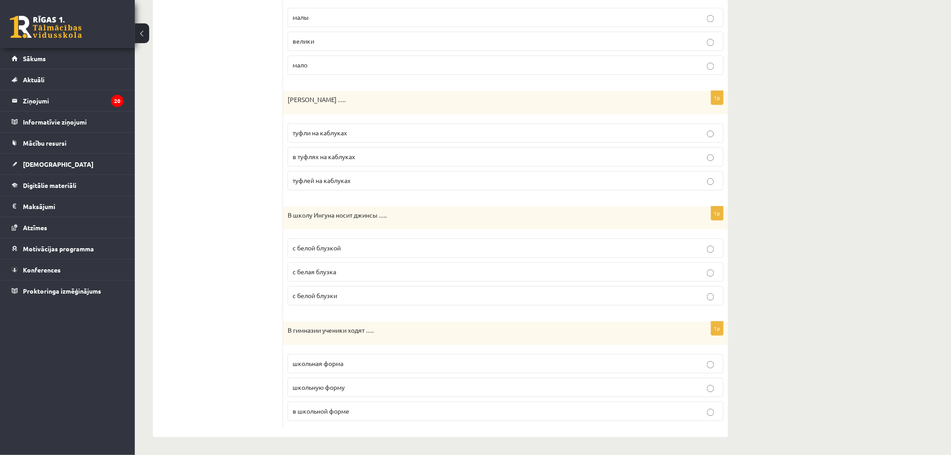
click at [334, 252] on p "с белой блузкой" at bounding box center [506, 247] width 426 height 9
click at [322, 410] on span "в школьной форме" at bounding box center [321, 411] width 57 height 8
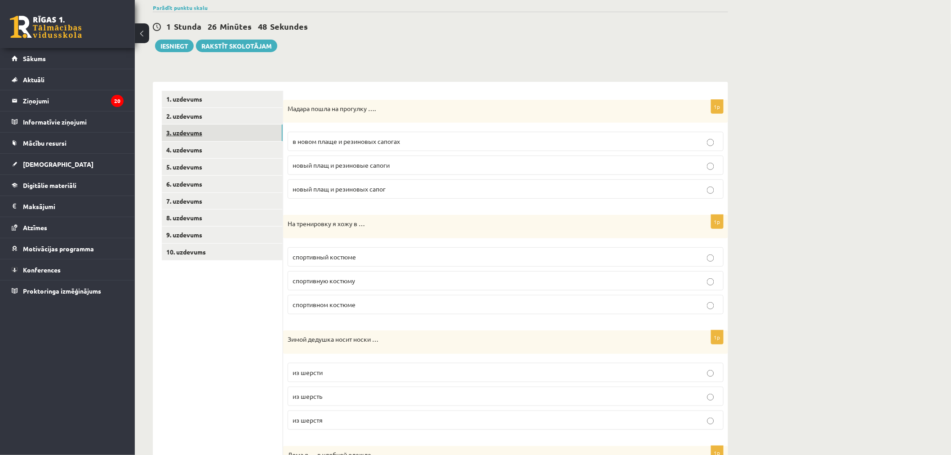
scroll to position [70, 0]
click at [204, 155] on link "4. uzdevums" at bounding box center [222, 150] width 121 height 17
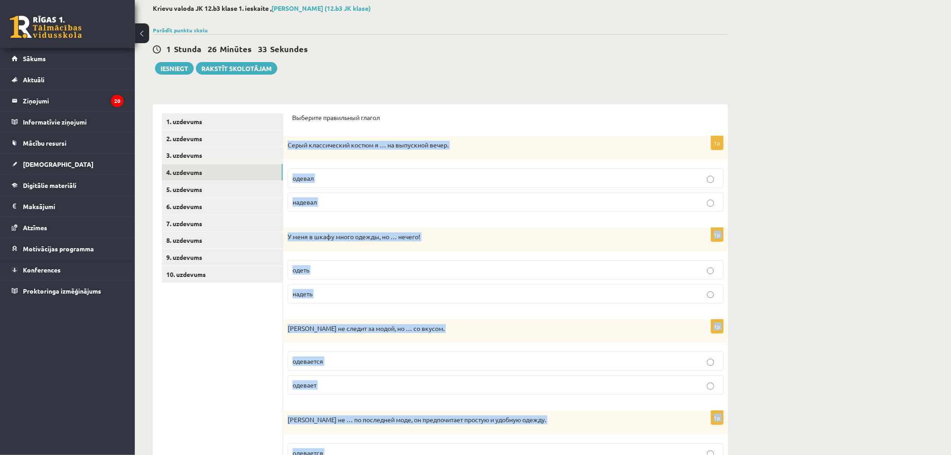
scroll to position [206, 0]
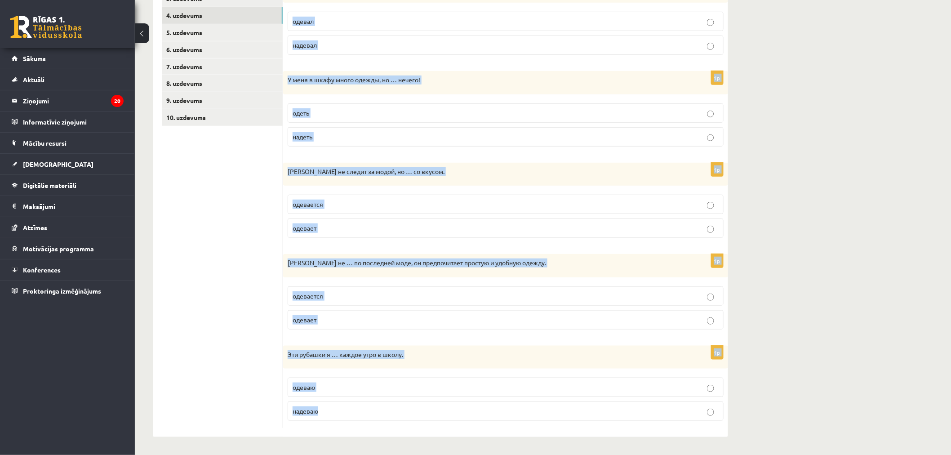
drag, startPoint x: 288, startPoint y: 144, endPoint x: 483, endPoint y: 478, distance: 387.0
click at [483, 250] on html "0 Dāvanas 2233 mP 353 xp Vineta Stivriņa Sākums Aktuāli Kā mācīties eSKOLĀ Kont…" at bounding box center [475, 22] width 951 height 455
copy form "Серый классический костюм я … на выпускной вечер. одевал надевал 1p У меня в шк…"
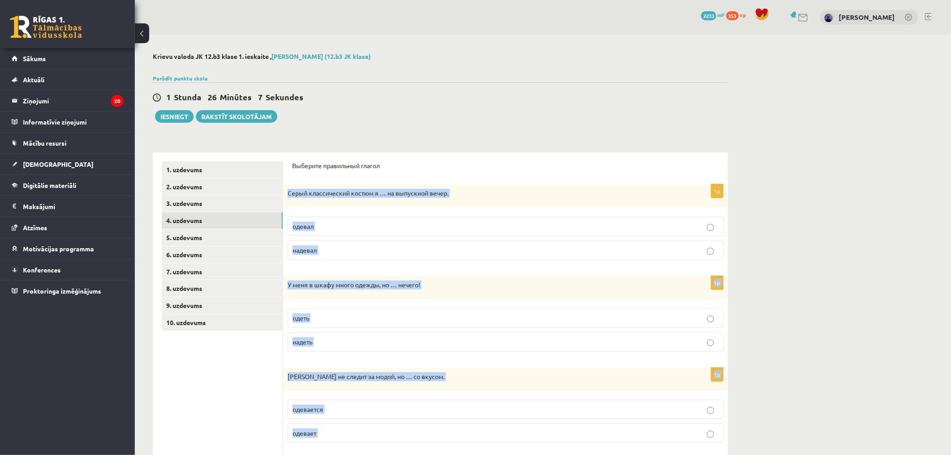
click at [358, 253] on p "надевал" at bounding box center [506, 249] width 426 height 9
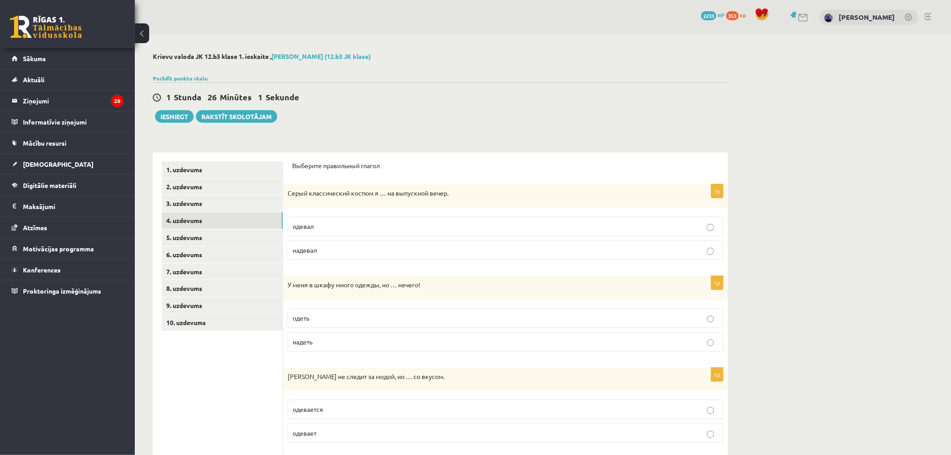
click at [356, 342] on p "надеть" at bounding box center [506, 341] width 426 height 9
click at [361, 411] on p "одевается" at bounding box center [506, 408] width 426 height 9
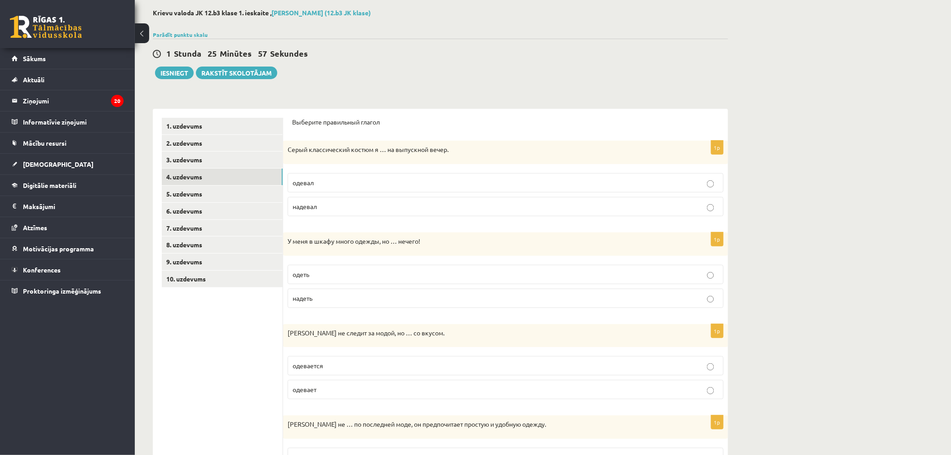
scroll to position [206, 0]
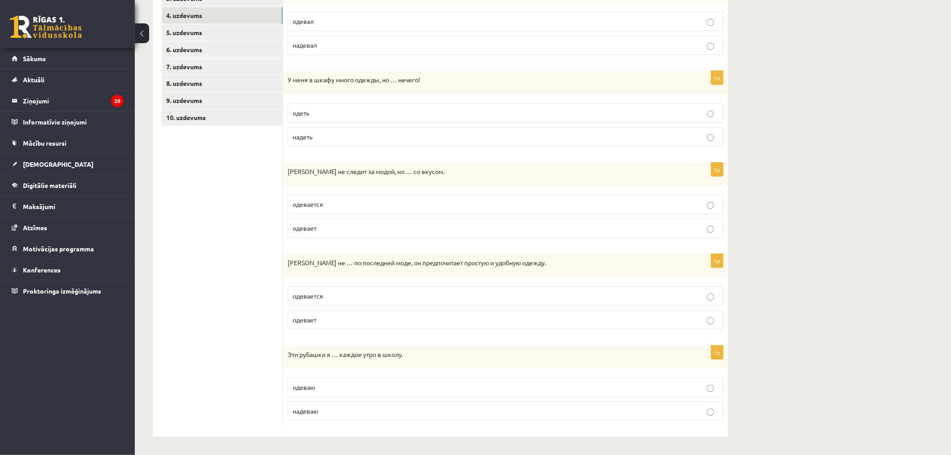
click at [345, 295] on p "одевается" at bounding box center [506, 295] width 426 height 9
click at [334, 411] on p "надеваю" at bounding box center [506, 410] width 426 height 9
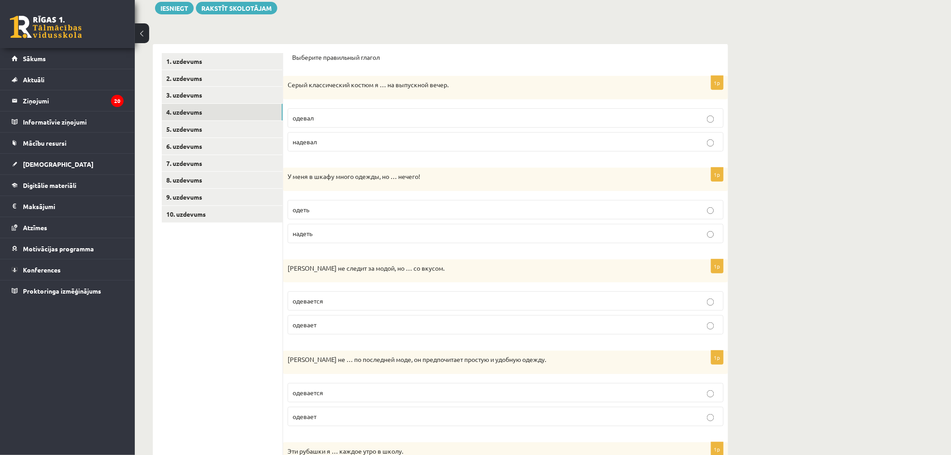
scroll to position [97, 0]
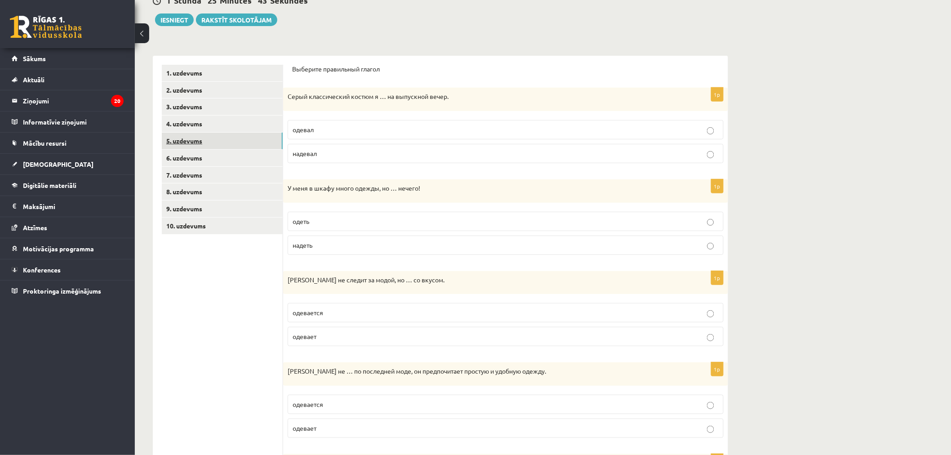
click at [225, 136] on link "5. uzdevums" at bounding box center [222, 141] width 121 height 17
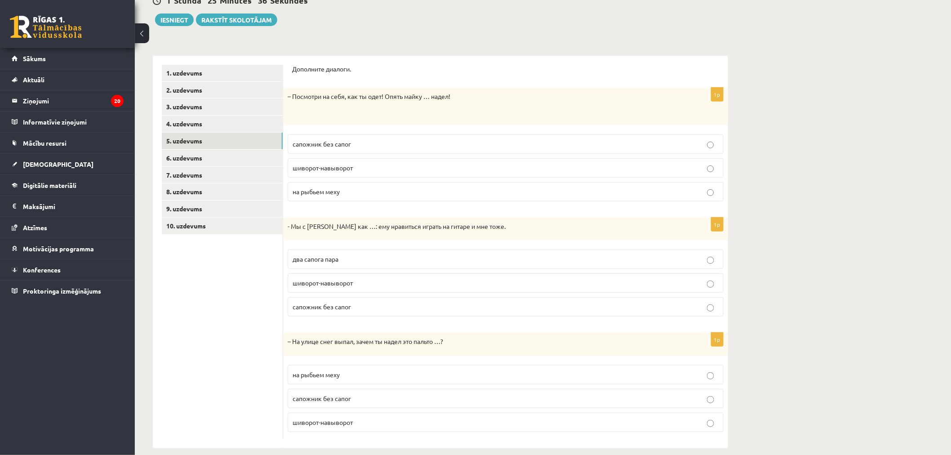
click at [369, 169] on p "шиворот-навыворот" at bounding box center [506, 167] width 426 height 9
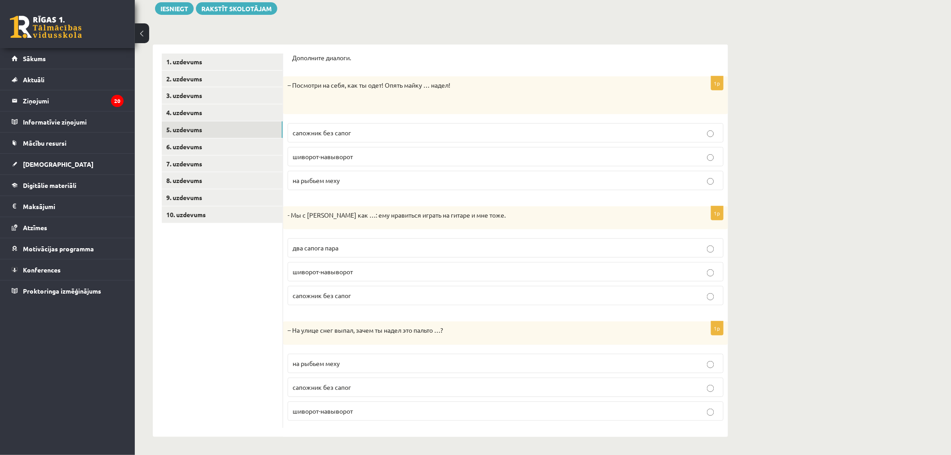
click at [381, 253] on label "два сапога пара" at bounding box center [506, 247] width 436 height 19
click at [385, 371] on label "на рыбьем меху" at bounding box center [506, 363] width 436 height 19
click at [221, 142] on link "6. uzdevums" at bounding box center [222, 146] width 121 height 17
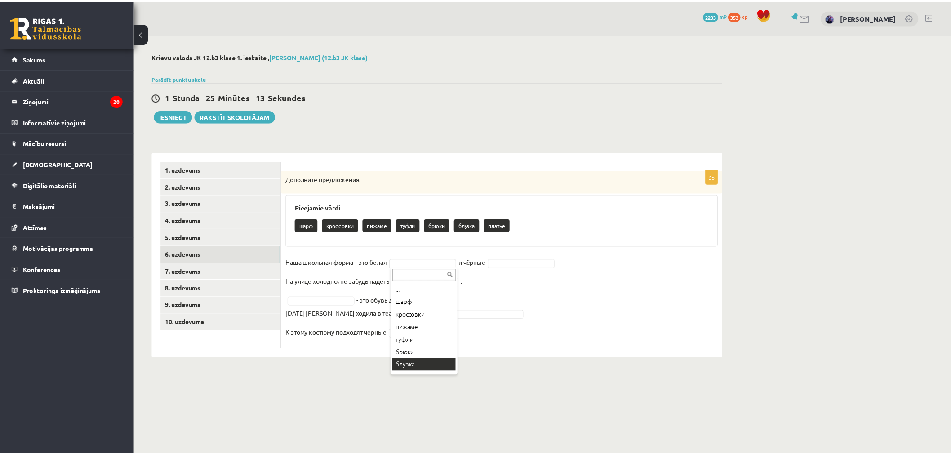
scroll to position [10, 0]
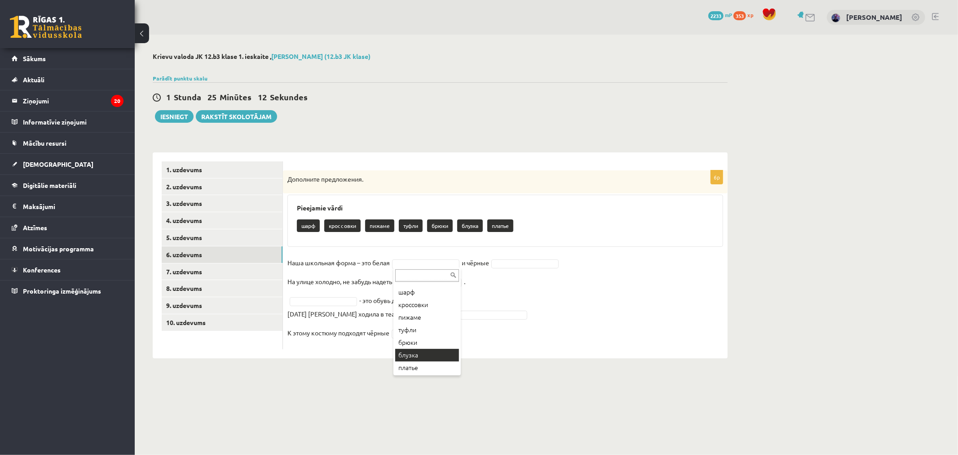
drag, startPoint x: 429, startPoint y: 362, endPoint x: 427, endPoint y: 350, distance: 12.7
click at [427, 350] on div "6p Дополните предложения. Pieejamie vārdi шарф кроссовки пижаме туфли брюки пла…" at bounding box center [505, 255] width 445 height 206
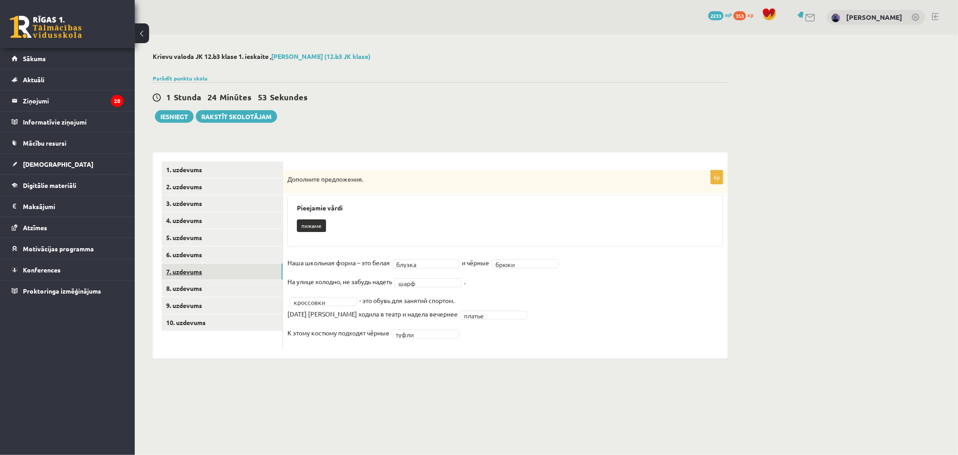
click at [271, 266] on link "7. uzdevums" at bounding box center [222, 271] width 121 height 17
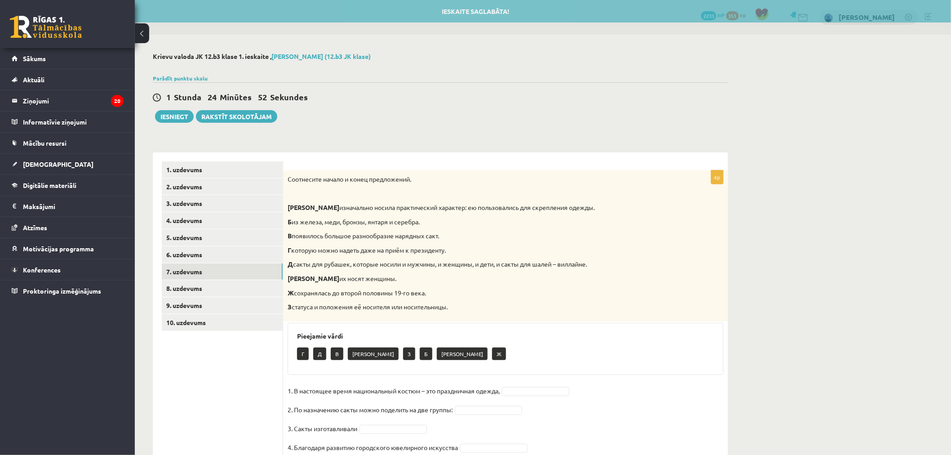
scroll to position [36, 0]
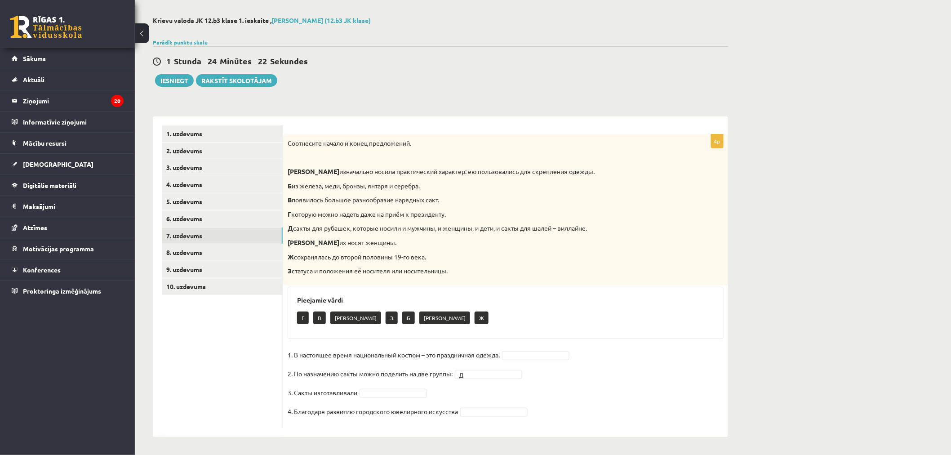
click at [490, 311] on div "Г В Е З Б А Ж" at bounding box center [505, 318] width 417 height 21
click at [217, 248] on link "8. uzdevums" at bounding box center [222, 252] width 121 height 17
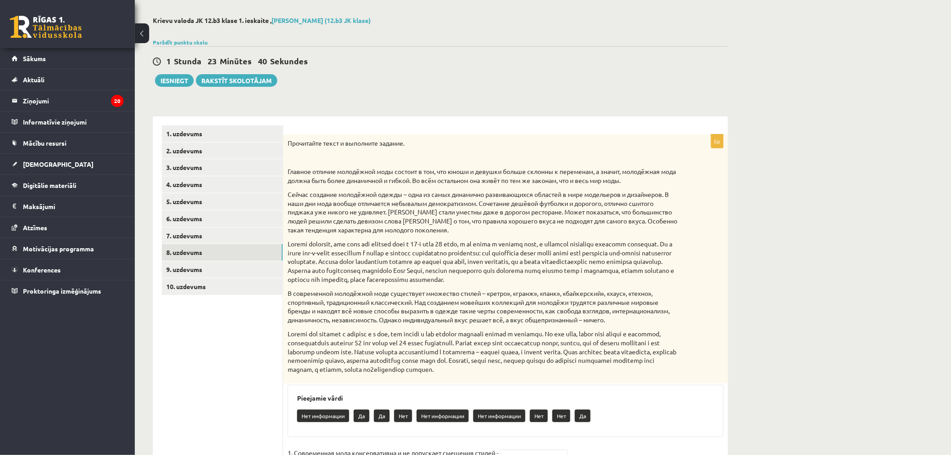
scroll to position [153, 0]
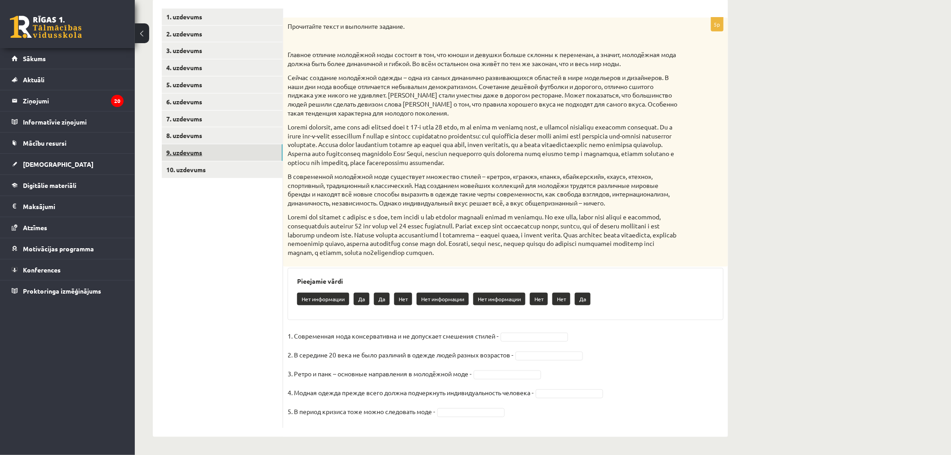
click at [235, 159] on link "9. uzdevums" at bounding box center [222, 152] width 121 height 17
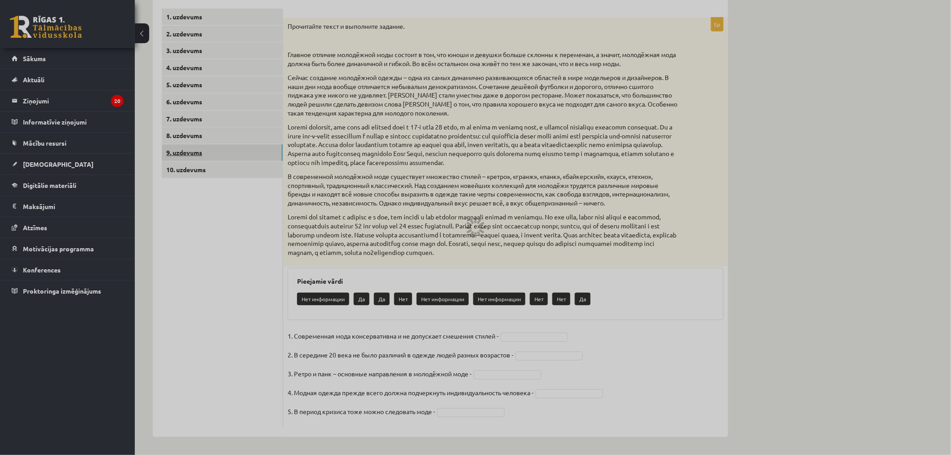
scroll to position [71, 0]
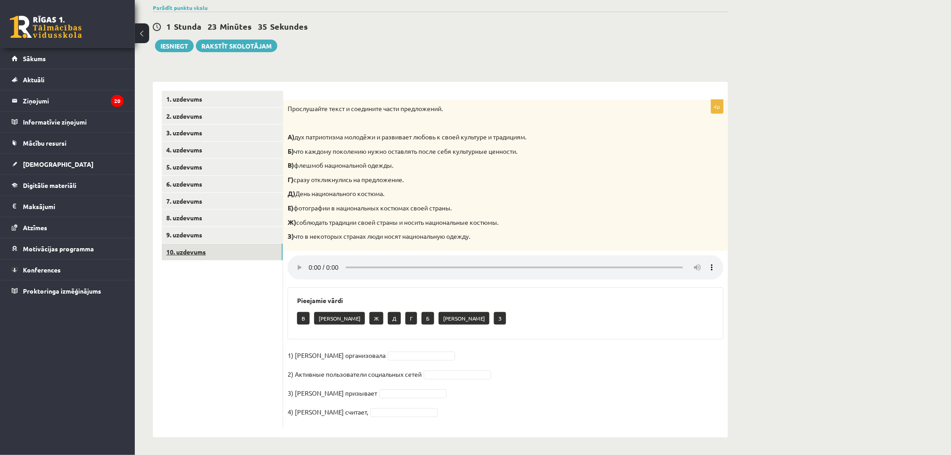
click at [234, 246] on link "10. uzdevums" at bounding box center [222, 252] width 121 height 17
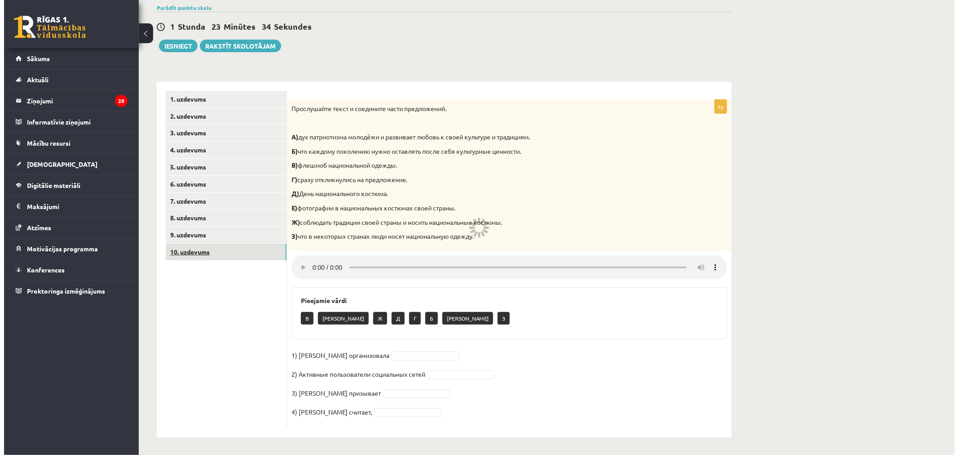
scroll to position [0, 0]
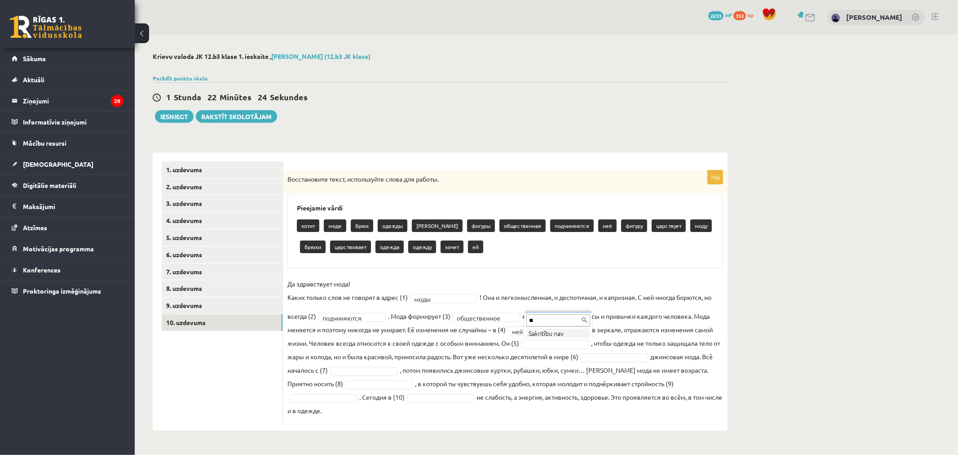
type input "*"
type input "**"
type input "*"
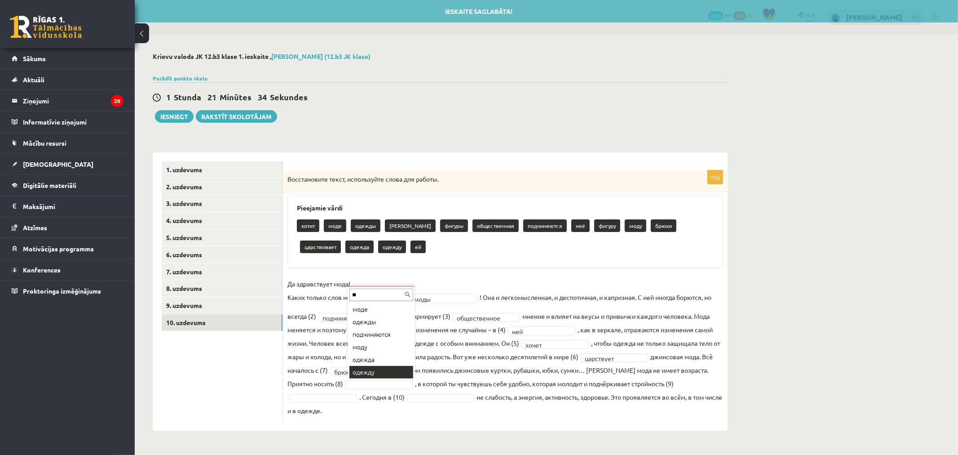
type input "**"
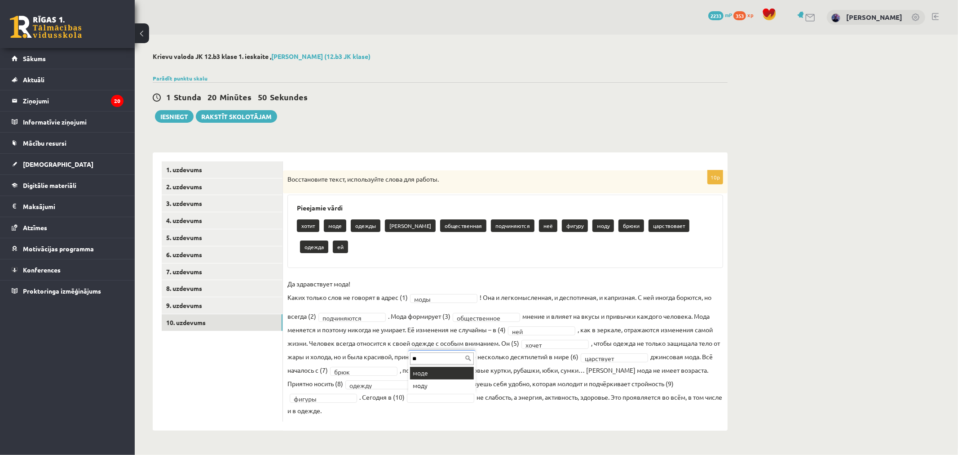
type input "*"
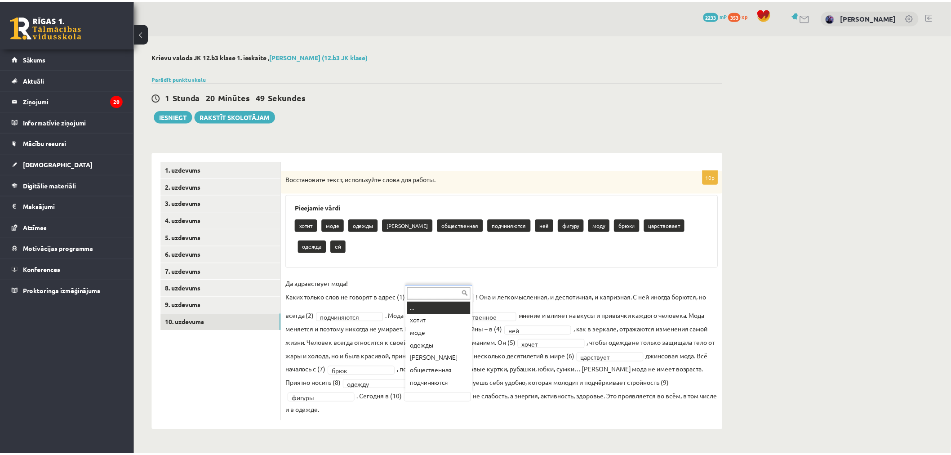
scroll to position [10, 0]
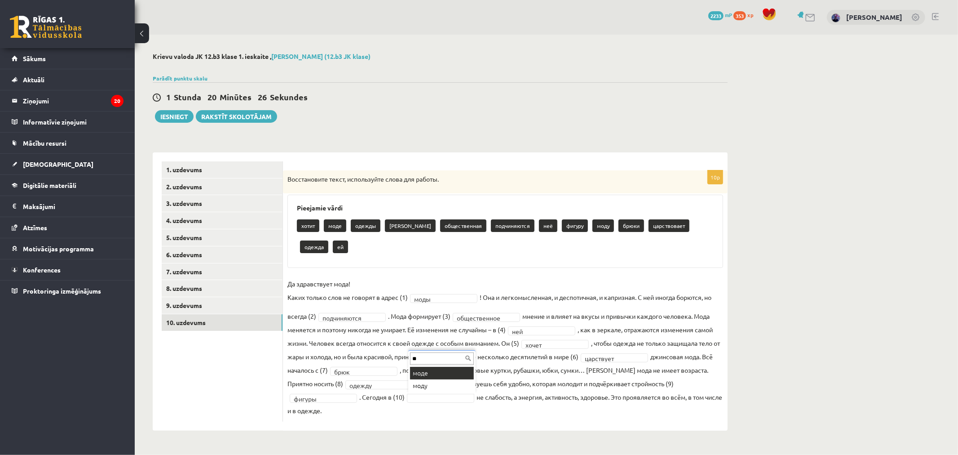
type input "**"
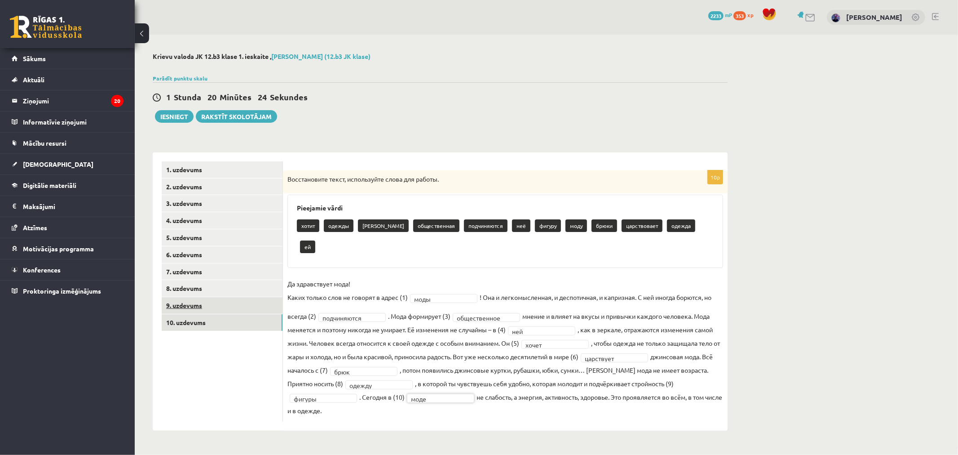
click at [228, 304] on link "9. uzdevums" at bounding box center [222, 305] width 121 height 17
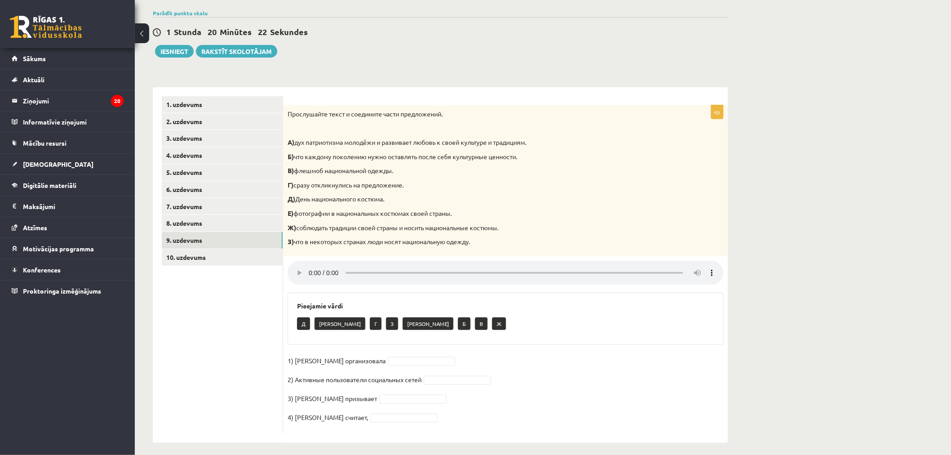
scroll to position [71, 0]
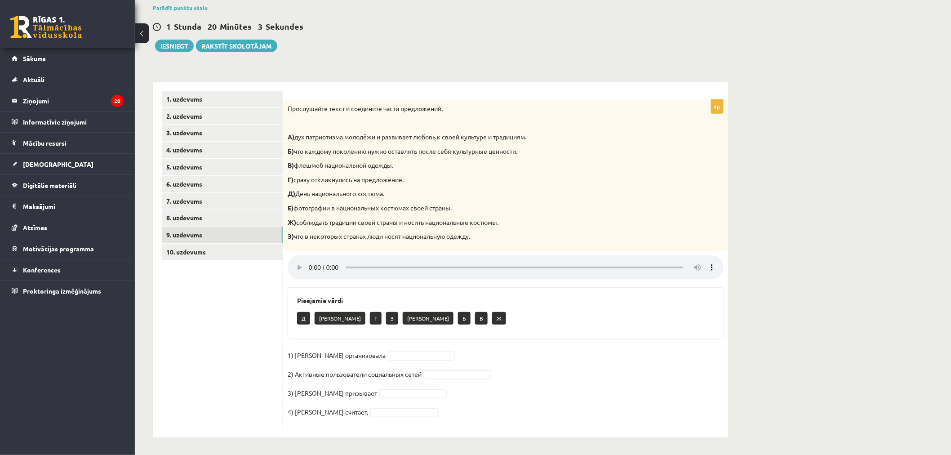
click at [407, 352] on fieldset "1) Мухаббат Саби организовала 2) Активные пользователи социальных сетей 3) Муха…" at bounding box center [506, 385] width 436 height 75
click at [237, 224] on link "8. uzdevums" at bounding box center [222, 217] width 121 height 17
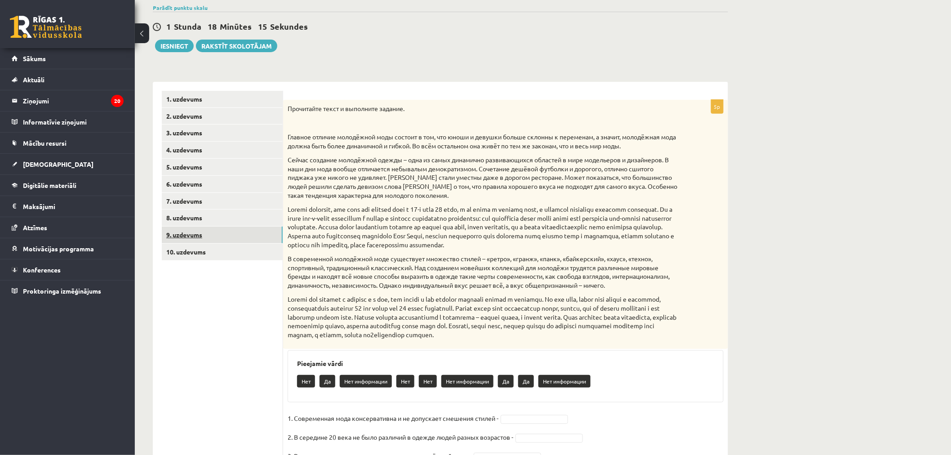
click at [223, 236] on link "9. uzdevums" at bounding box center [222, 234] width 121 height 17
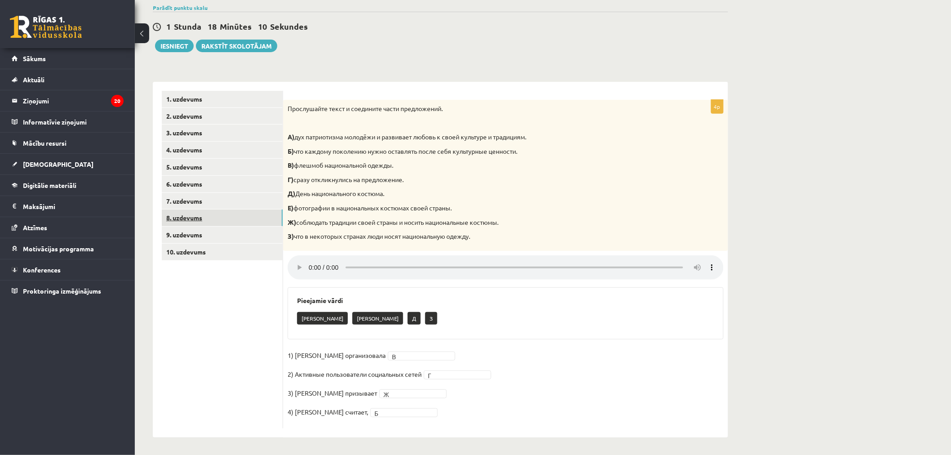
click at [227, 225] on link "8. uzdevums" at bounding box center [222, 217] width 121 height 17
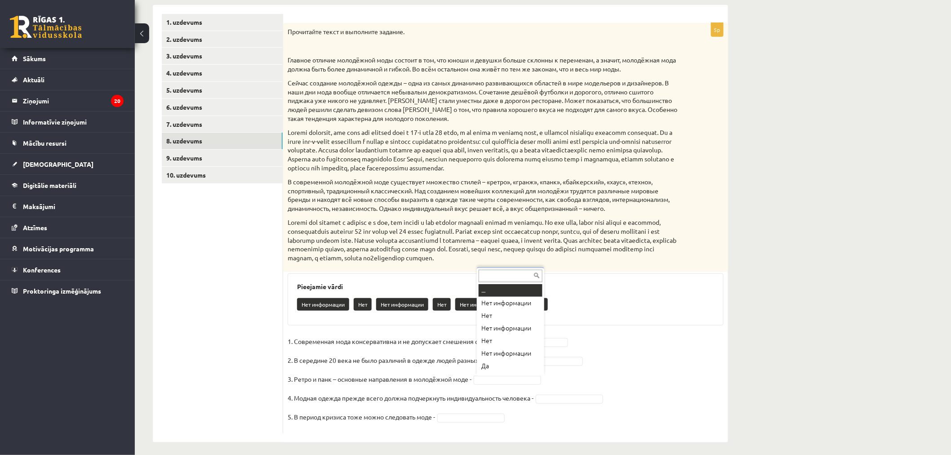
scroll to position [14, 0]
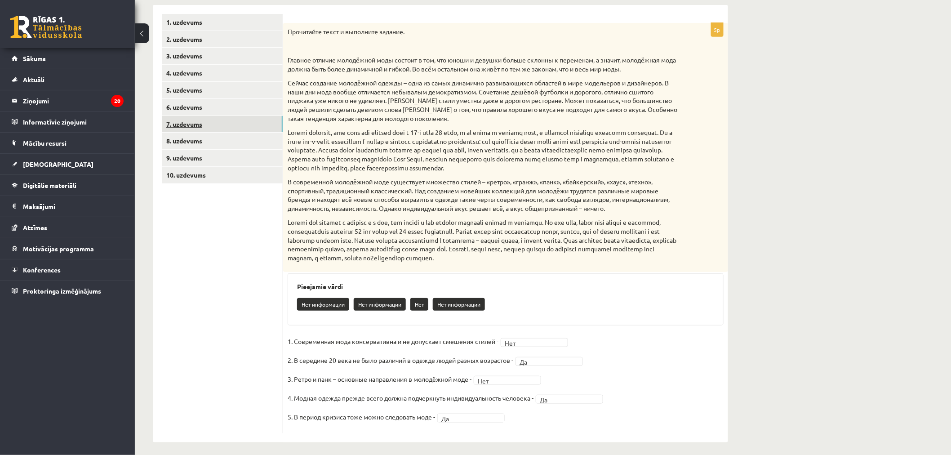
click at [196, 119] on link "7. uzdevums" at bounding box center [222, 124] width 121 height 17
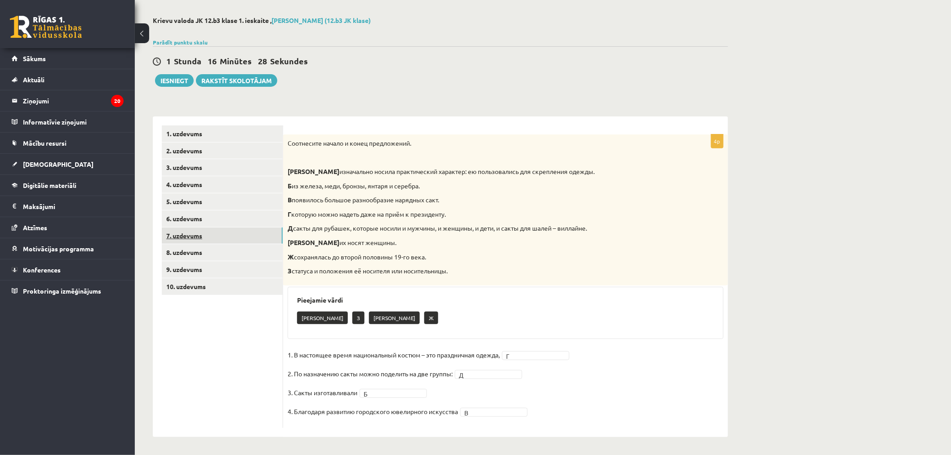
scroll to position [36, 0]
click at [200, 135] on link "1. uzdevums" at bounding box center [222, 133] width 121 height 17
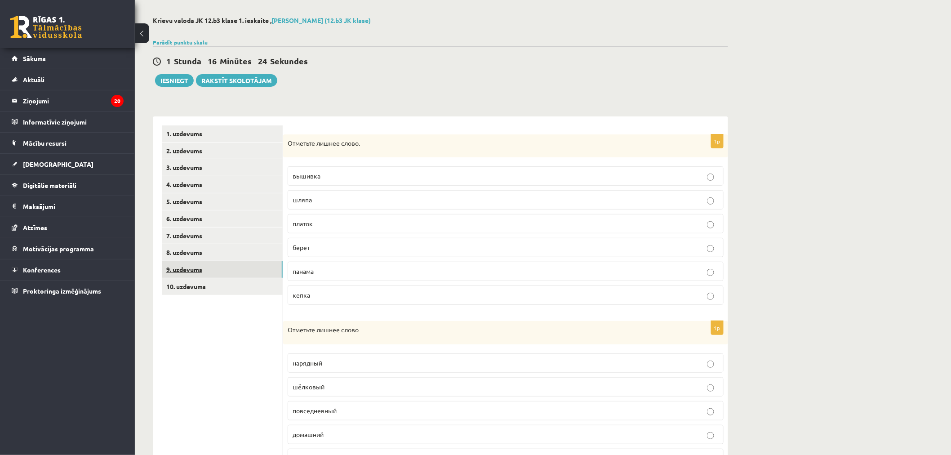
click at [206, 264] on link "9. uzdevums" at bounding box center [222, 269] width 121 height 17
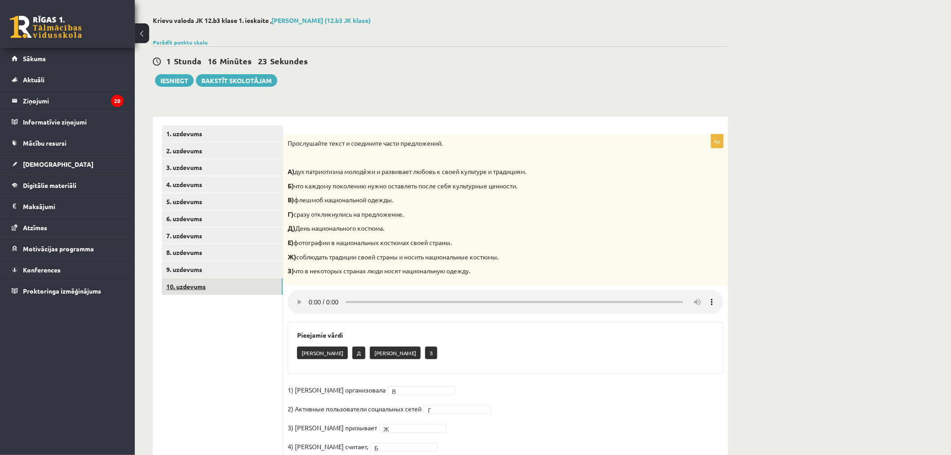
click at [215, 289] on link "10. uzdevums" at bounding box center [222, 286] width 121 height 17
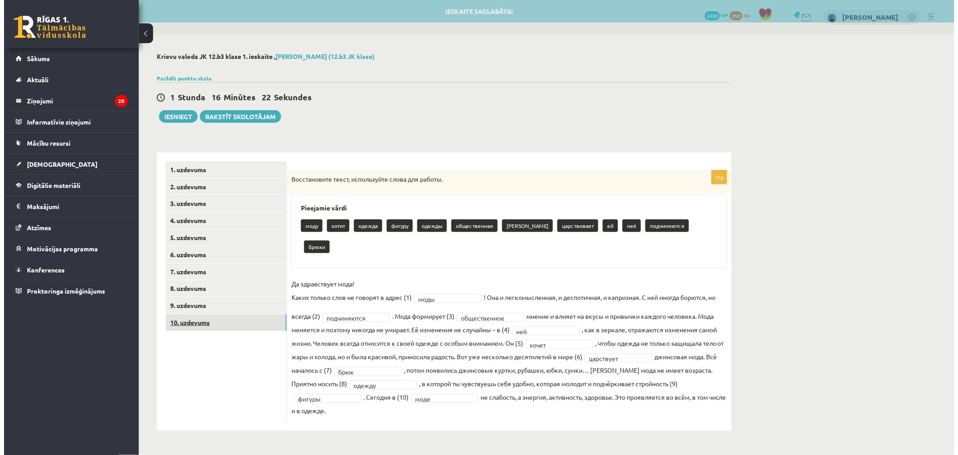
scroll to position [0, 0]
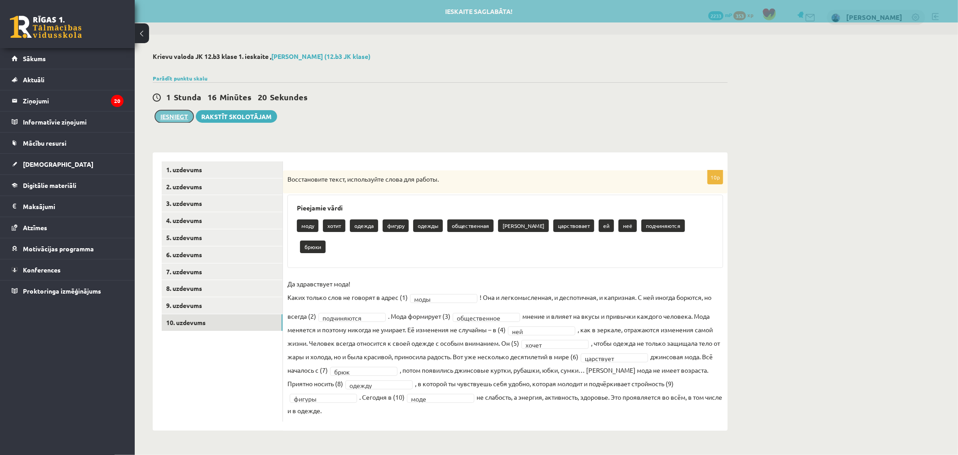
click at [173, 111] on button "Iesniegt" at bounding box center [174, 116] width 39 height 13
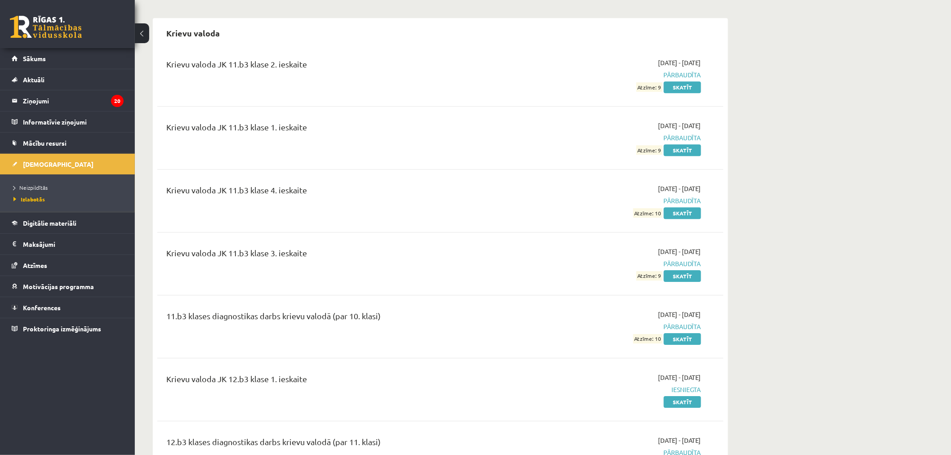
scroll to position [1105, 0]
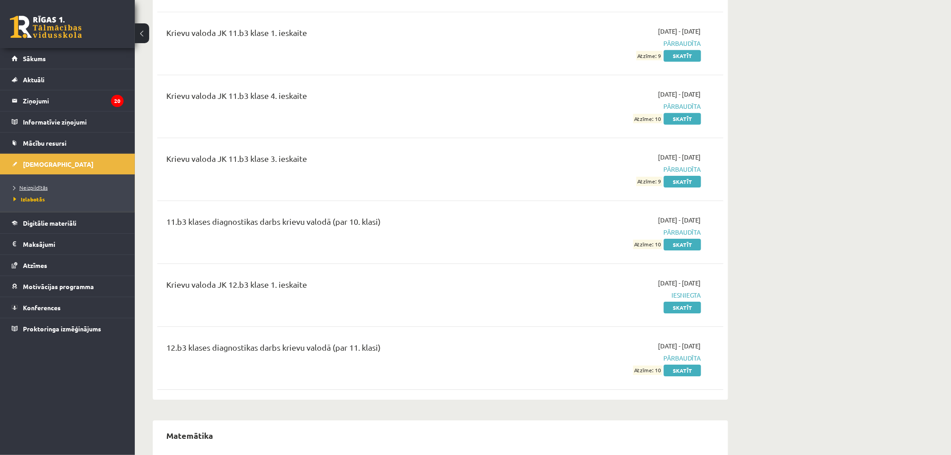
click at [37, 185] on span "Neizpildītās" at bounding box center [30, 187] width 34 height 7
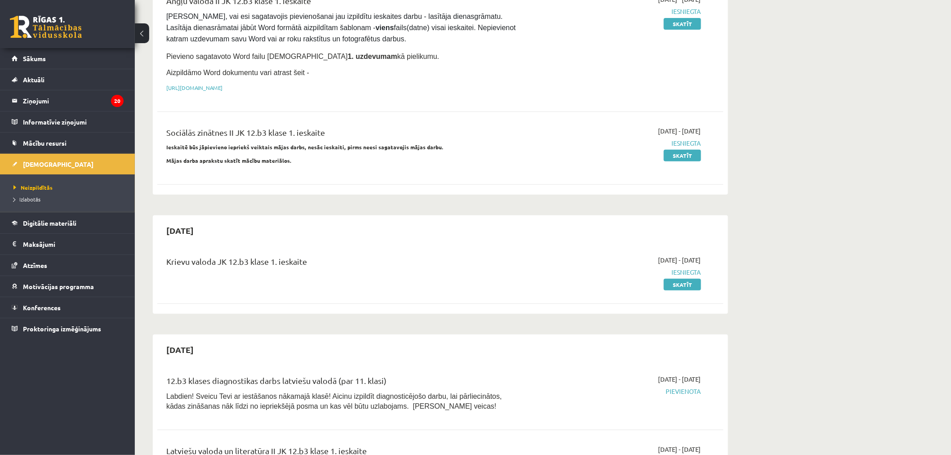
scroll to position [133, 0]
